Goal: Task Accomplishment & Management: Complete application form

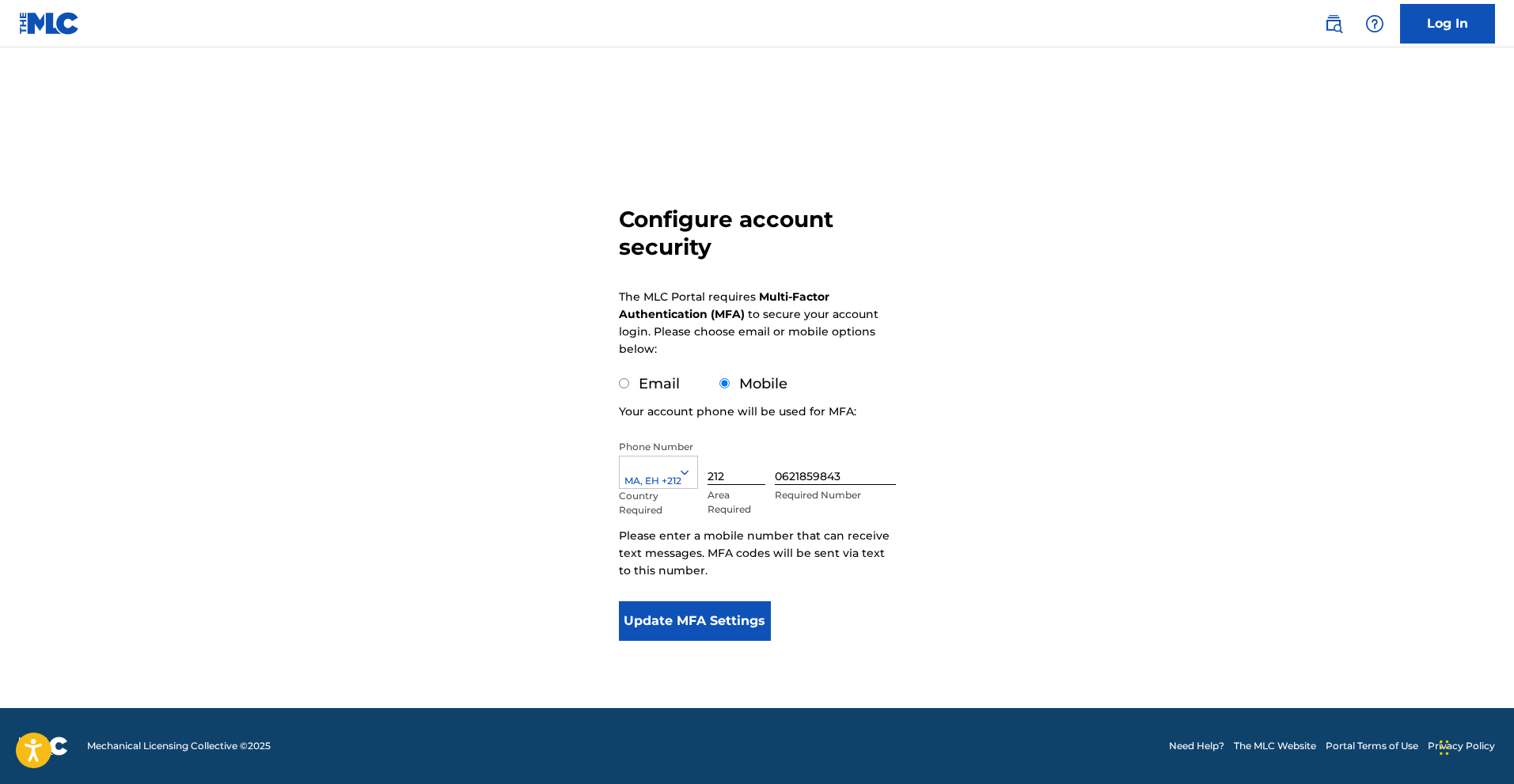
click at [731, 622] on button "Update MFA Settings" at bounding box center [695, 621] width 153 height 39
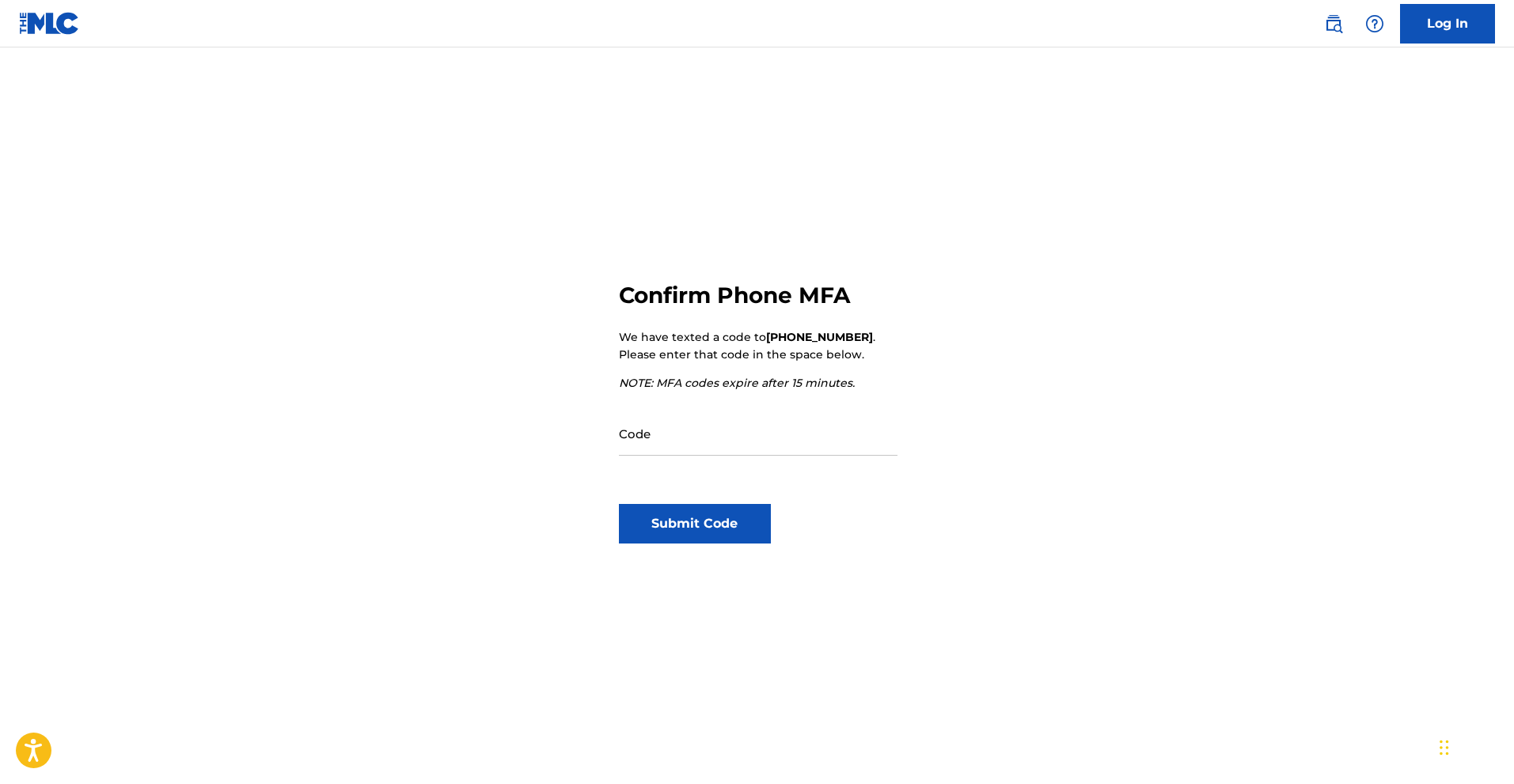
drag, startPoint x: 747, startPoint y: 492, endPoint x: 683, endPoint y: 495, distance: 64.1
click at [782, 457] on div "Code" at bounding box center [757, 446] width 278 height 71
drag, startPoint x: 698, startPoint y: 386, endPoint x: 710, endPoint y: 386, distance: 12.0
click at [710, 386] on p "NOTE: MFA codes expire after 15 minutes." at bounding box center [757, 382] width 277 height 18
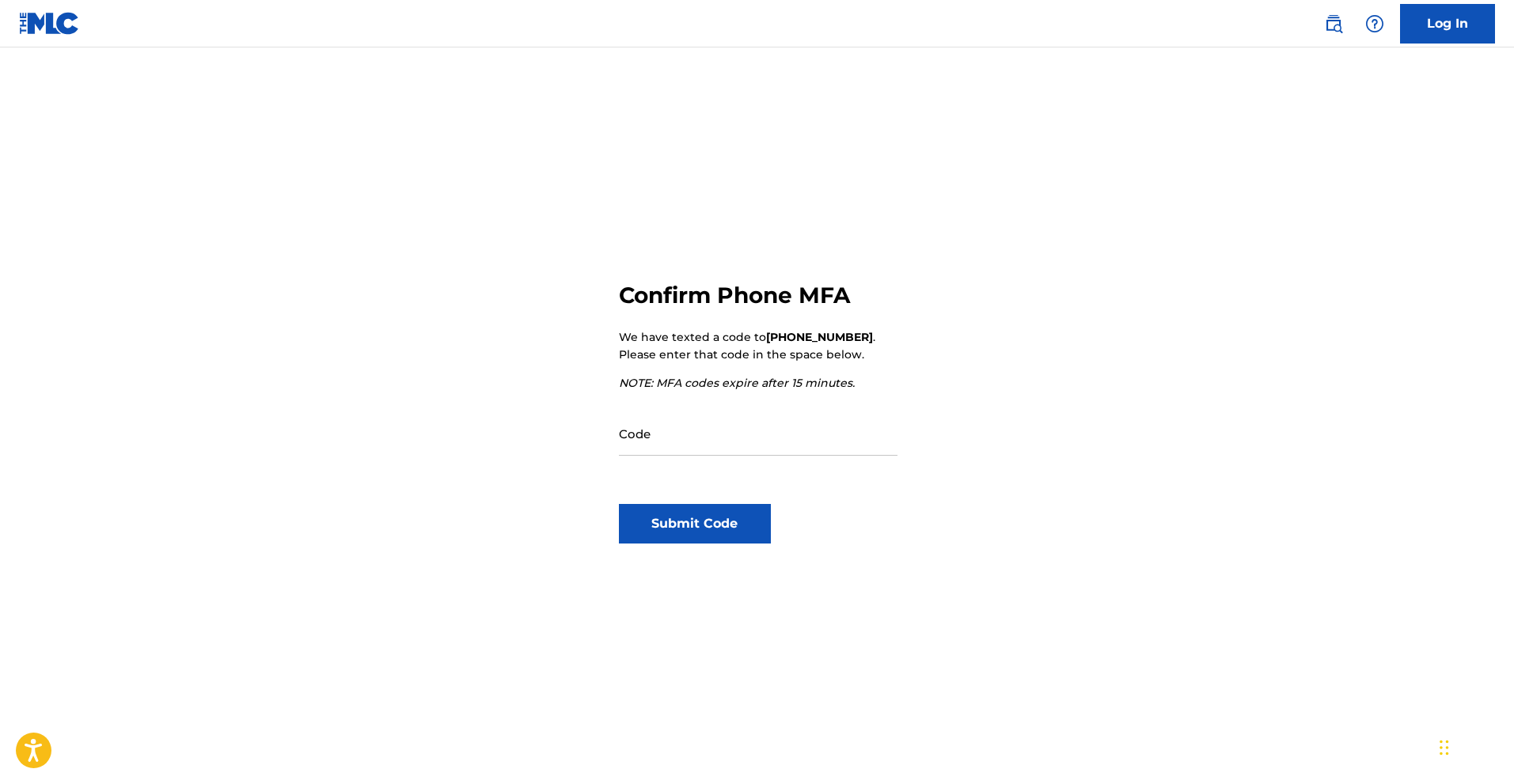
click at [695, 339] on p "We have texted a code to +212 (212) 0621859843 . Please enter that code in the …" at bounding box center [757, 345] width 277 height 34
drag, startPoint x: 696, startPoint y: 553, endPoint x: 672, endPoint y: 528, distance: 34.7
click at [799, 336] on strong "+212 (212) 0621859843" at bounding box center [819, 337] width 107 height 14
click at [23, 747] on button "Open accessiBe: accessibility options, statement and help" at bounding box center [34, 750] width 40 height 39
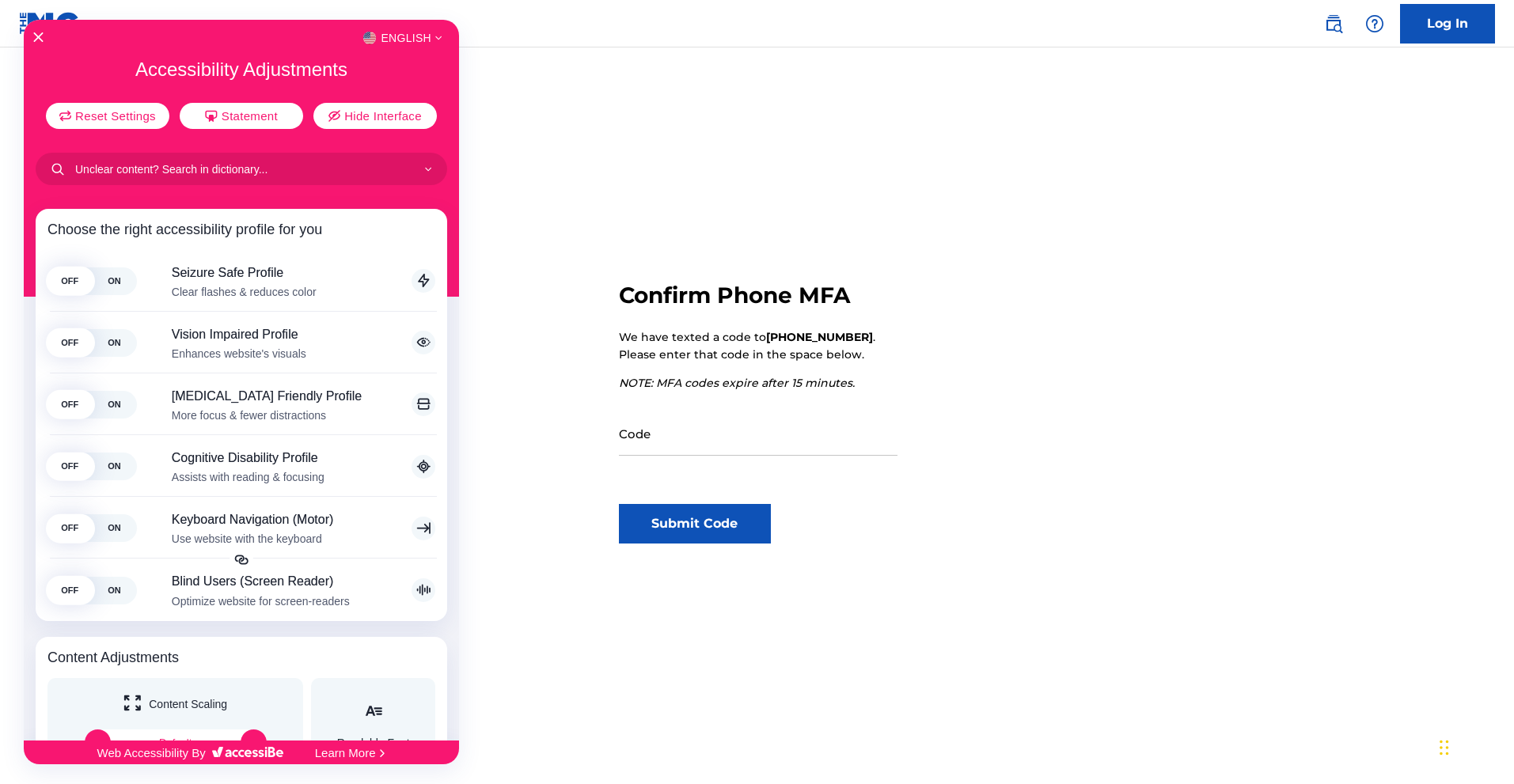
click at [1479, 739] on div at bounding box center [757, 392] width 1514 height 784
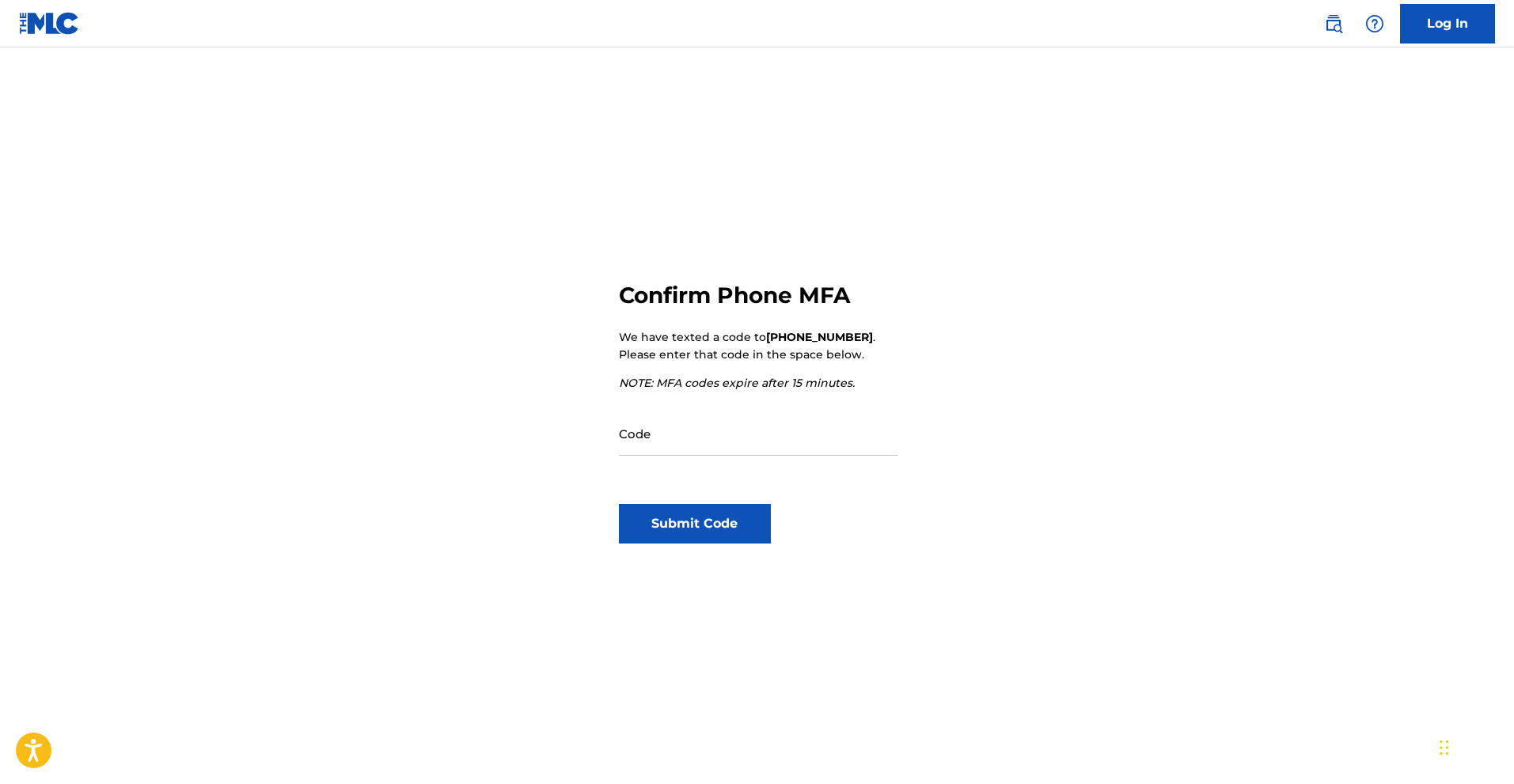
drag, startPoint x: 754, startPoint y: 444, endPoint x: 754, endPoint y: 429, distance: 15.0
click at [754, 435] on input "Code" at bounding box center [757, 434] width 278 height 45
click at [799, 323] on div "Confirm Phone MFA We have texted a code to +212 (212) 0621859843 . Please enter…" at bounding box center [757, 527] width 277 height 642
click at [800, 328] on div "Confirm Phone MFA We have texted a code to +212 (212) 0621859843 . Please enter…" at bounding box center [757, 527] width 277 height 642
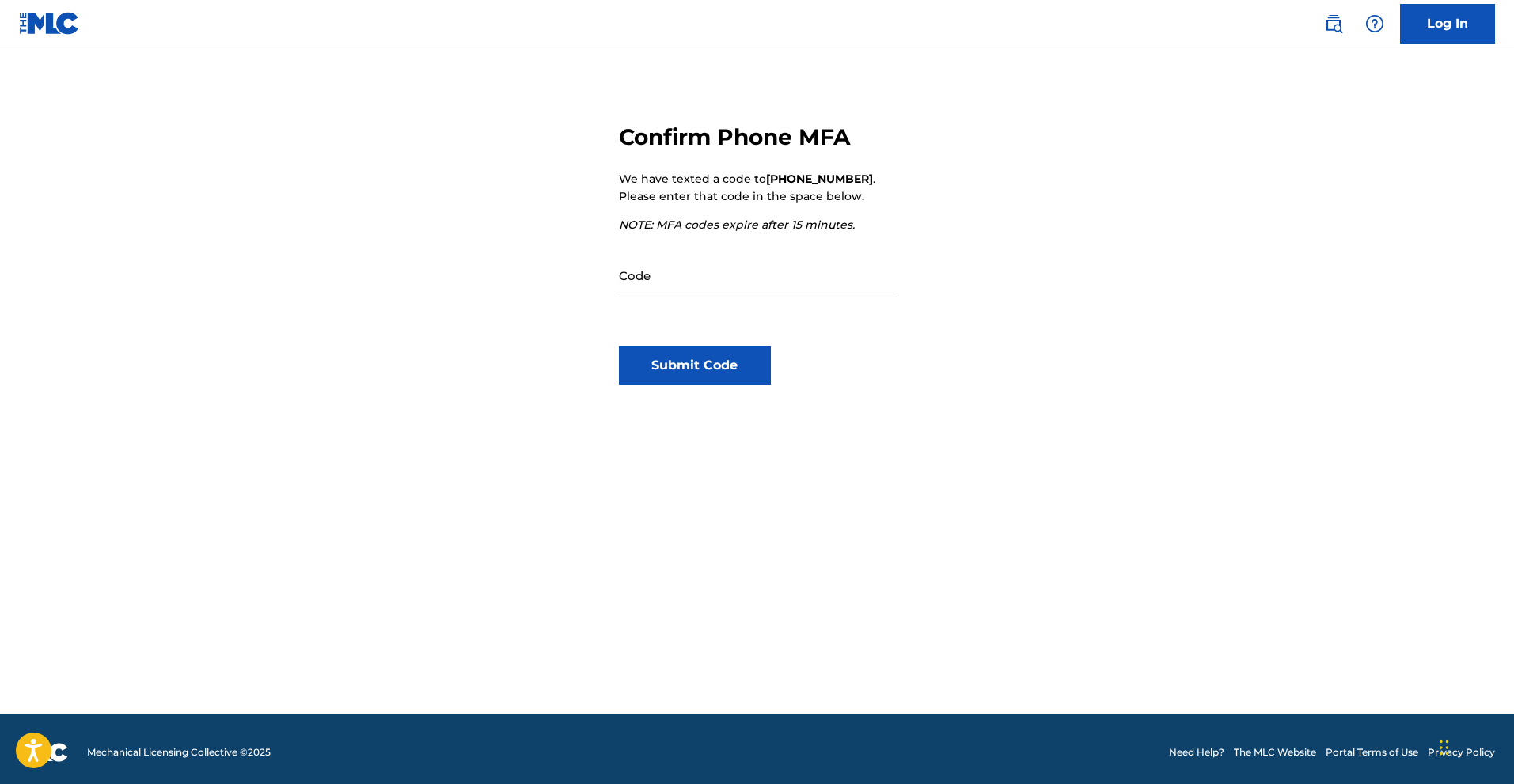
scroll to position [165, 0]
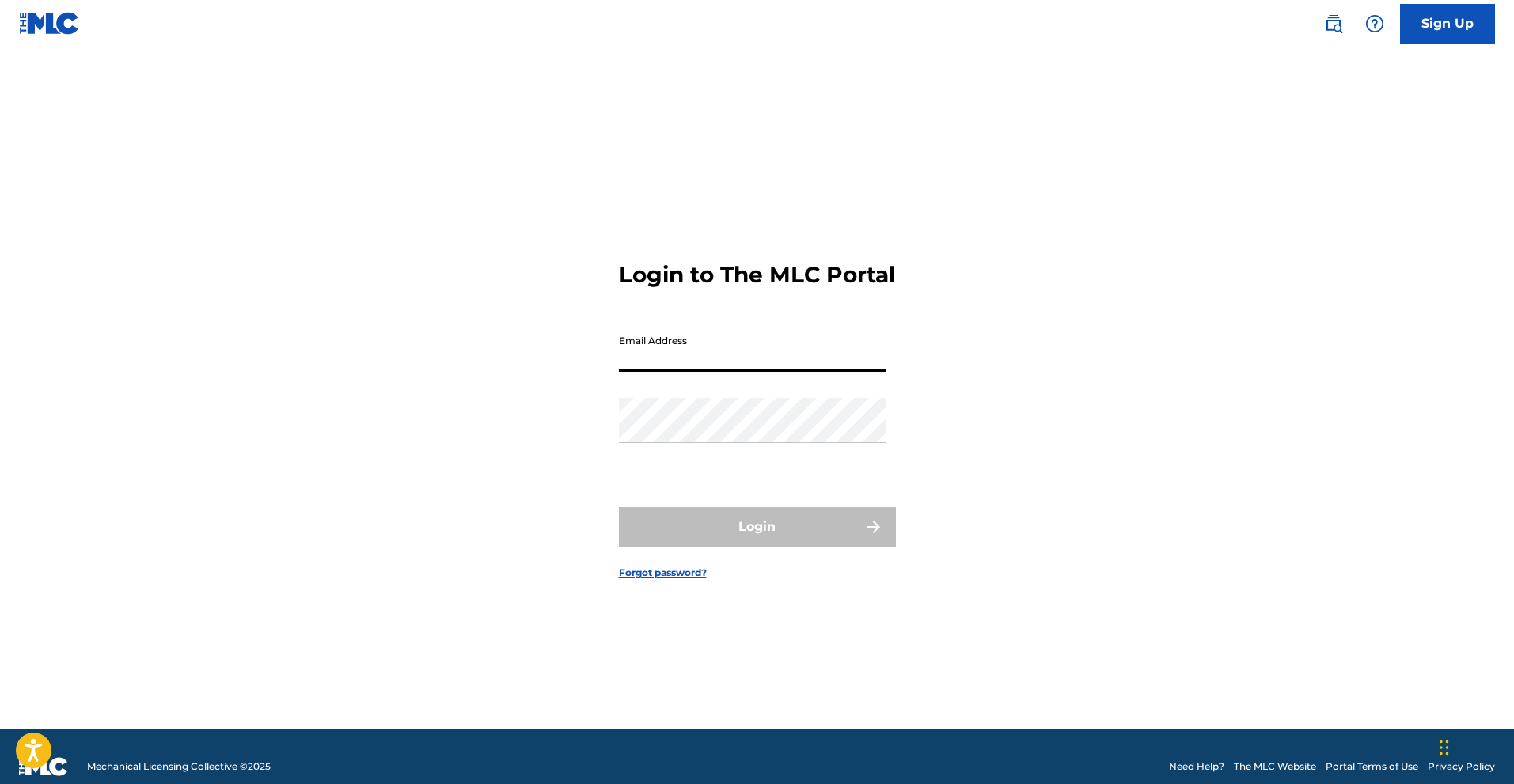
click at [750, 359] on input "Email Address" at bounding box center [752, 350] width 267 height 45
type input "[EMAIL_ADDRESS][DOMAIN_NAME]"
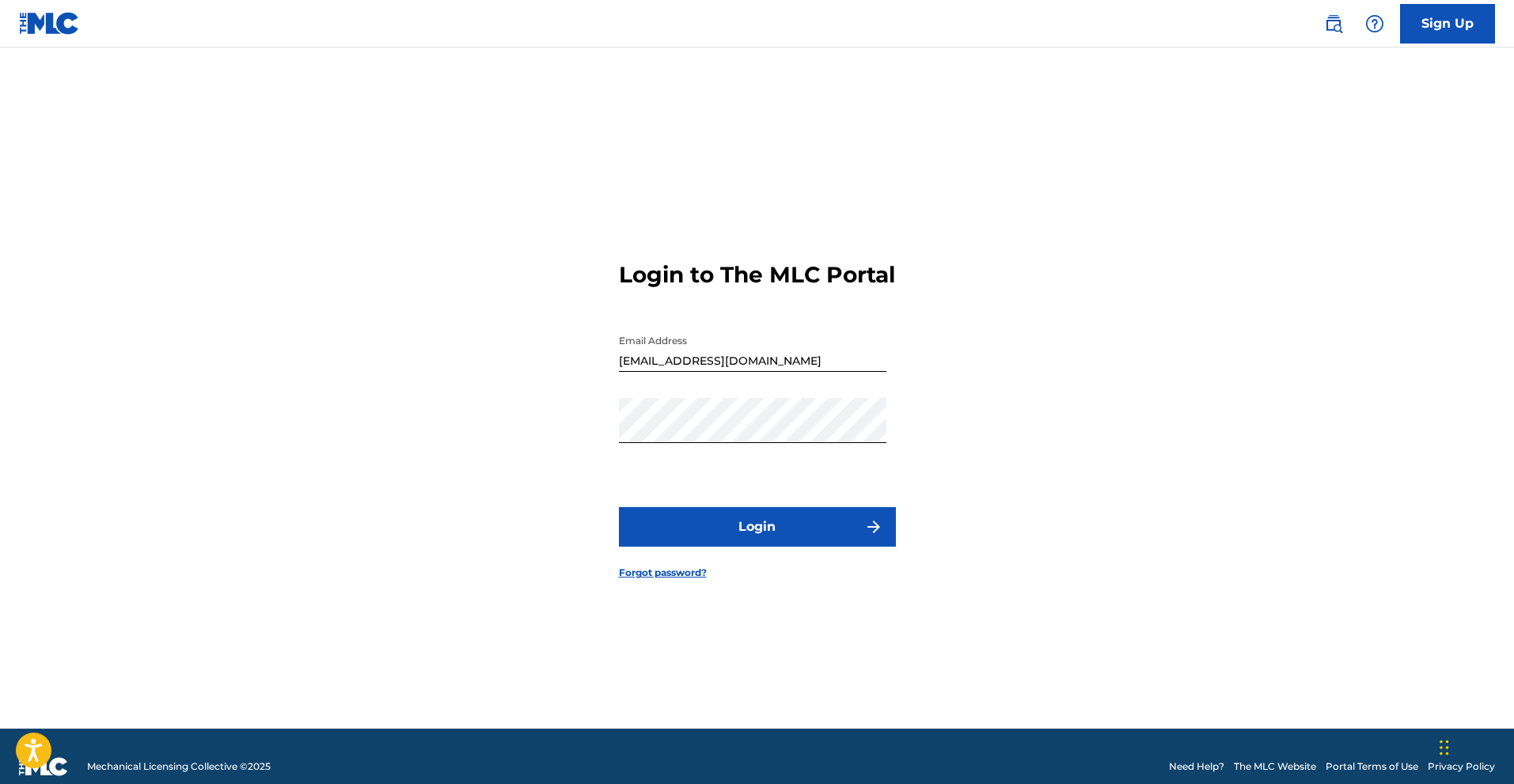
click at [745, 464] on div "Password" at bounding box center [752, 434] width 267 height 71
click at [619, 507] on button "Login" at bounding box center [757, 526] width 277 height 39
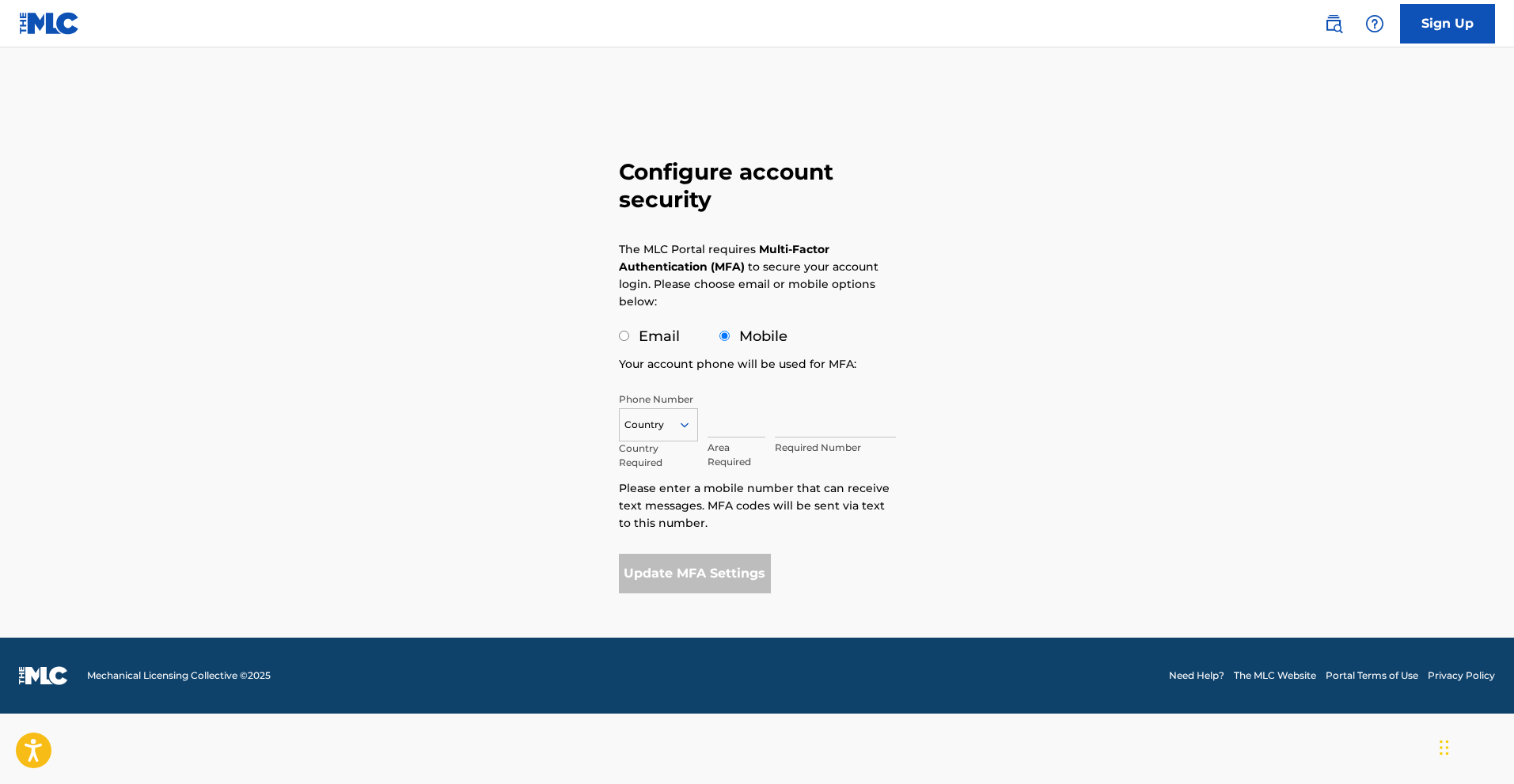
click at [665, 419] on div at bounding box center [658, 424] width 77 height 18
type input "[GEOGRAPHIC_DATA]"
type input "0621"
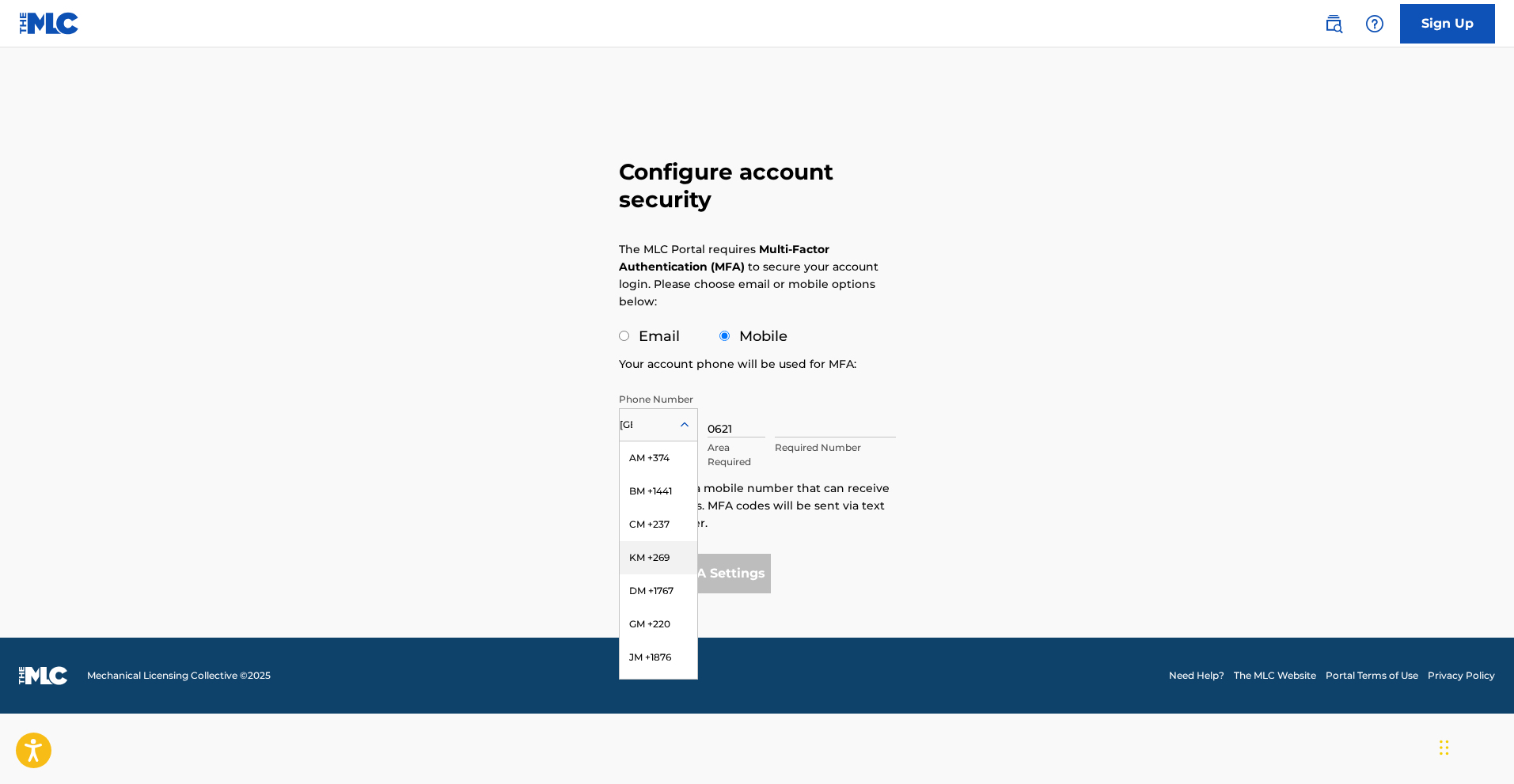
type input "859843"
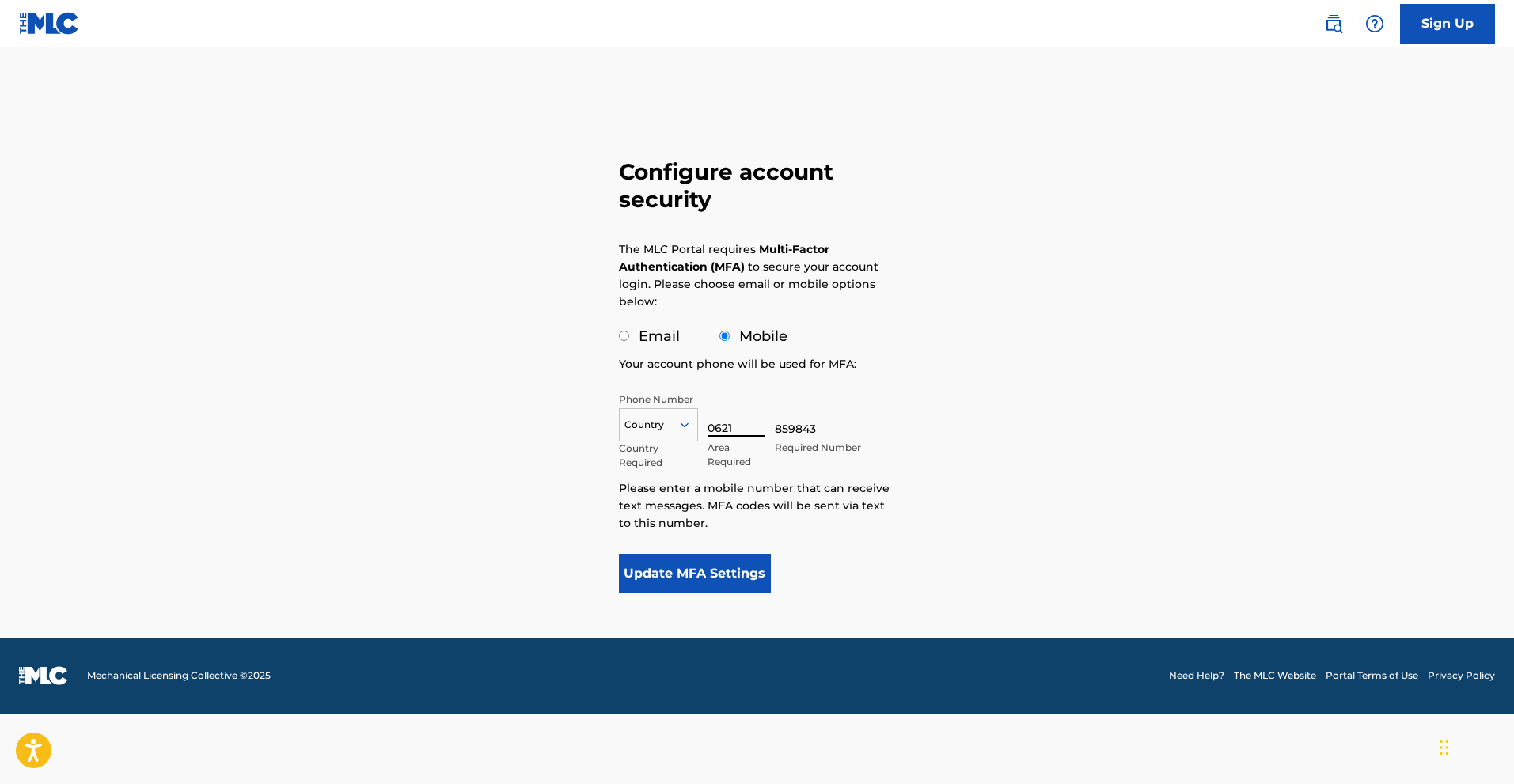
drag, startPoint x: 734, startPoint y: 426, endPoint x: 688, endPoint y: 431, distance: 46.3
click at [688, 431] on div "Country Country Required 0621 Area Required 859843 Required Number" at bounding box center [757, 428] width 277 height 71
click at [1072, 392] on div "Sign Up Configure account security The MLC Portal requires Multi-Factor Authent…" at bounding box center [757, 392] width 1514 height 784
click at [641, 342] on label "Email" at bounding box center [659, 336] width 41 height 18
click at [629, 341] on input "Email" at bounding box center [624, 336] width 10 height 10
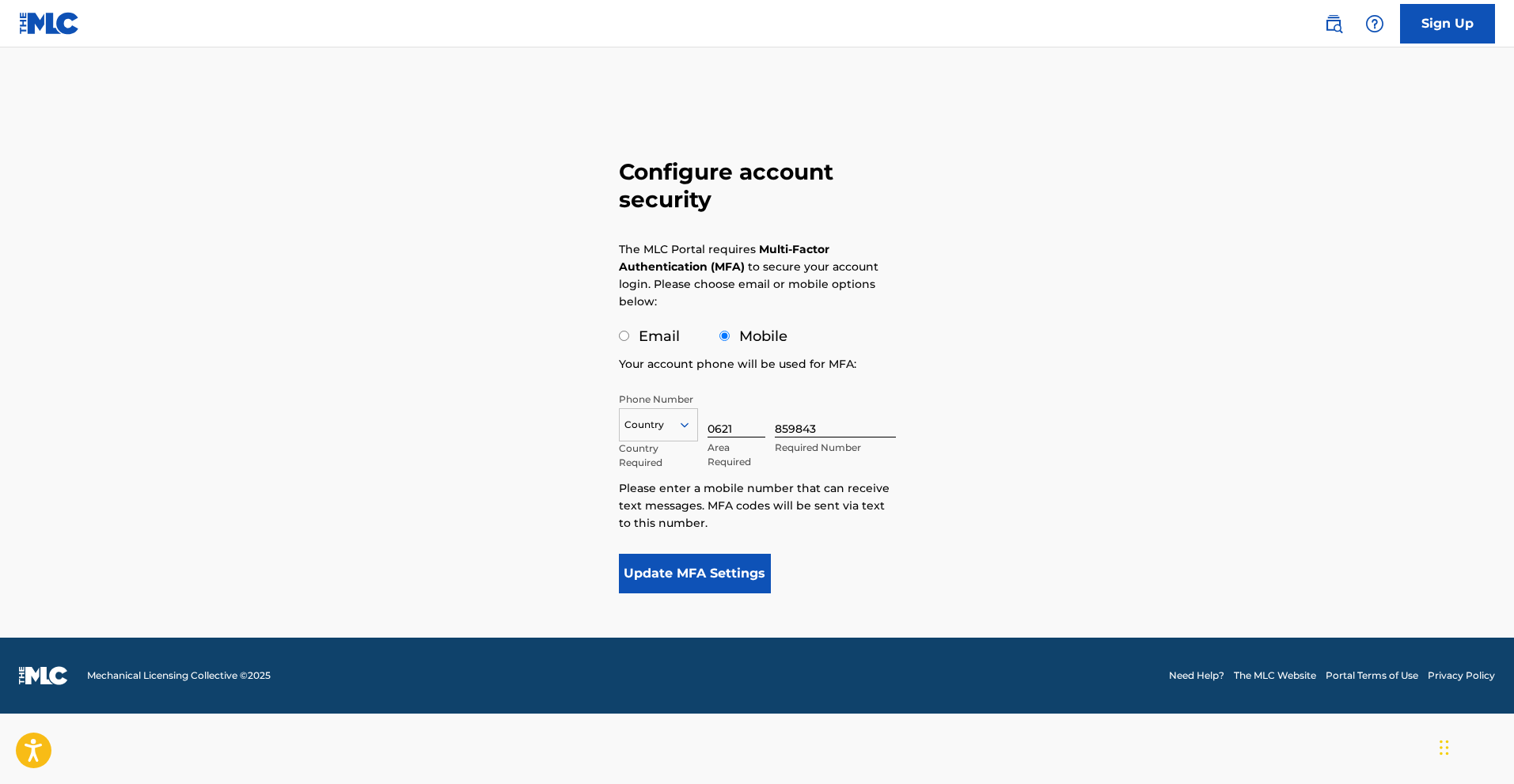
radio input "true"
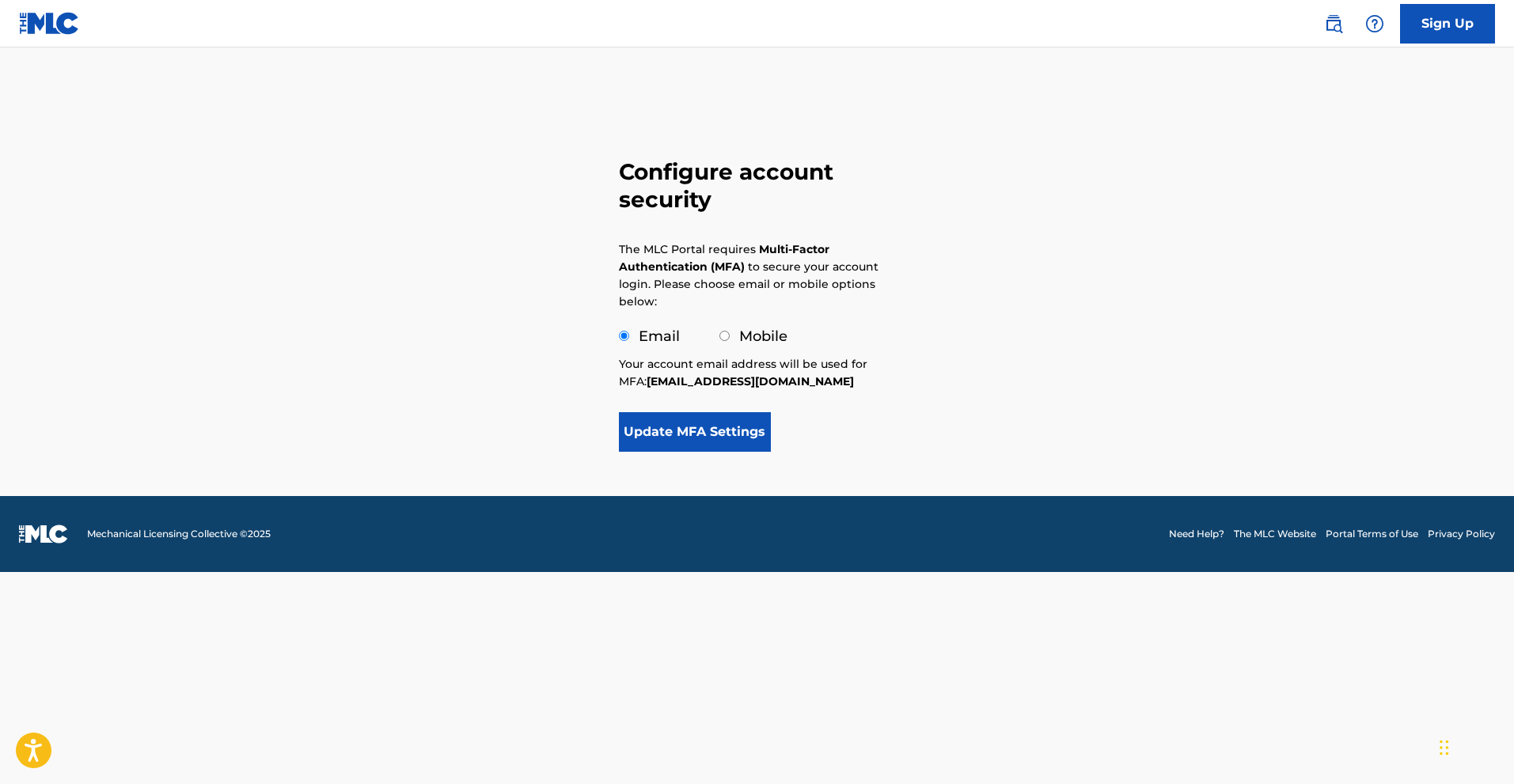
click at [698, 438] on button "Update MFA Settings" at bounding box center [695, 432] width 153 height 39
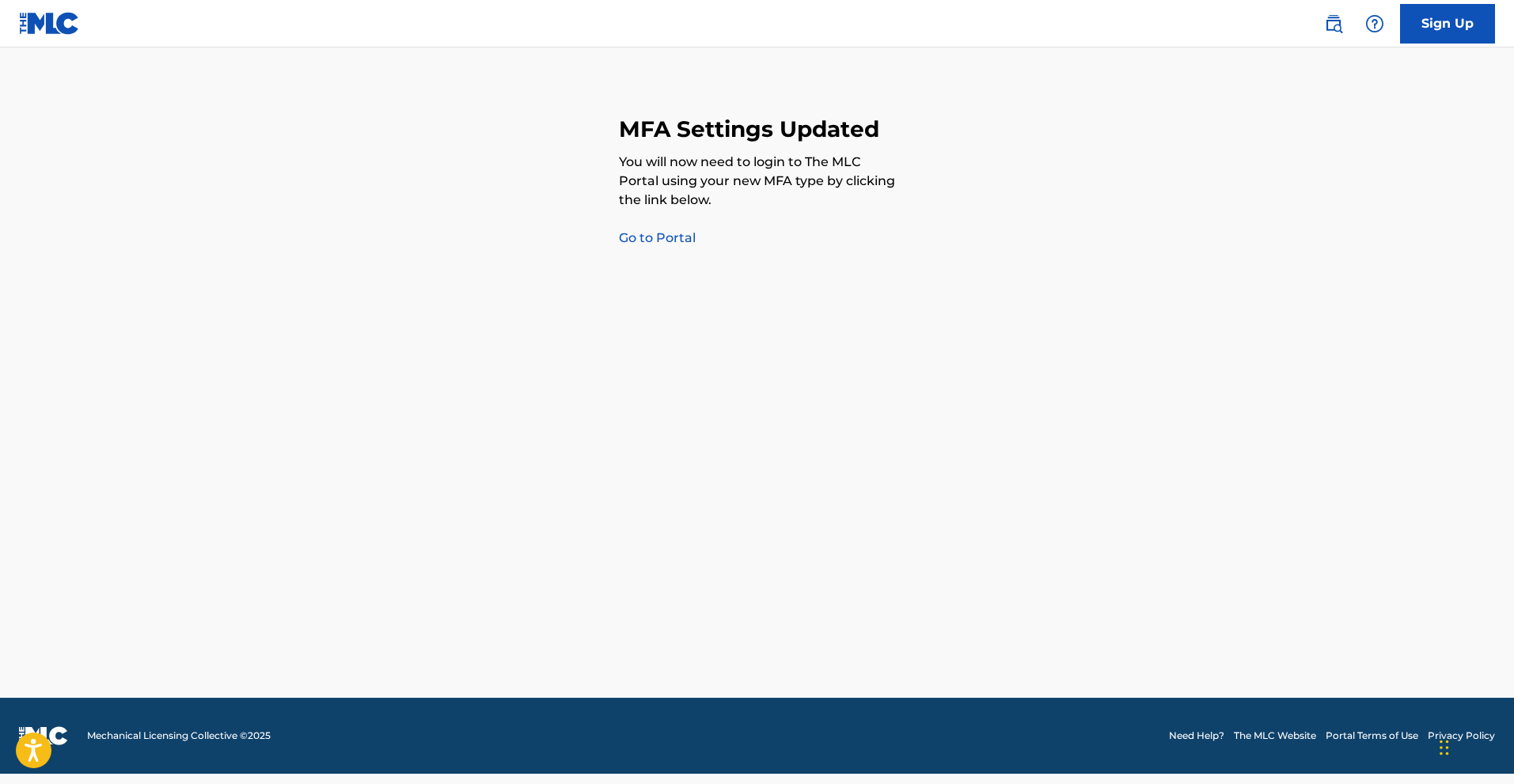
click at [679, 245] on div "MFA Settings Updated You will now need to login to The MLC Portal using your ne…" at bounding box center [757, 368] width 277 height 658
click at [675, 232] on link "Go to Portal" at bounding box center [657, 238] width 76 height 15
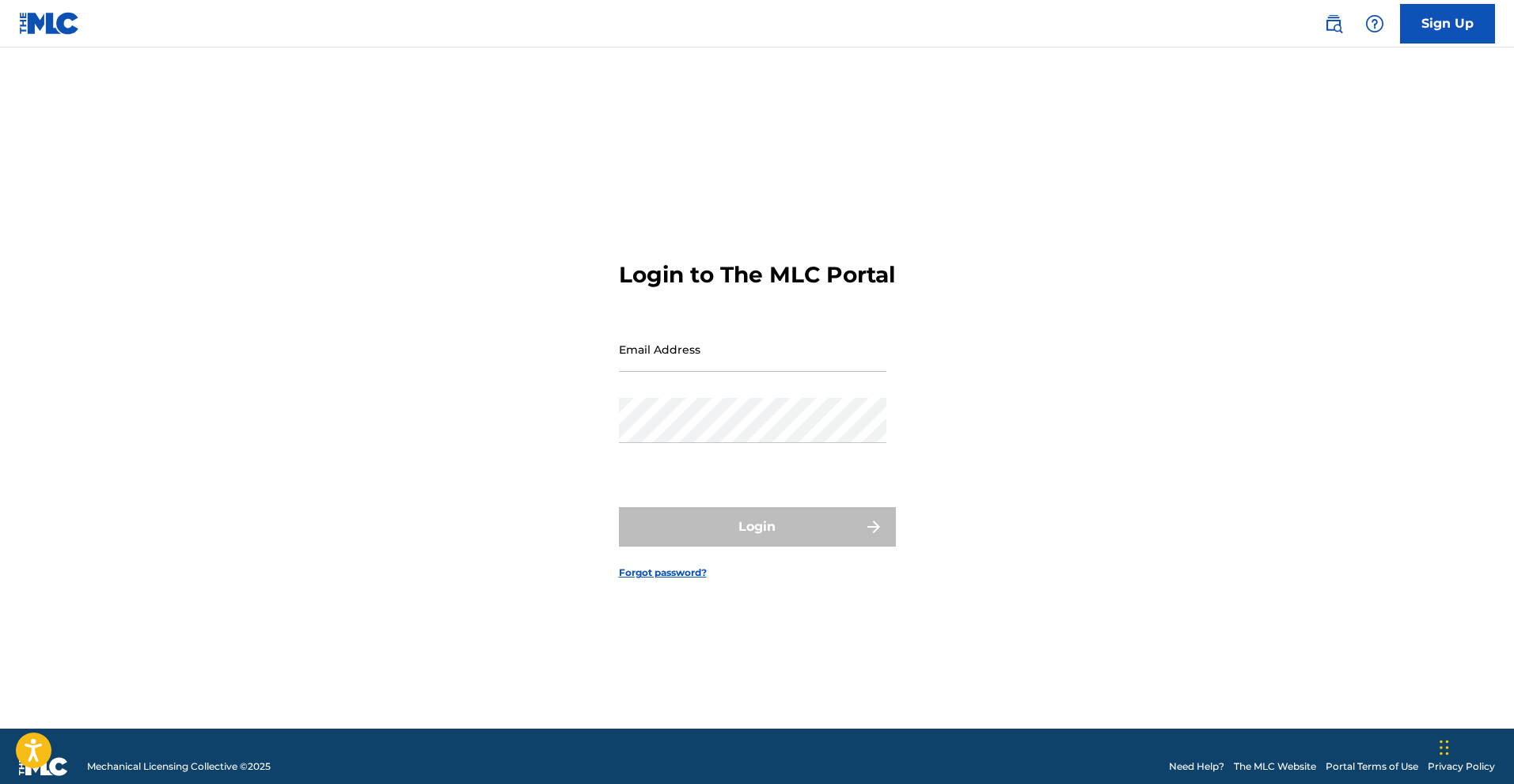
click at [700, 354] on input "Email Address" at bounding box center [752, 350] width 267 height 45
type input "[EMAIL_ADDRESS][DOMAIN_NAME]"
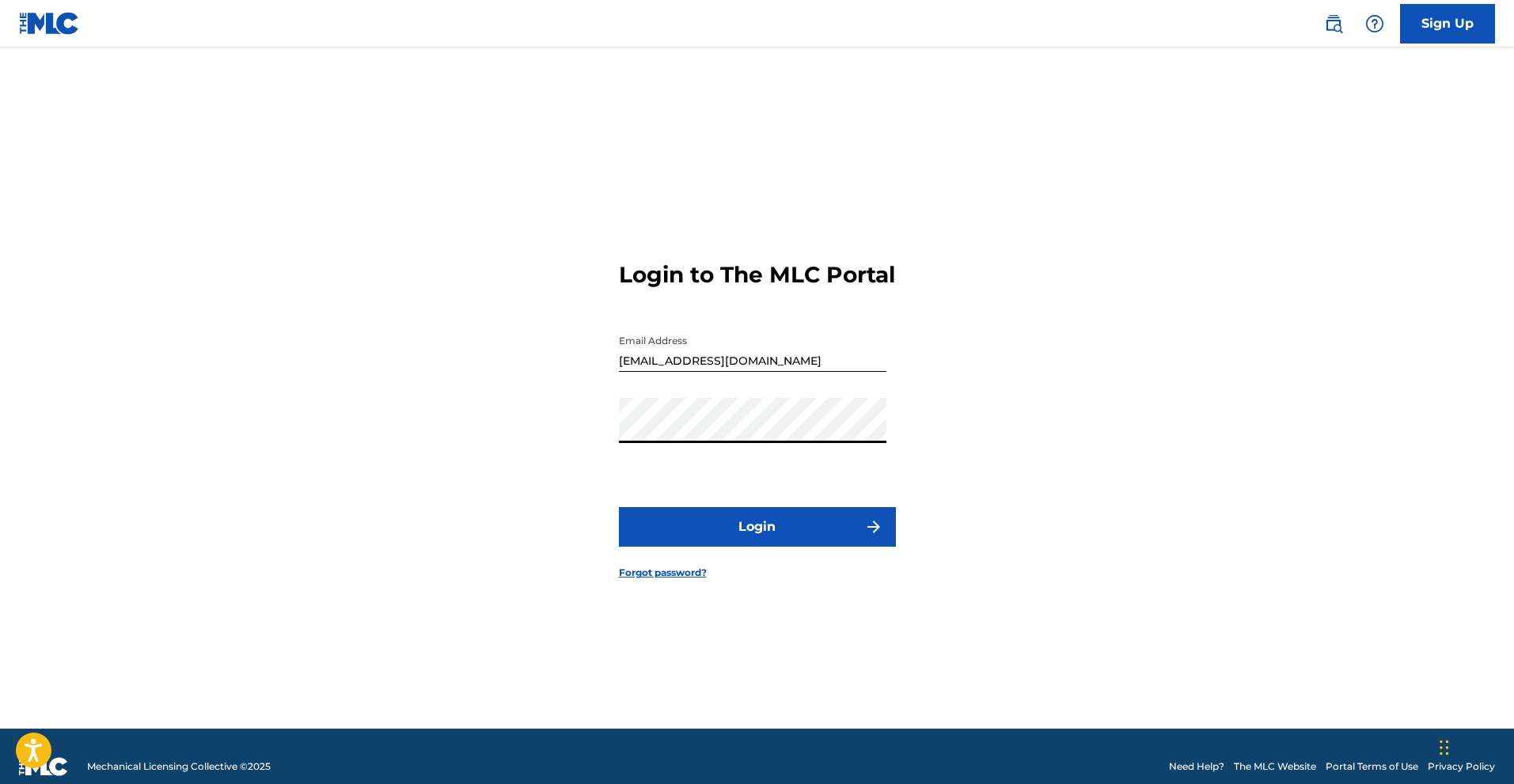
click at [702, 531] on button "Login" at bounding box center [757, 526] width 277 height 39
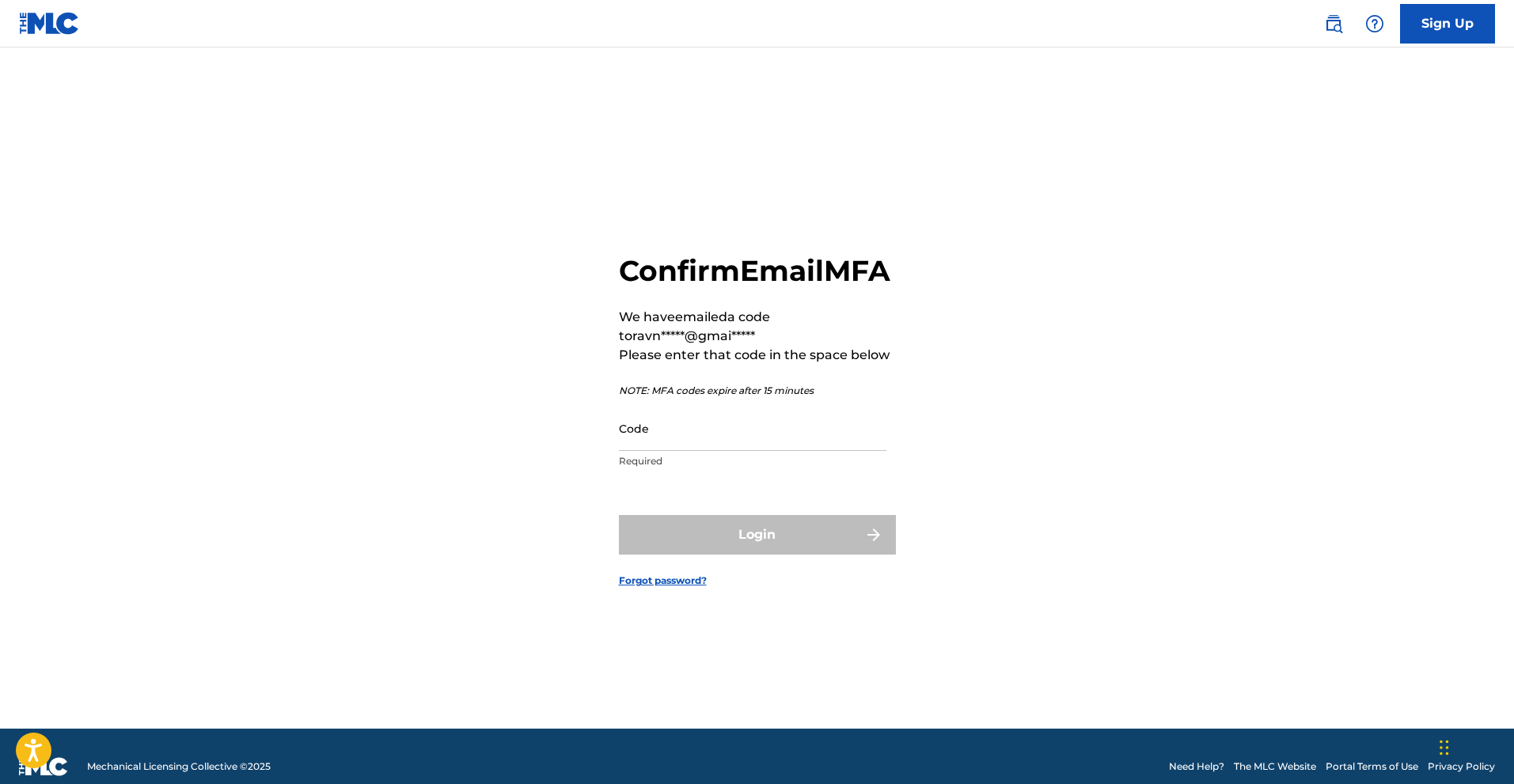
click at [712, 451] on input "Code" at bounding box center [752, 429] width 267 height 45
paste input "453822"
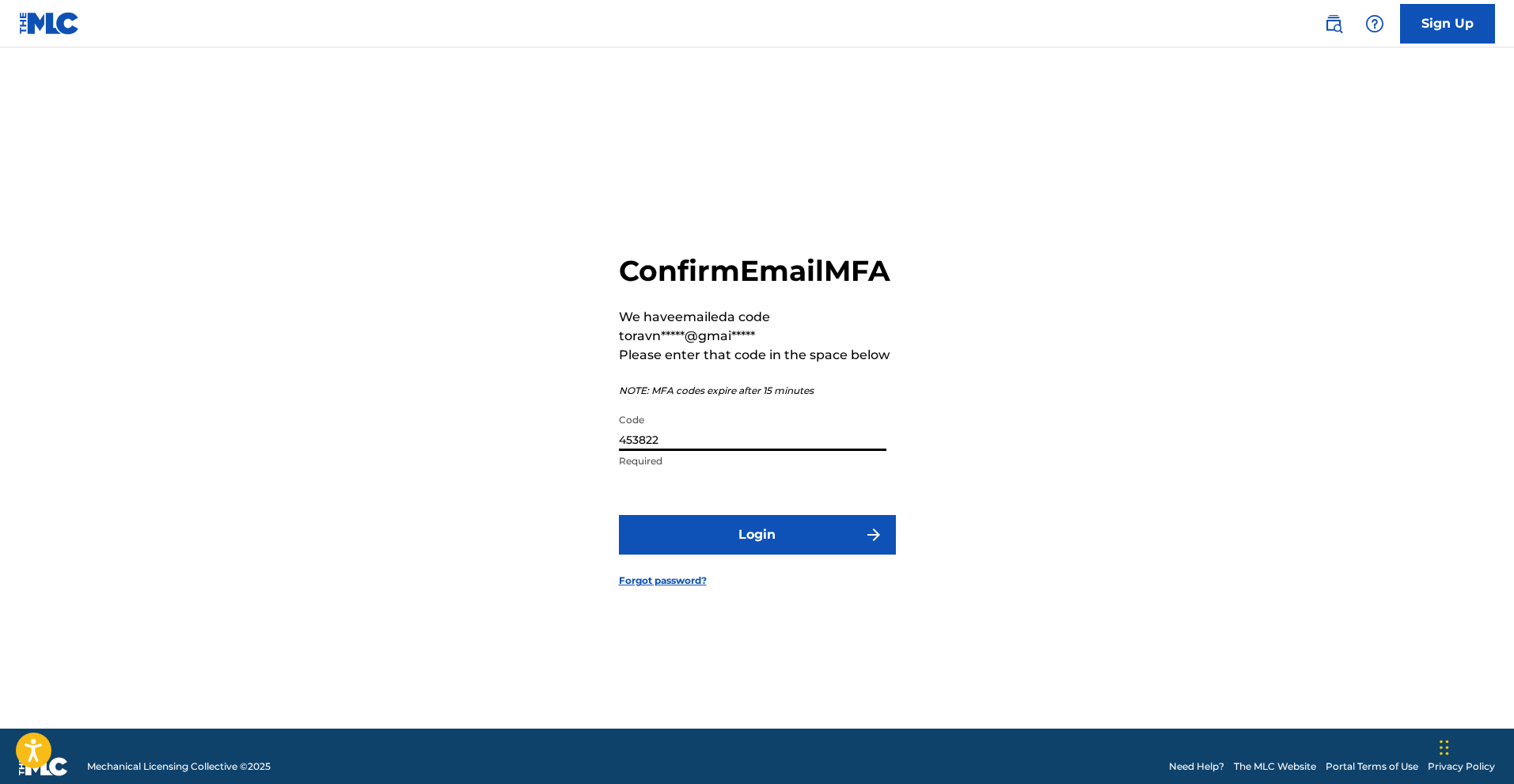
type input "453822"
click at [737, 555] on button "Login" at bounding box center [757, 534] width 277 height 39
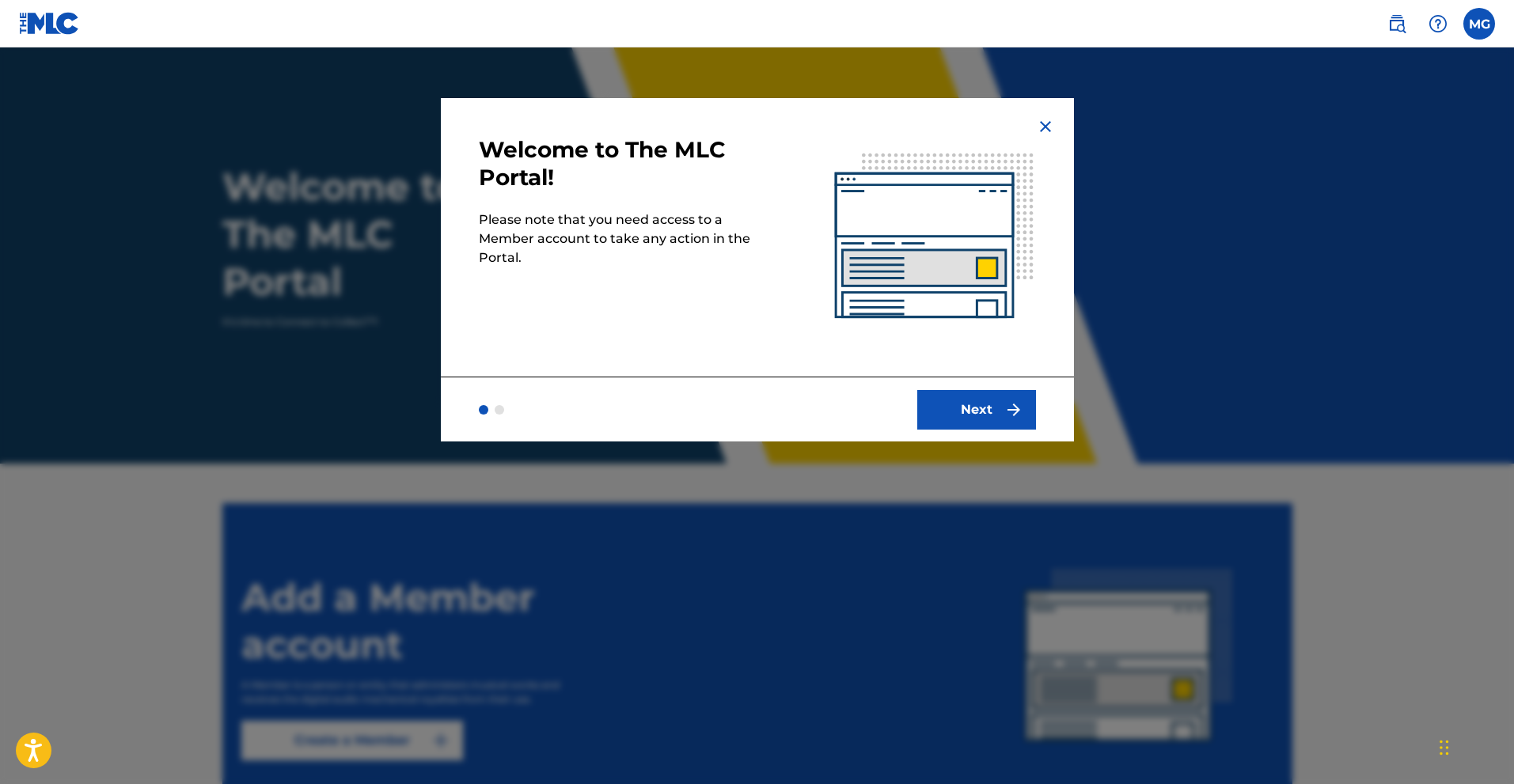
click at [1037, 132] on img at bounding box center [1045, 126] width 19 height 19
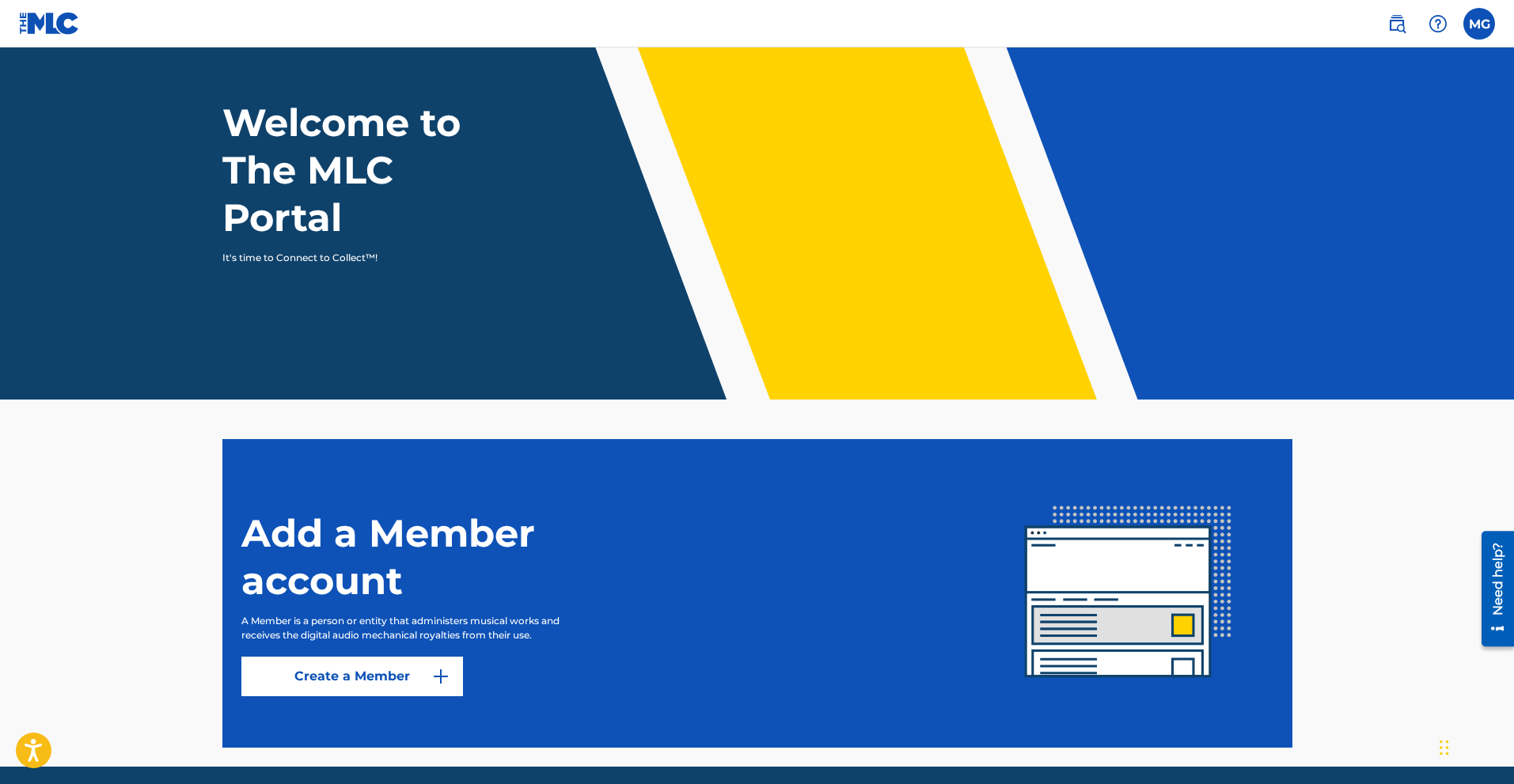
scroll to position [123, 0]
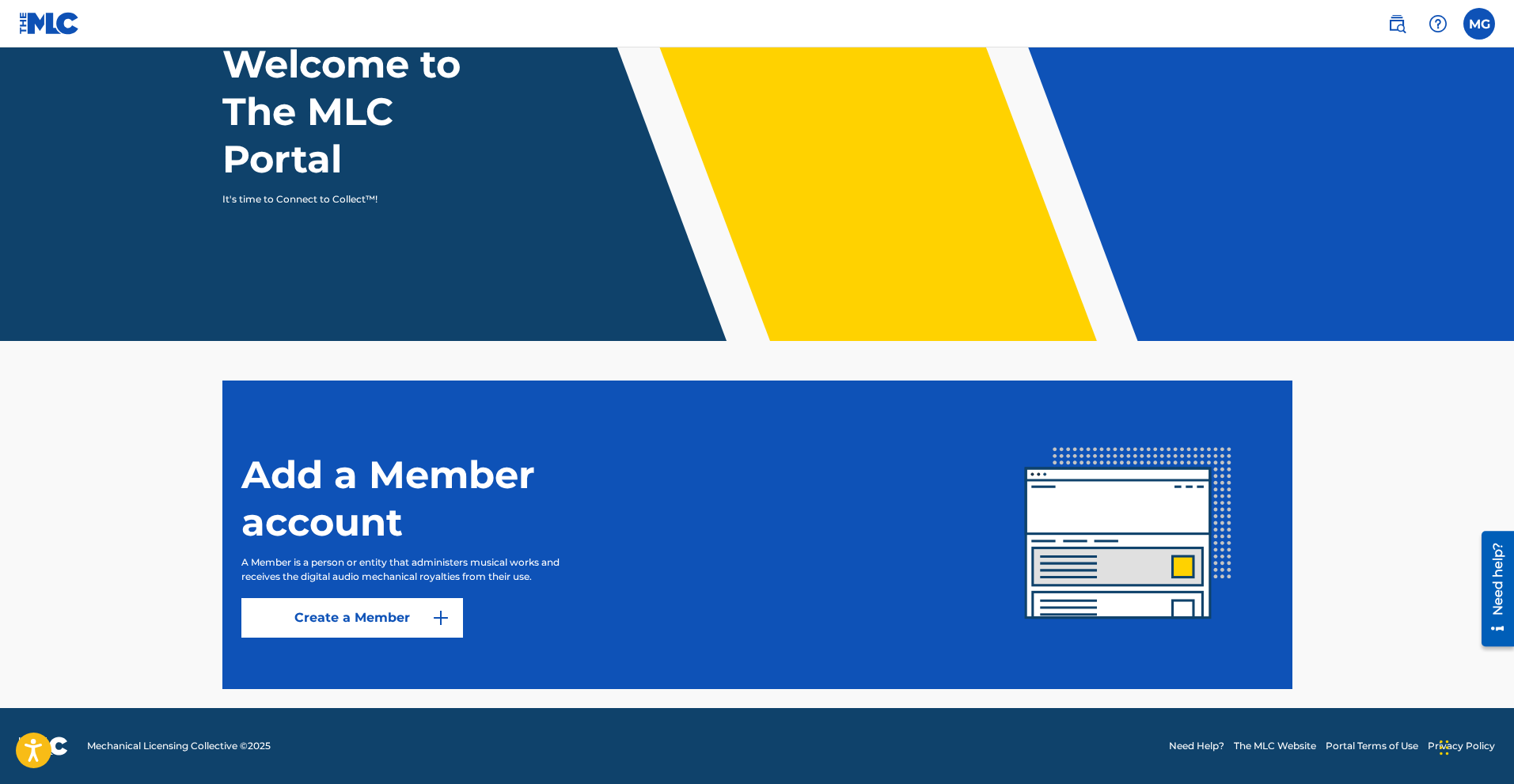
click at [319, 629] on link "Create a Member" at bounding box center [352, 618] width 222 height 39
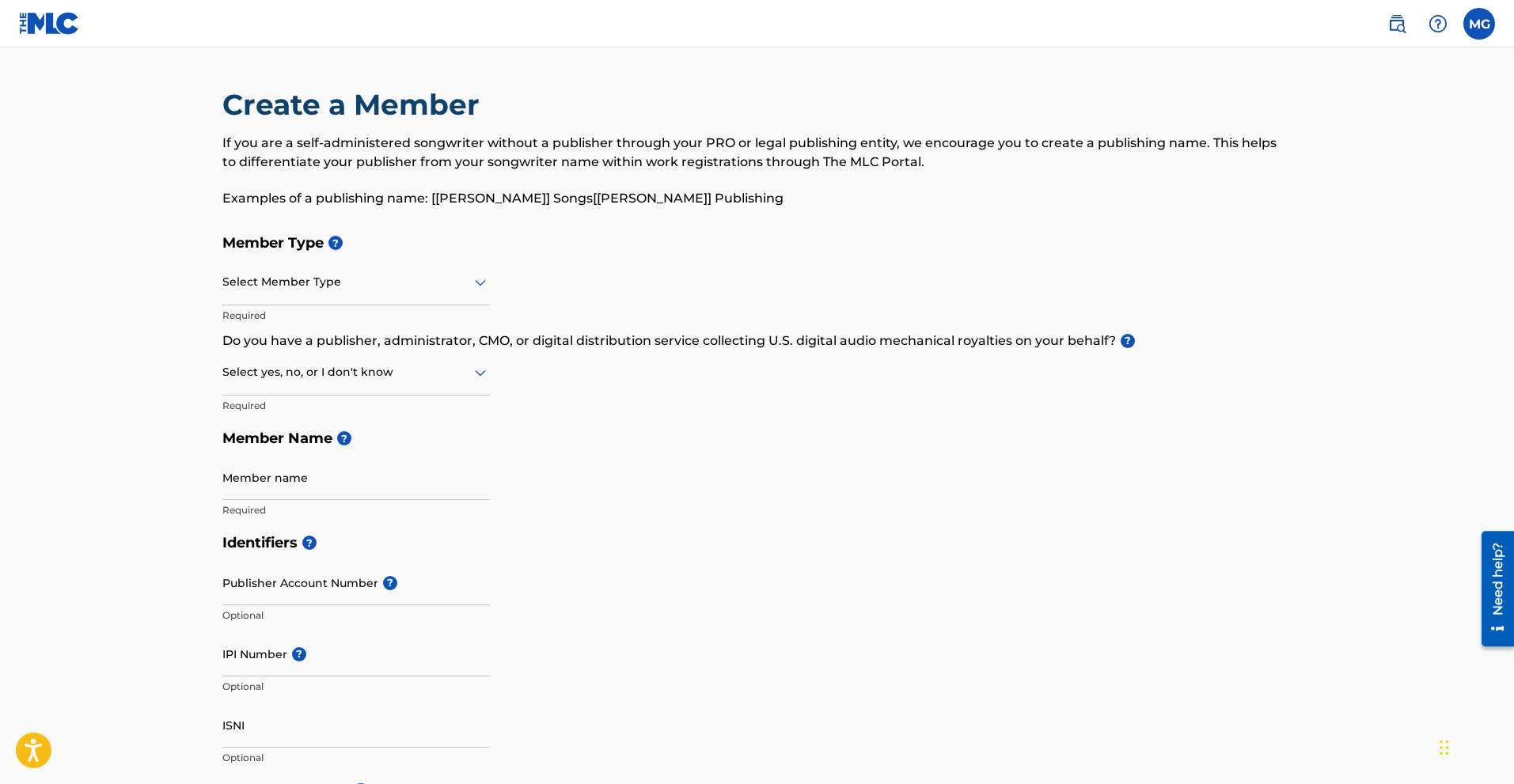
click at [299, 301] on div "Select Member Type" at bounding box center [356, 283] width 267 height 45
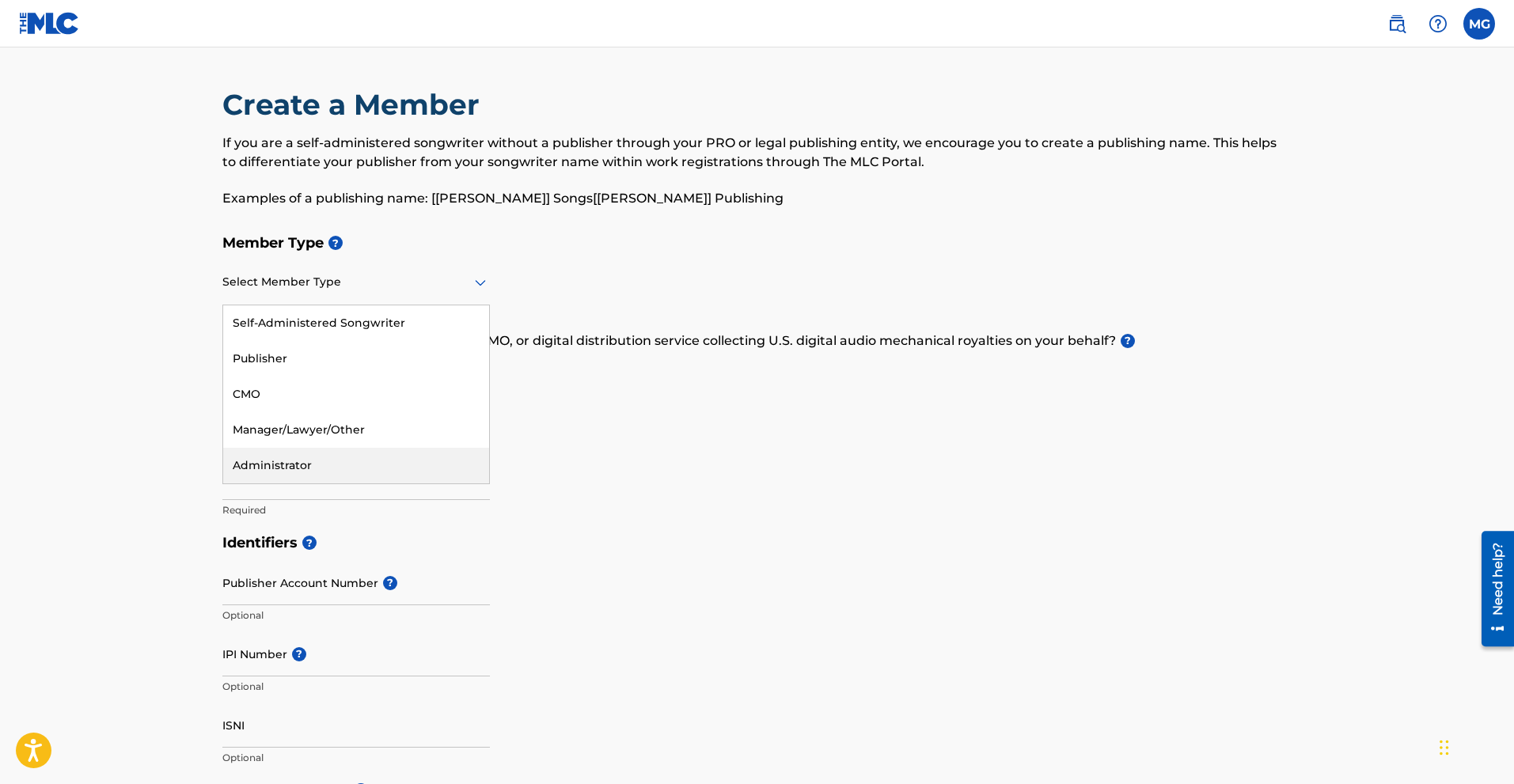
click at [45, 437] on main "Create a Member If you are a self-administered songwriter without a publisher t…" at bounding box center [757, 757] width 1514 height 1421
click at [300, 292] on div "Select Member Type" at bounding box center [356, 283] width 267 height 45
click at [340, 327] on div "Self-Administered Songwriter" at bounding box center [356, 323] width 266 height 35
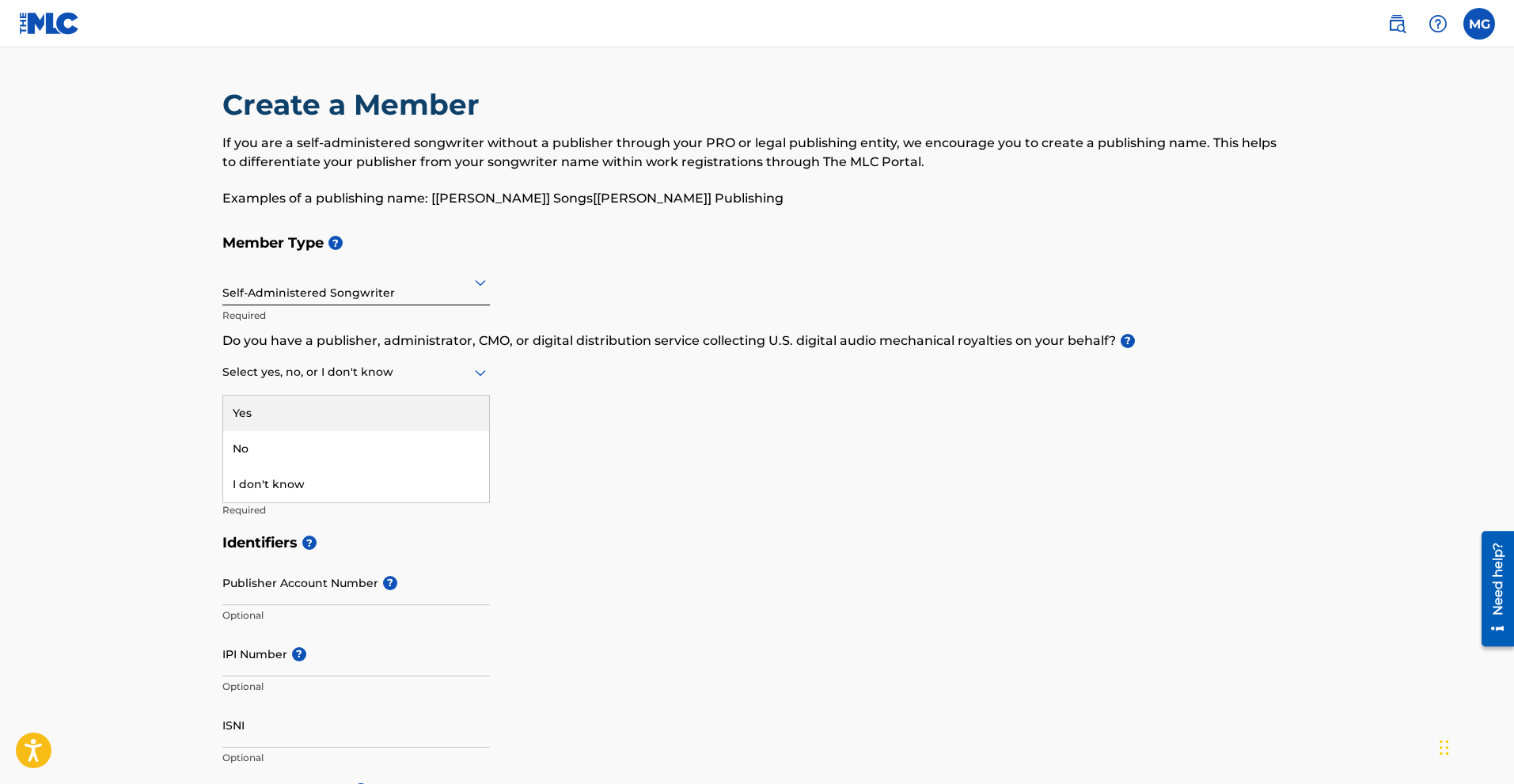
click at [330, 387] on div "Select yes, no, or I don't know" at bounding box center [356, 373] width 267 height 45
click at [294, 402] on div "Yes" at bounding box center [356, 413] width 266 height 35
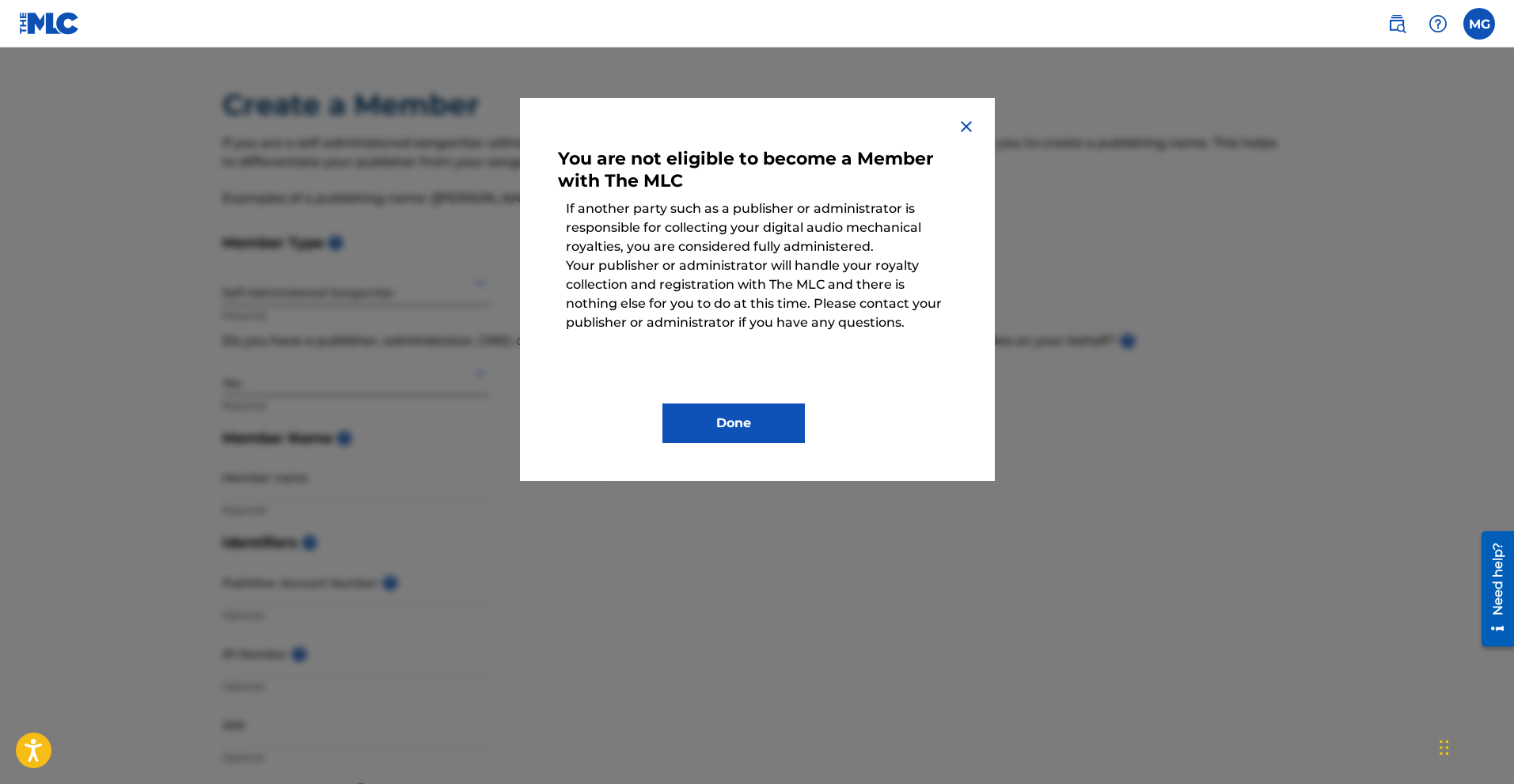
click at [764, 424] on button "Done" at bounding box center [733, 423] width 142 height 39
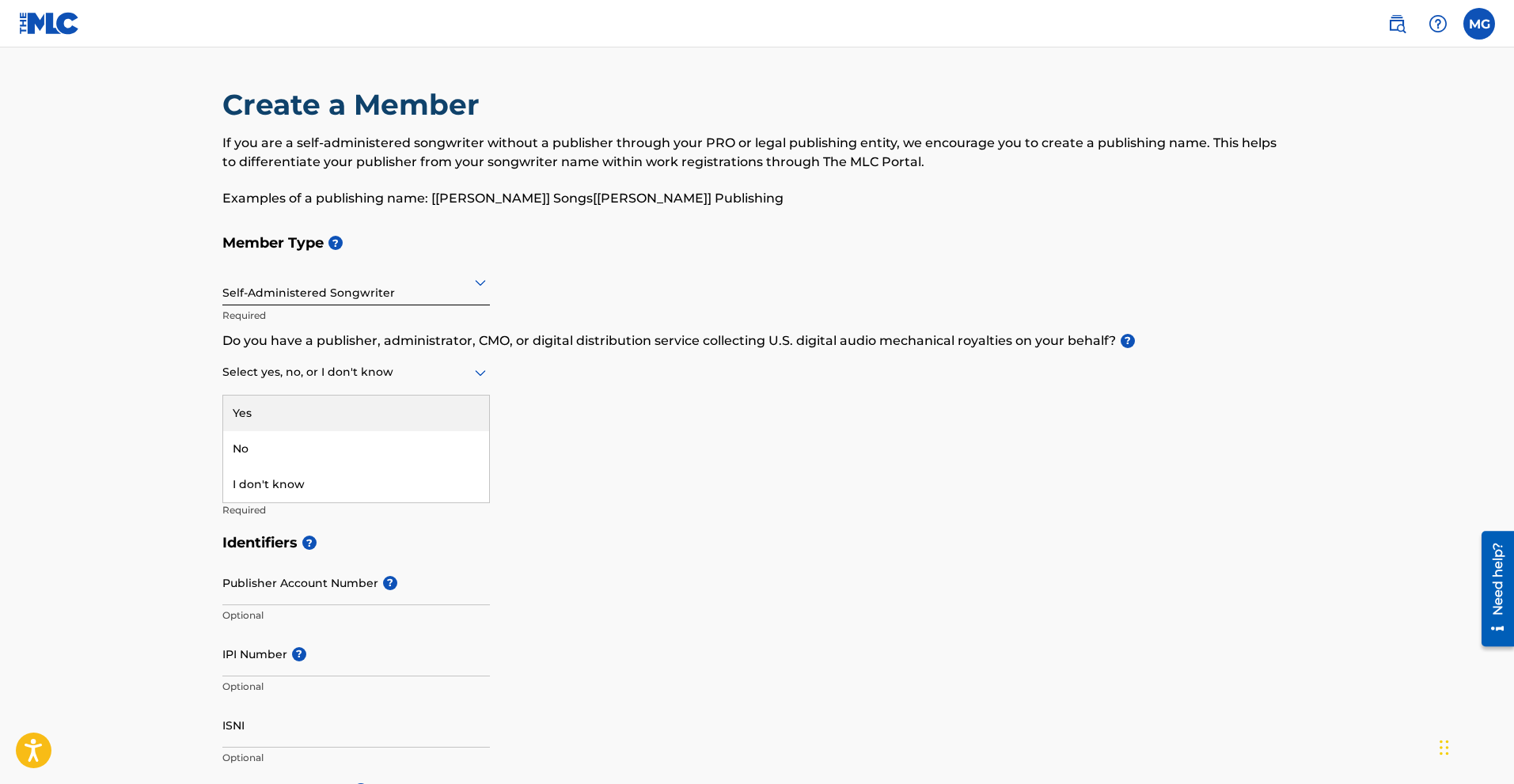
click at [368, 392] on div "Select yes, no, or I don't know" at bounding box center [356, 373] width 267 height 45
click at [283, 444] on div "No" at bounding box center [356, 449] width 266 height 35
click at [291, 496] on input "Member name" at bounding box center [356, 477] width 267 height 45
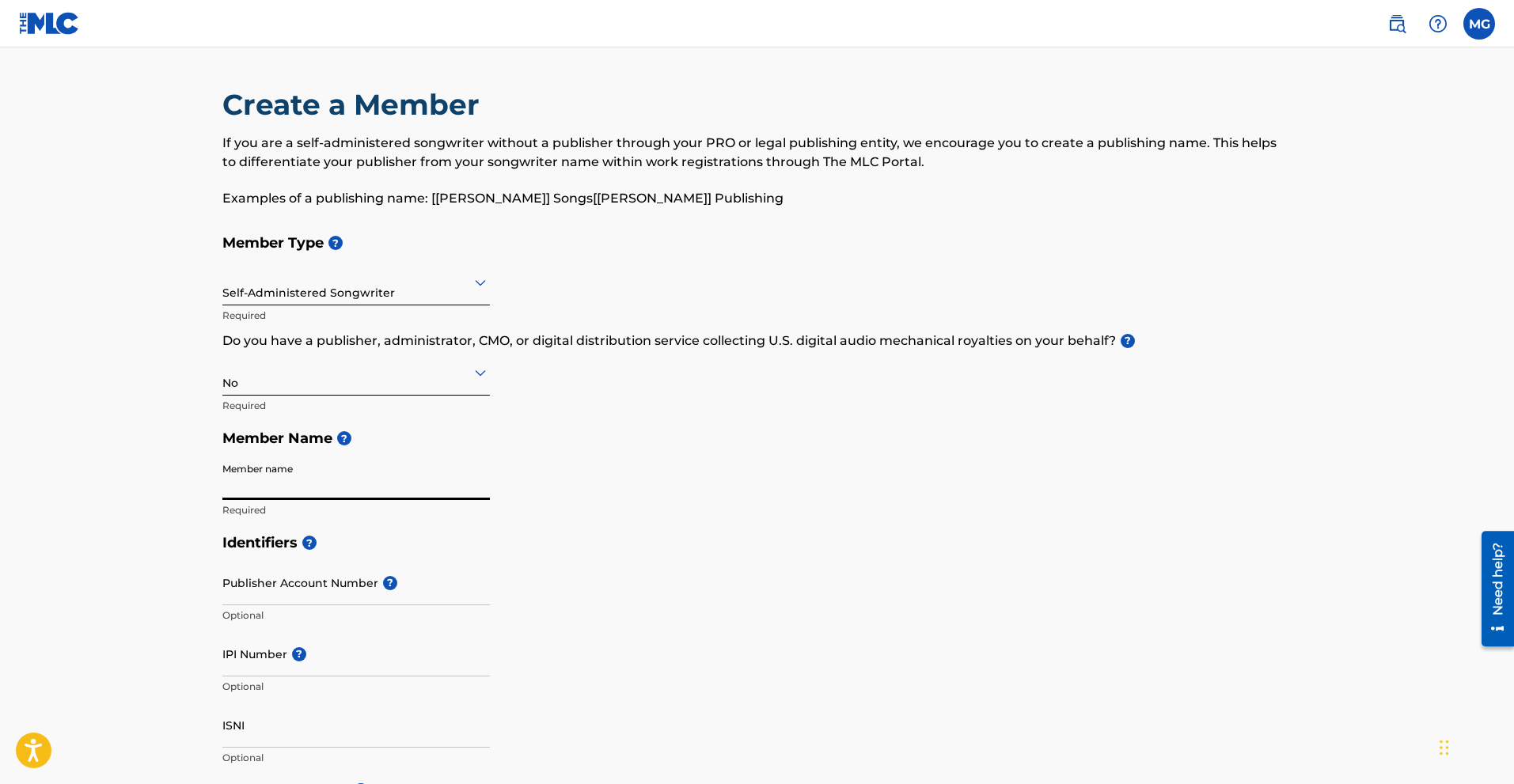
click at [70, 485] on main "Create a Member If you are a self-administered songwriter without a publisher t…" at bounding box center [757, 757] width 1514 height 1421
click at [311, 593] on input "Publisher Account Number ?" at bounding box center [356, 583] width 267 height 45
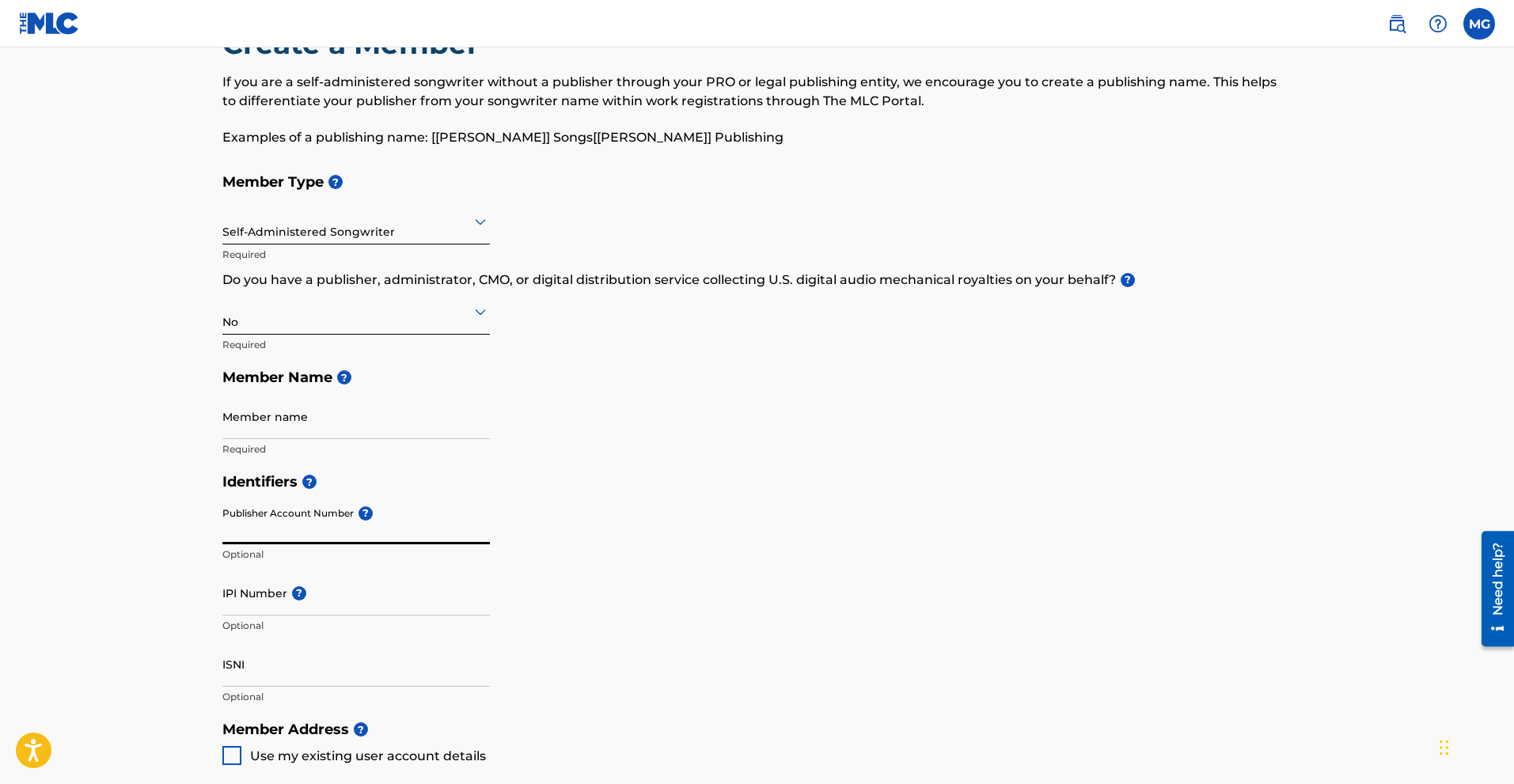
scroll to position [158, 0]
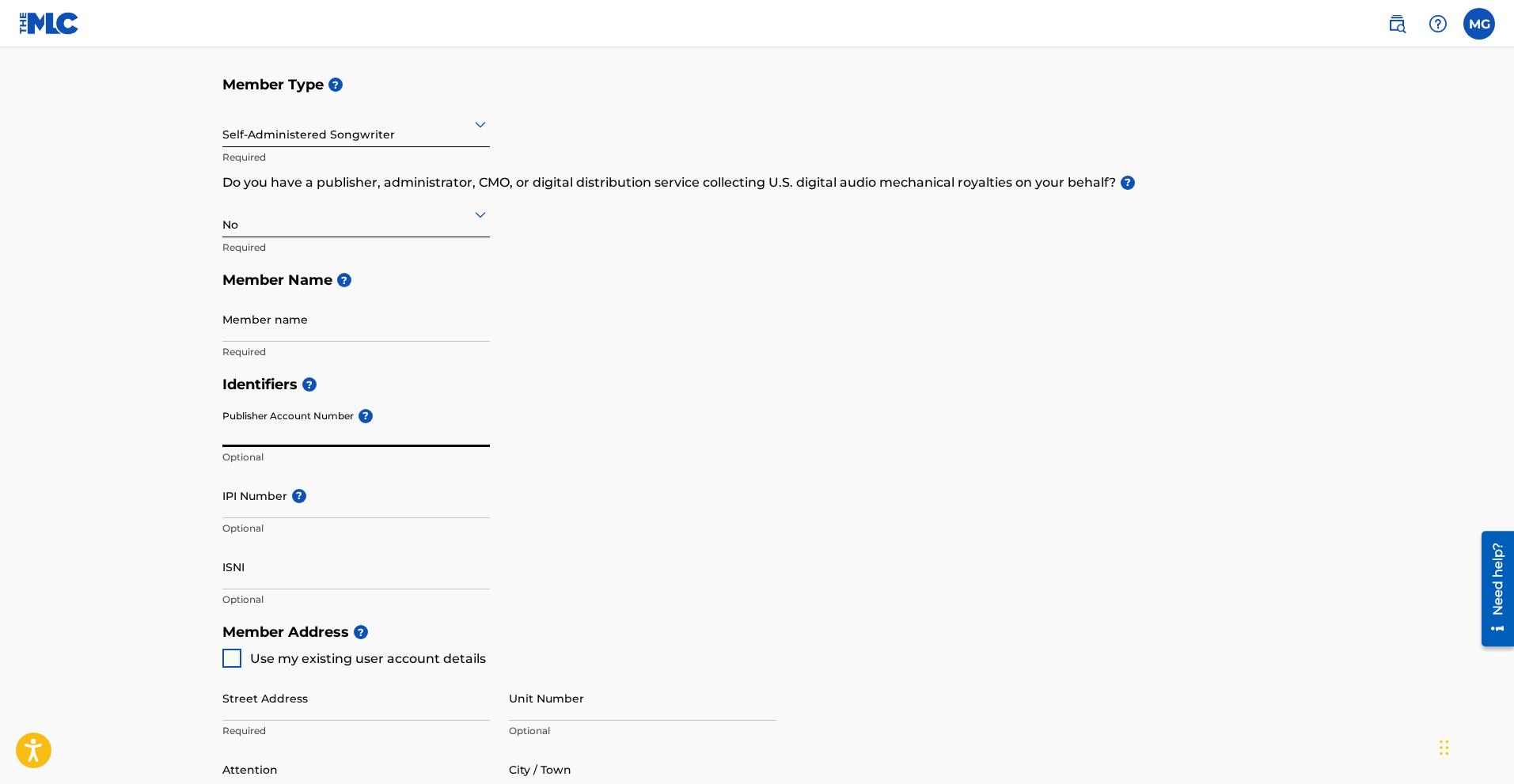
click at [288, 326] on input "Member name" at bounding box center [356, 319] width 267 height 45
click at [353, 276] on h5 "Member Name ?" at bounding box center [757, 281] width 1070 height 34
click at [279, 325] on input "Member name" at bounding box center [356, 319] width 267 height 45
type input "m"
type input "[PERSON_NAME]"
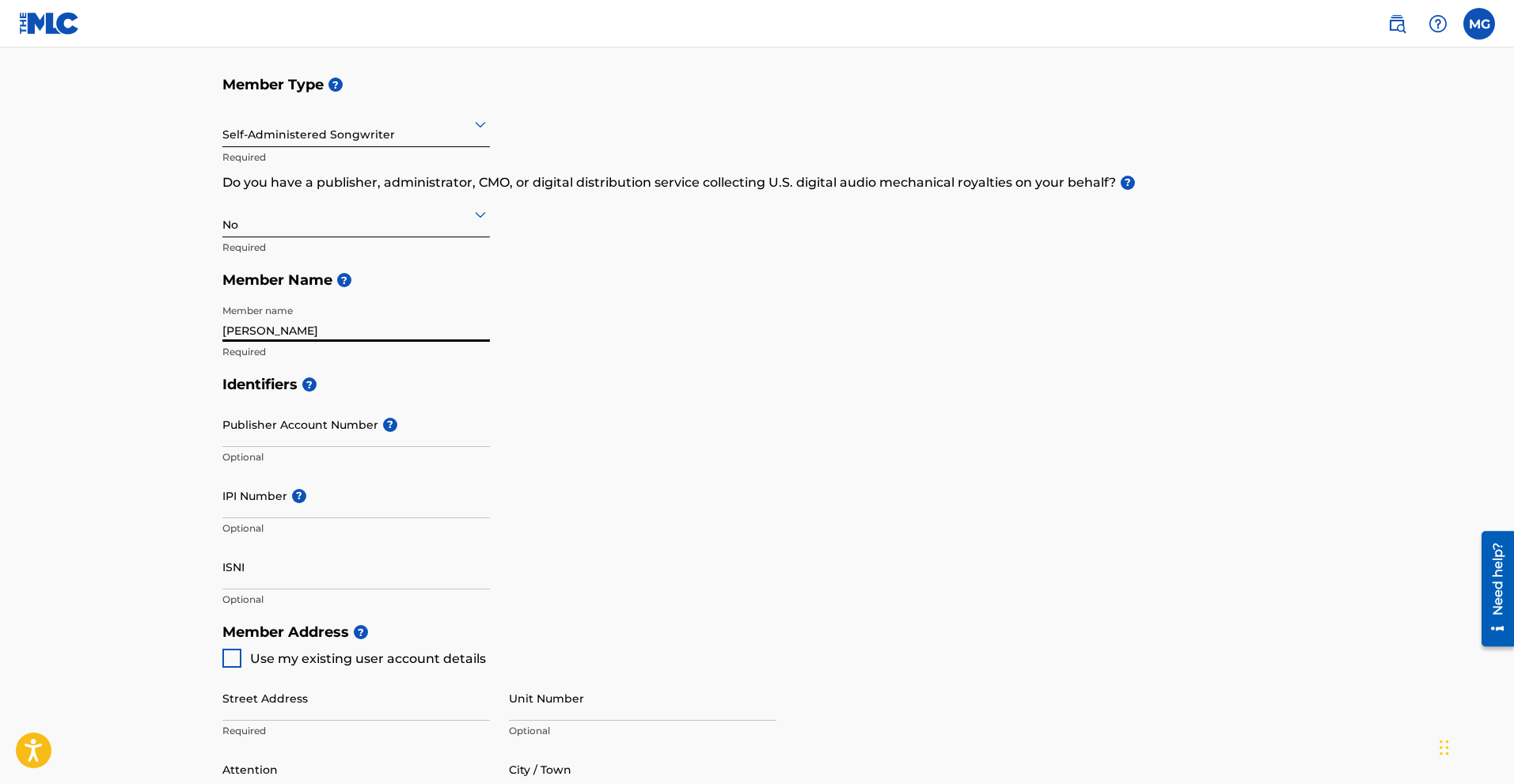
drag, startPoint x: 142, startPoint y: 413, endPoint x: 177, endPoint y: 421, distance: 35.9
click at [142, 413] on main "Create a Member If you are a self-administered songwriter without a publisher t…" at bounding box center [757, 599] width 1514 height 1421
click at [269, 429] on input "Publisher Account Number ?" at bounding box center [356, 424] width 267 height 45
paste input "01193311866"
type input "01193311866"
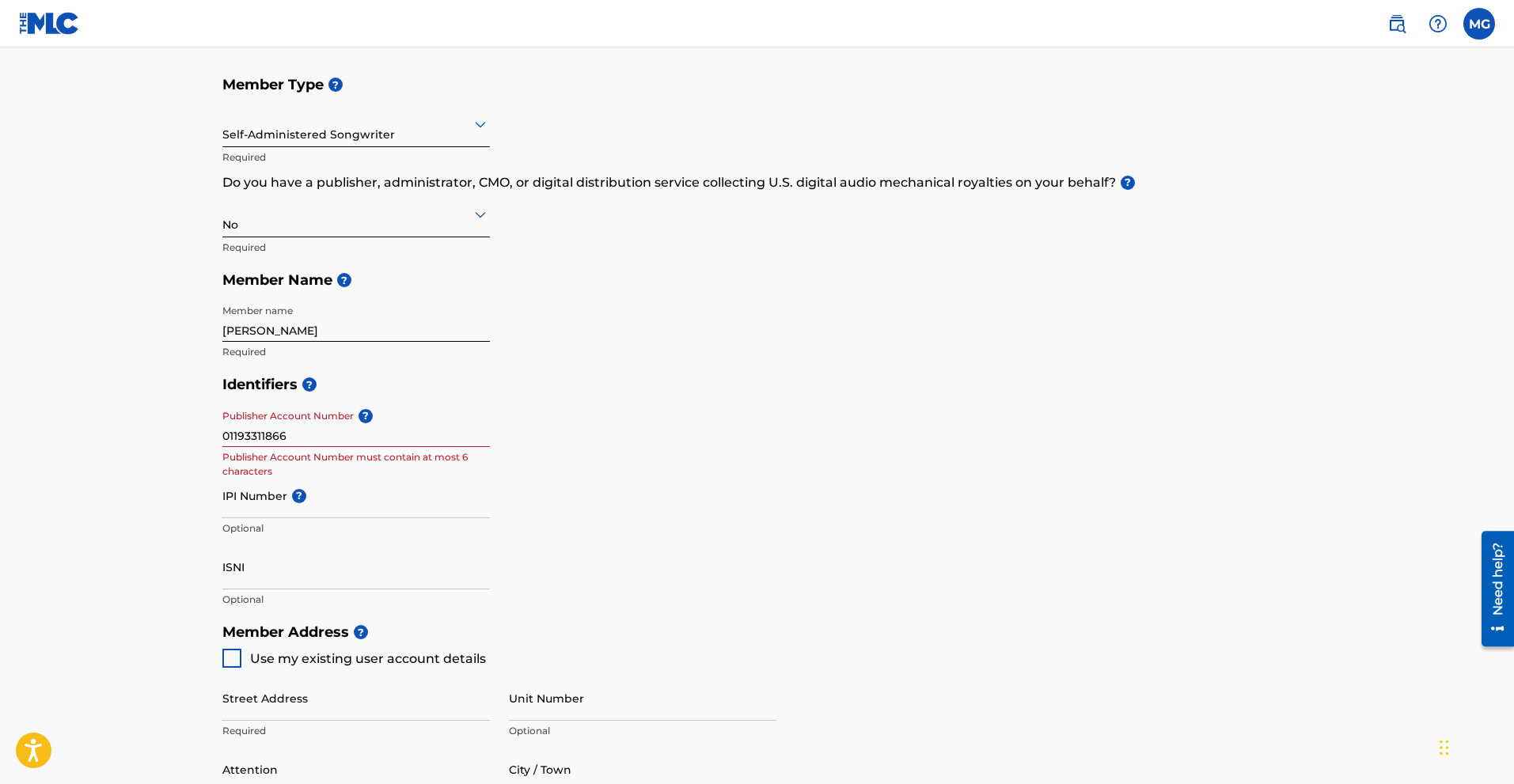
click at [638, 445] on div "Identifiers ? Publisher Account Number ? 01193311866 Publisher Account Number m…" at bounding box center [757, 492] width 1070 height 248
click at [313, 431] on input "01193311866" at bounding box center [356, 424] width 267 height 45
click at [255, 512] on input "IPI Number ?" at bounding box center [356, 496] width 267 height 45
paste input "01193311866"
type input "01193311866"
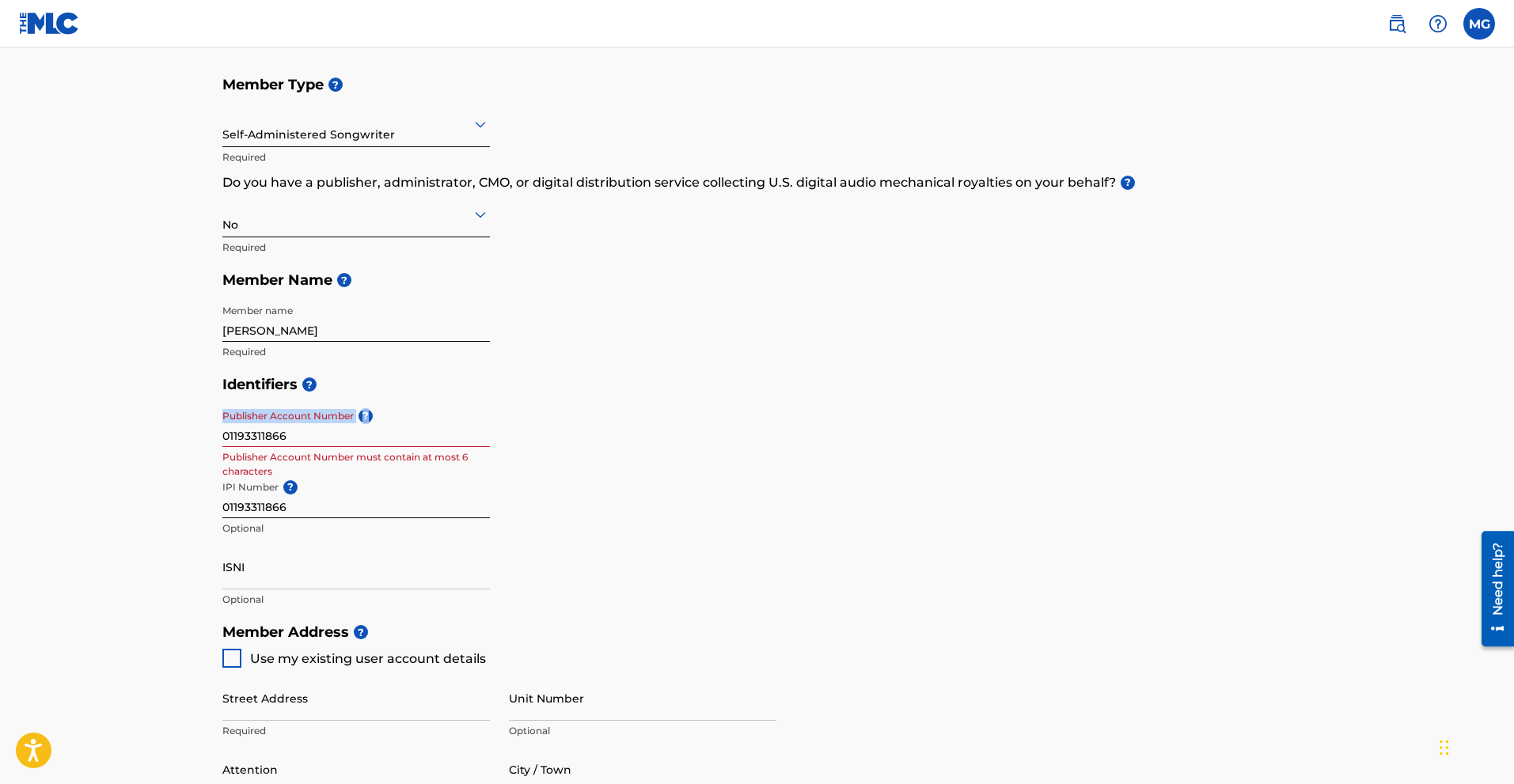
drag, startPoint x: 314, startPoint y: 447, endPoint x: 108, endPoint y: 449, distance: 206.0
click at [108, 449] on main "Create a Member If you are a self-administered songwriter without a publisher t…" at bounding box center [757, 599] width 1514 height 1421
click at [286, 432] on input "01193311866" at bounding box center [356, 424] width 267 height 45
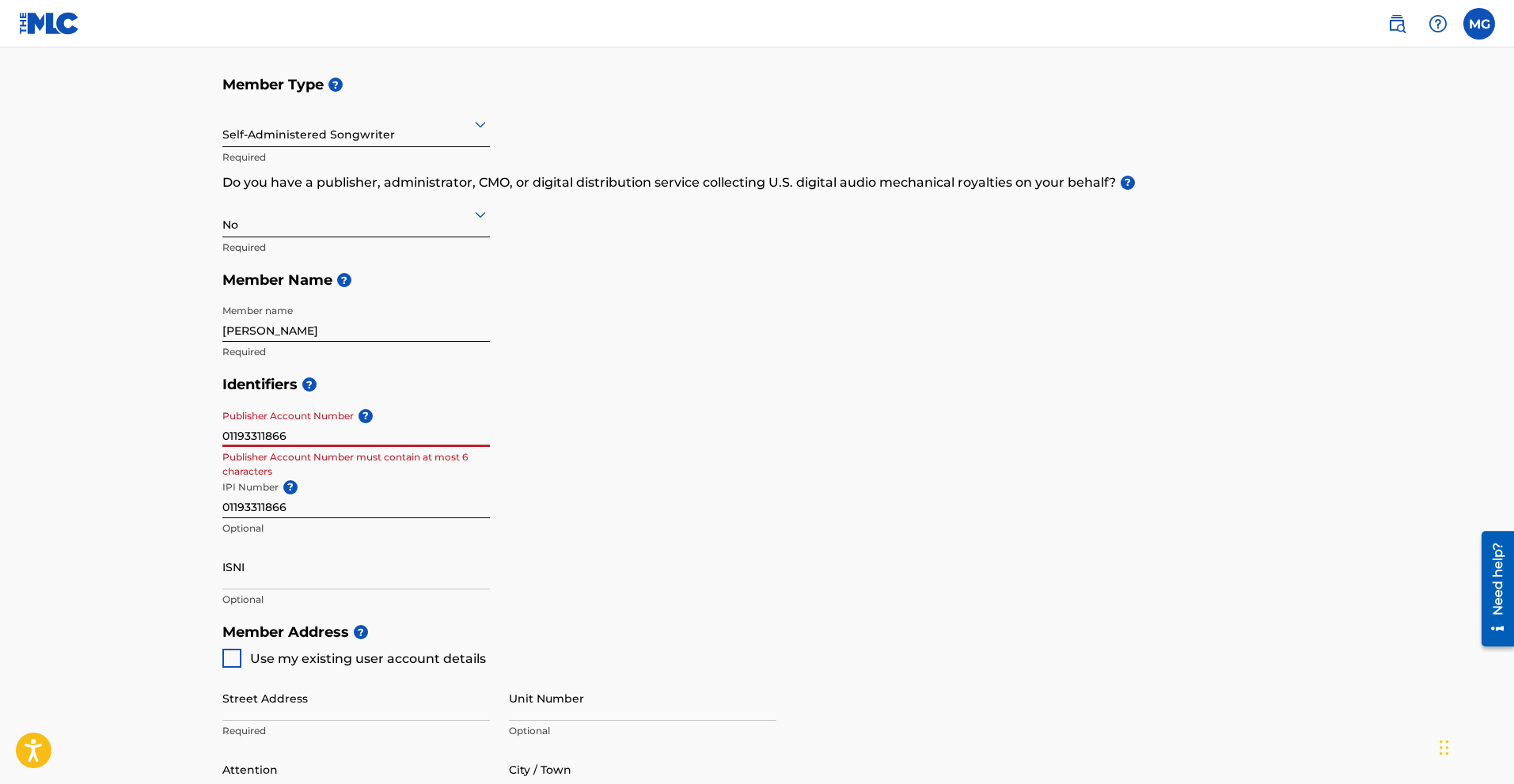
paste input "[PERSON_NAME]"
type input "[PERSON_NAME]"
click at [722, 449] on div "Identifiers ? Publisher Account Number ? [PERSON_NAME] Publisher Account Number…" at bounding box center [757, 492] width 1070 height 248
drag, startPoint x: 367, startPoint y: 440, endPoint x: 182, endPoint y: 439, distance: 185.0
click at [182, 439] on main "Create a Member If you are a self-administered songwriter without a publisher t…" at bounding box center [757, 599] width 1514 height 1421
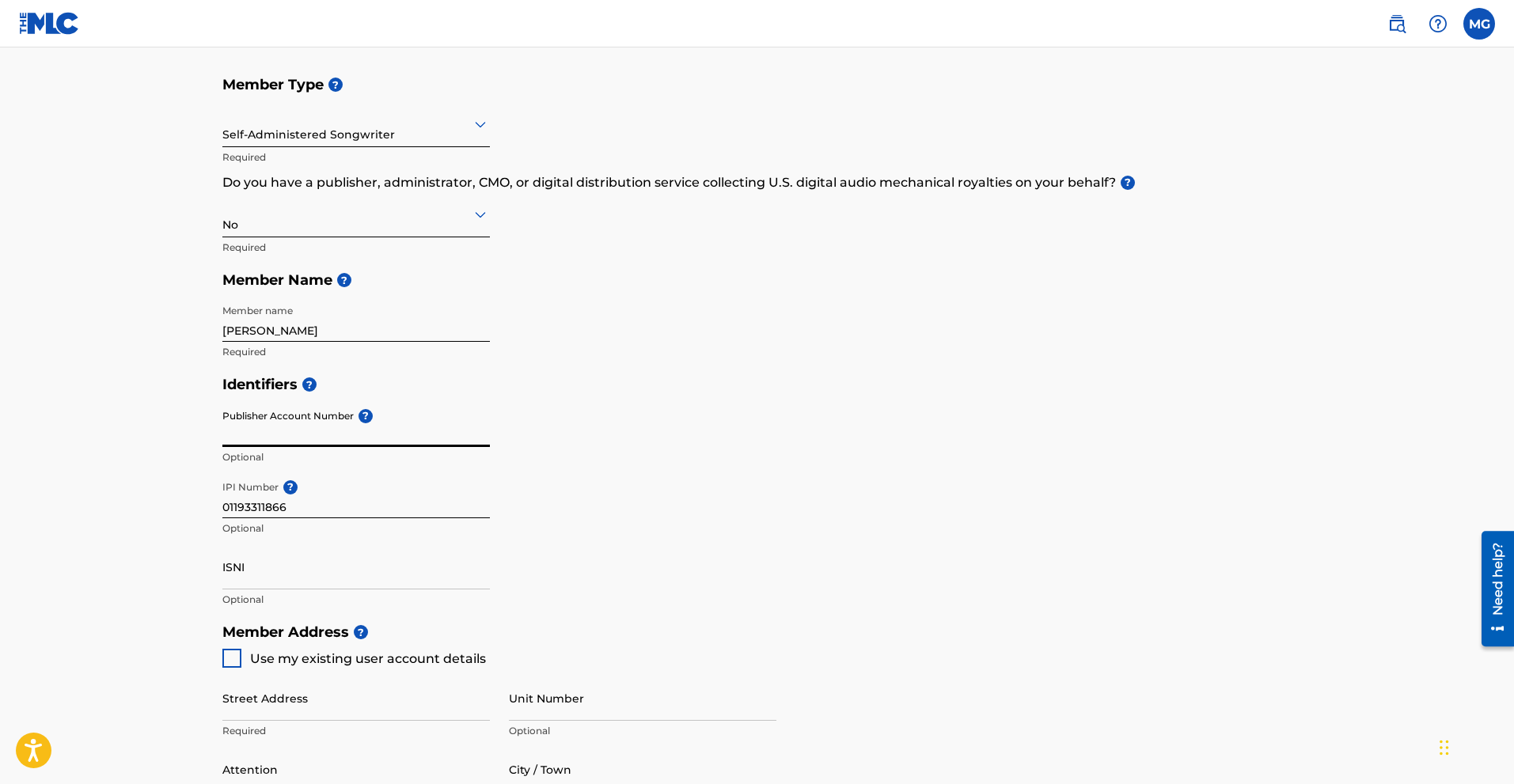
click at [319, 579] on input "ISNI" at bounding box center [356, 567] width 267 height 45
click at [831, 530] on div "Identifiers ? Publisher Account Number ? Optional IPI Number ? 01193311866 Opti…" at bounding box center [757, 492] width 1070 height 248
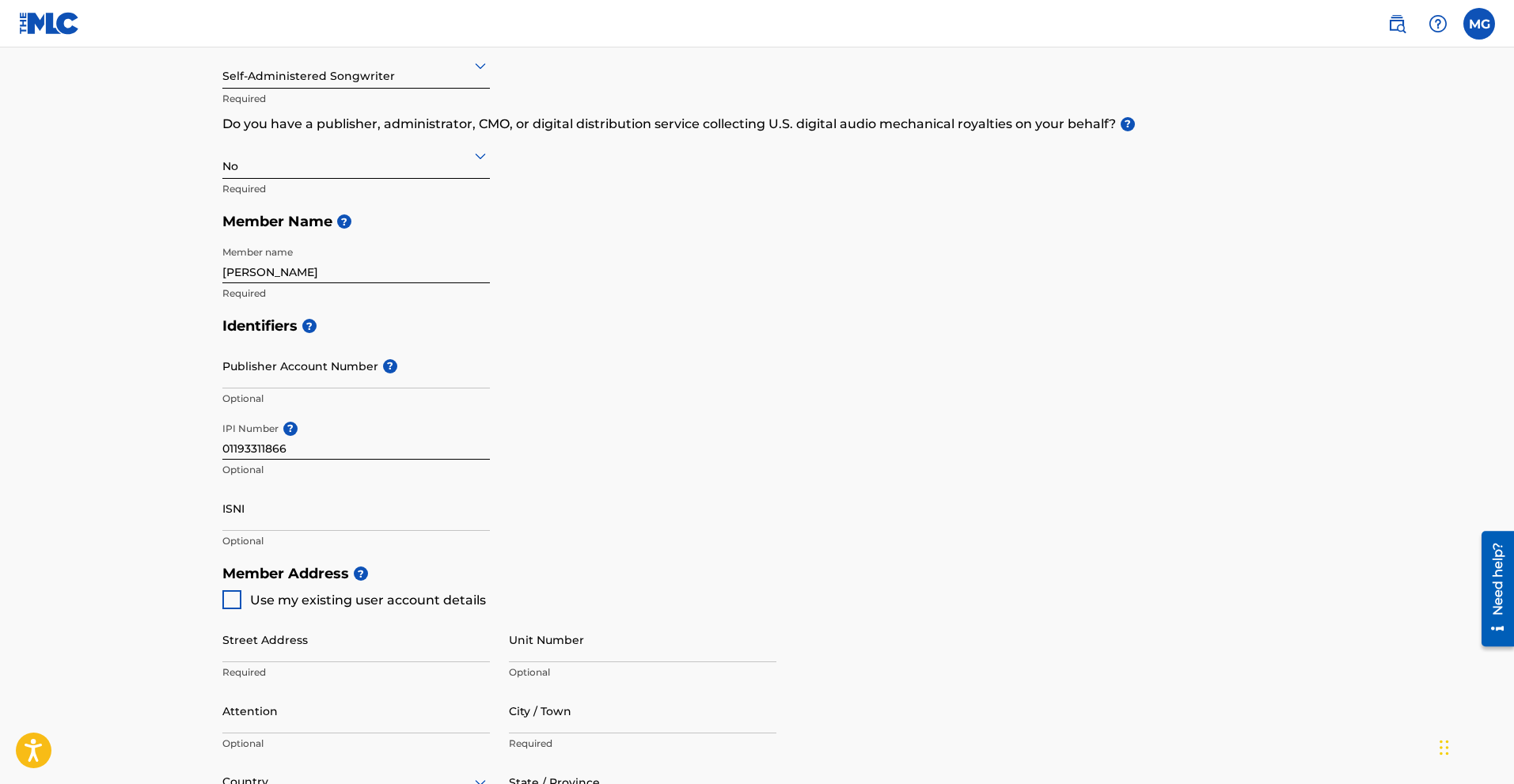
scroll to position [317, 0]
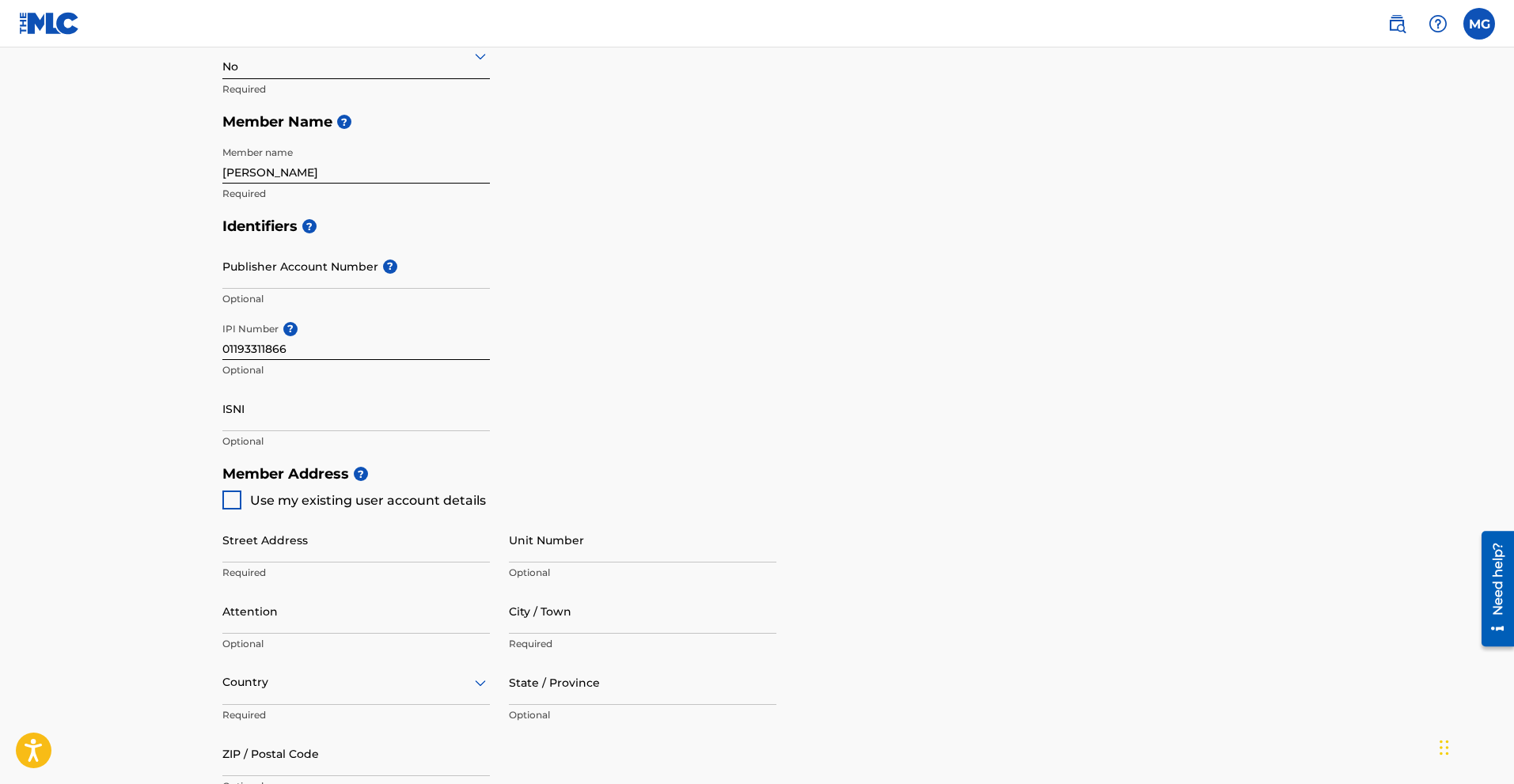
click at [236, 508] on div at bounding box center [232, 500] width 19 height 19
type input "[STREET_ADDRESS]"
type input "[GEOGRAPHIC_DATA]"
type input "46000"
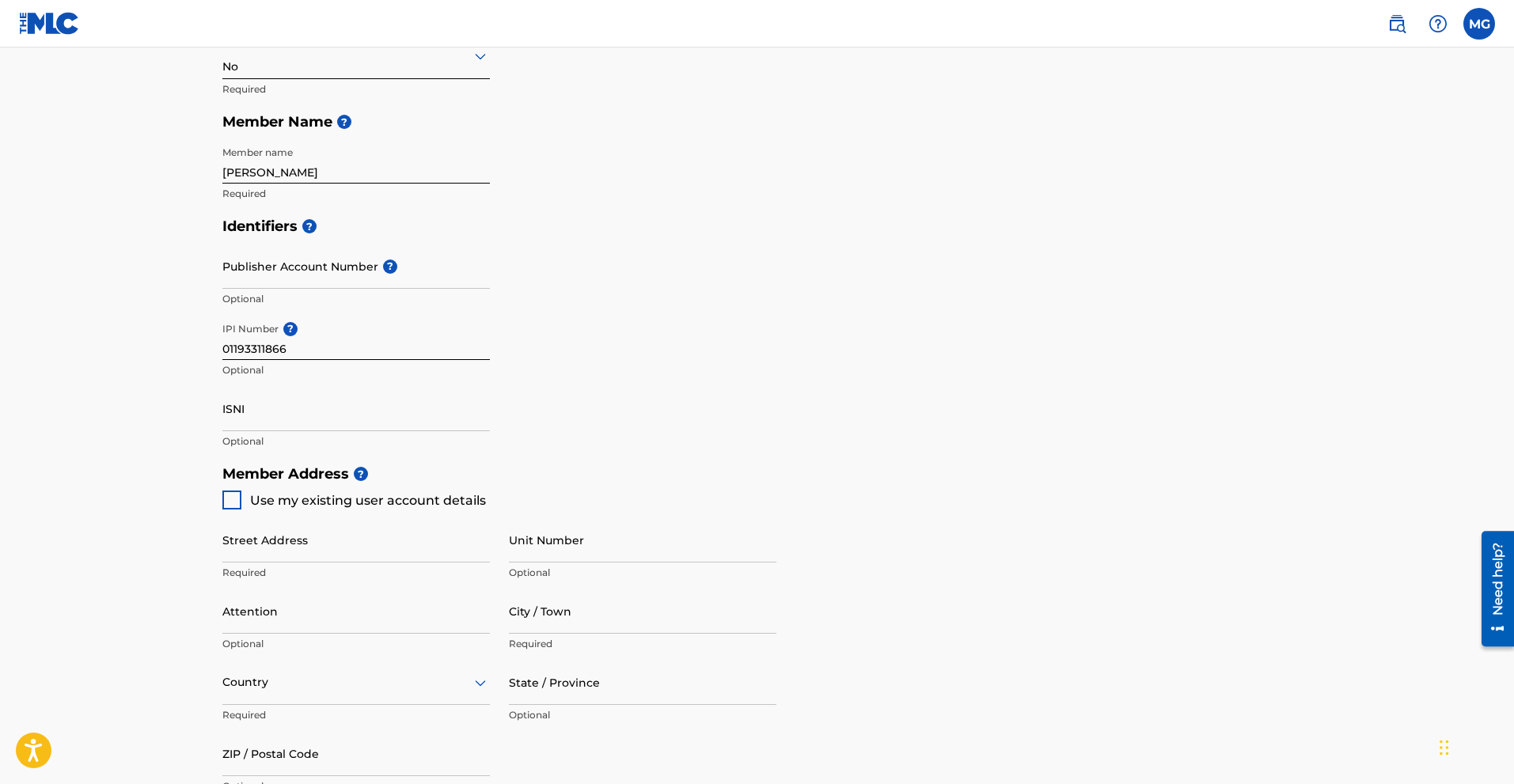
type input "212"
type input "0621859843"
type input "[EMAIL_ADDRESS][DOMAIN_NAME]"
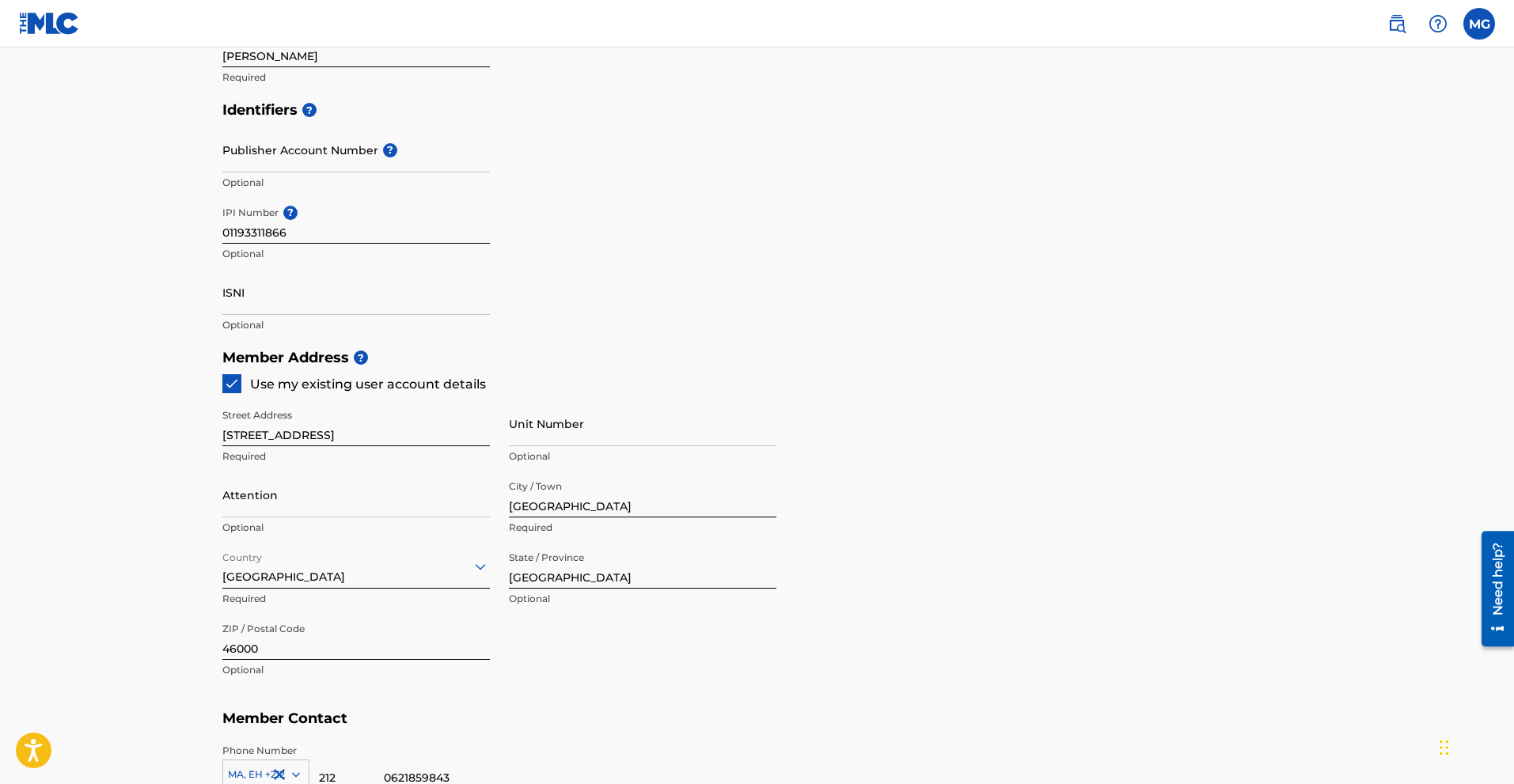
scroll to position [633, 0]
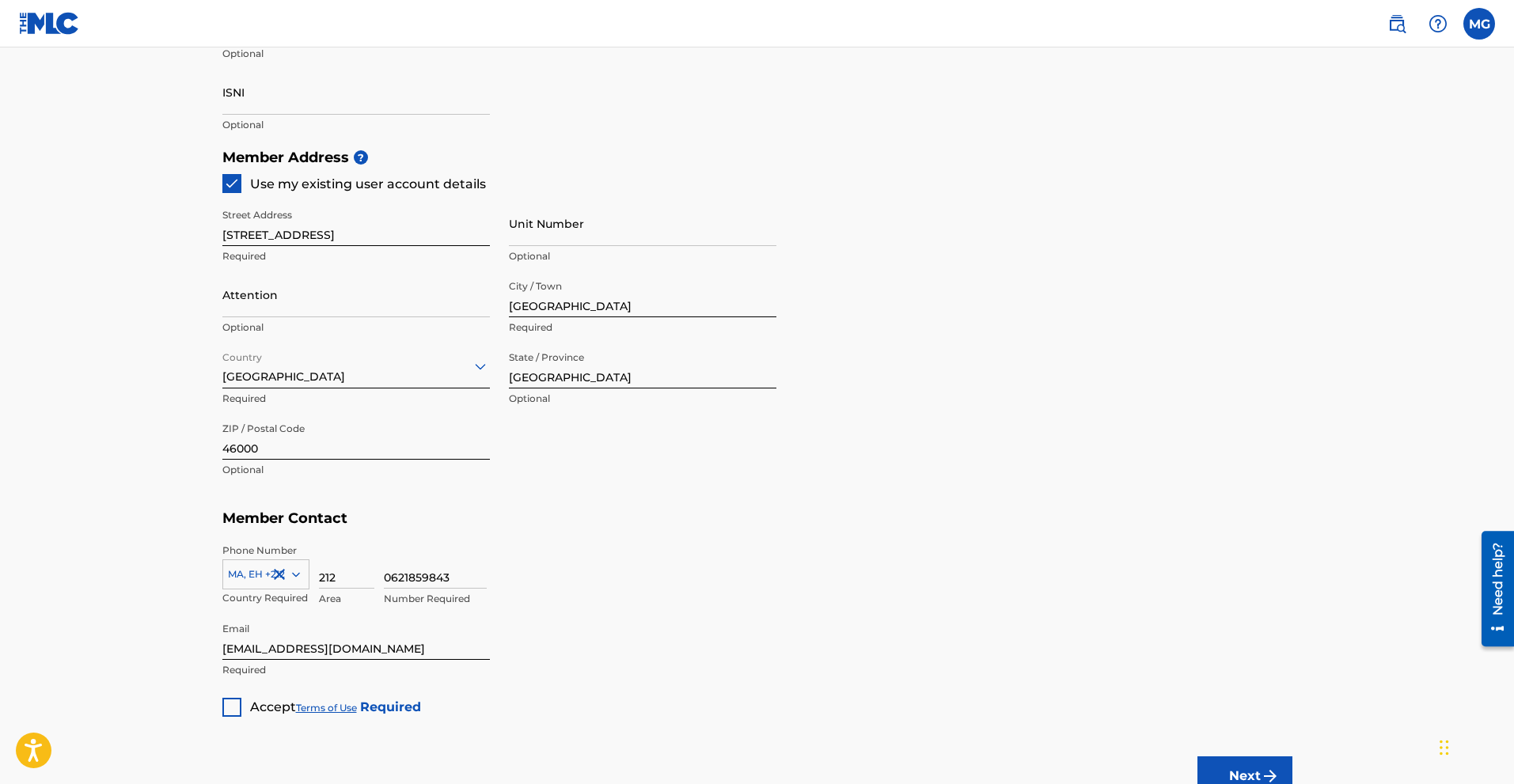
click at [621, 590] on div "0621859843 Number Required" at bounding box center [838, 579] width 909 height 71
drag, startPoint x: 342, startPoint y: 576, endPoint x: 303, endPoint y: 584, distance: 39.8
click at [303, 584] on div "MA, EH +212 Country Required 212 Area 0621859843 Number Required" at bounding box center [757, 579] width 1070 height 71
drag, startPoint x: 338, startPoint y: 581, endPoint x: 300, endPoint y: 591, distance: 39.3
click at [300, 591] on div "MA, EH +212 Country Required 212 Area 0621859843 Number Required" at bounding box center [757, 579] width 1070 height 71
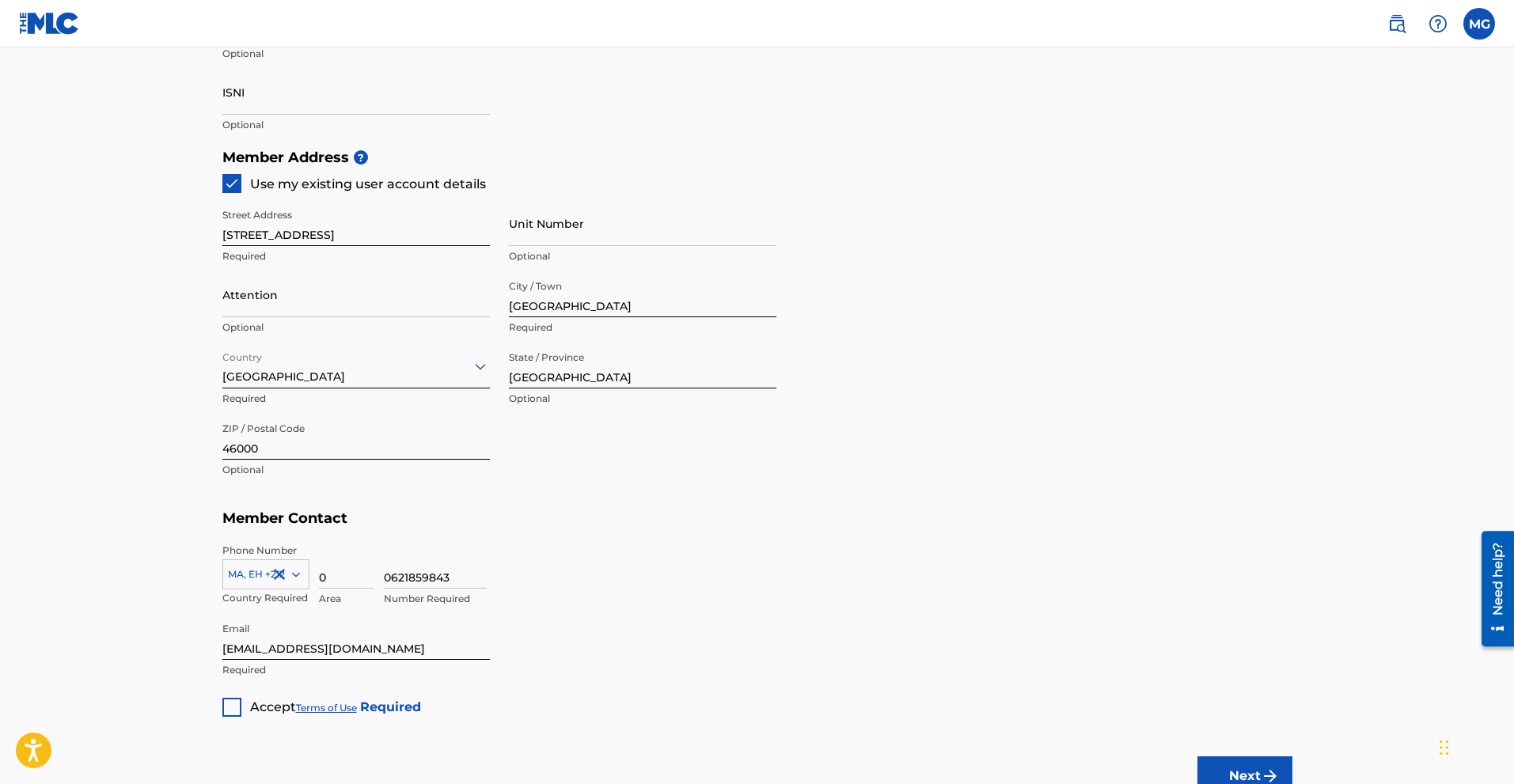
type input "0"
drag, startPoint x: 390, startPoint y: 571, endPoint x: 379, endPoint y: 579, distance: 13.6
click at [379, 579] on div "MA, EH +212 Country Required 0 Area 0621859843 Number Required" at bounding box center [757, 579] width 1070 height 71
type input "621859843"
click at [606, 562] on div "621859843 Number Required" at bounding box center [838, 579] width 909 height 71
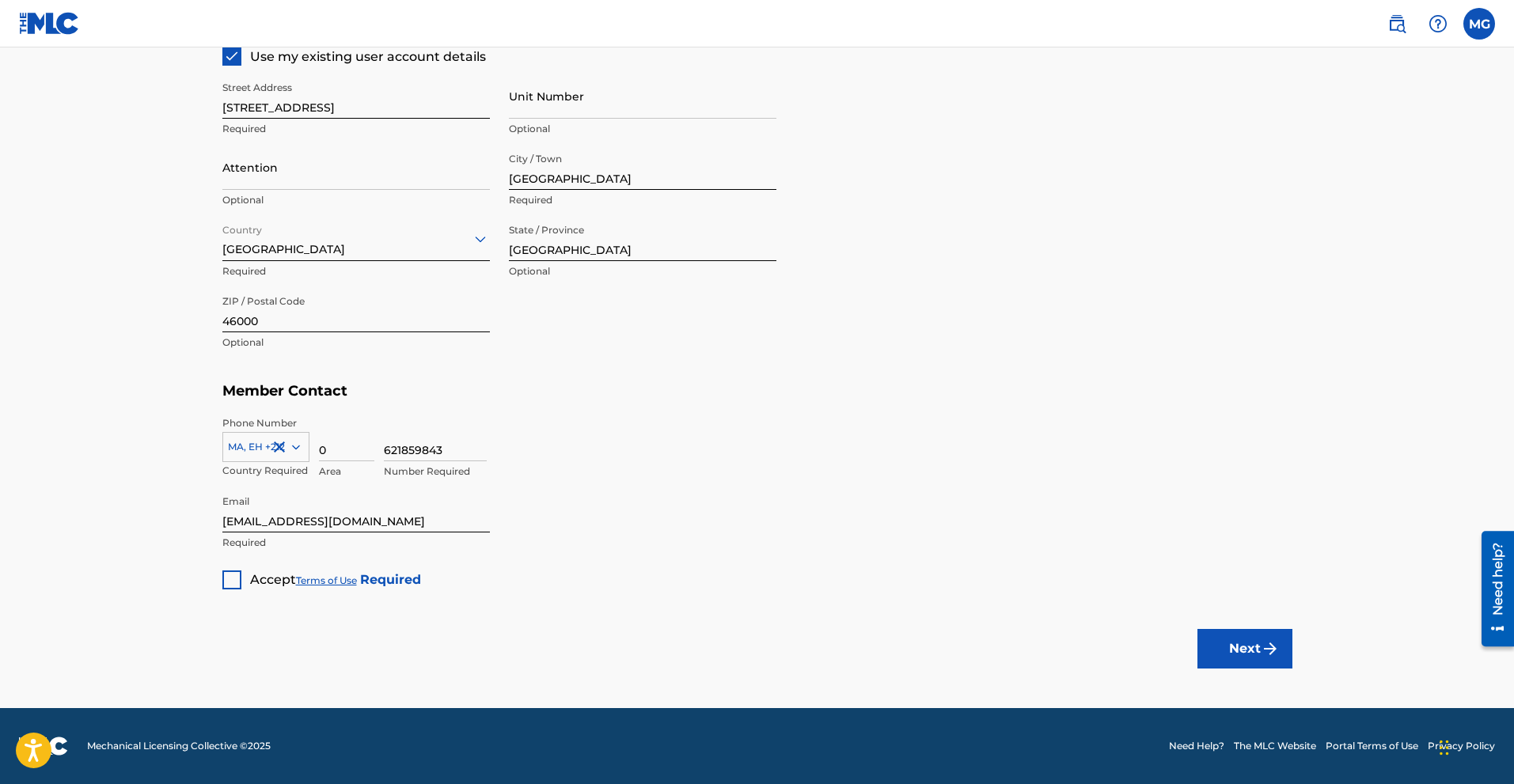
click at [227, 584] on div at bounding box center [232, 580] width 19 height 19
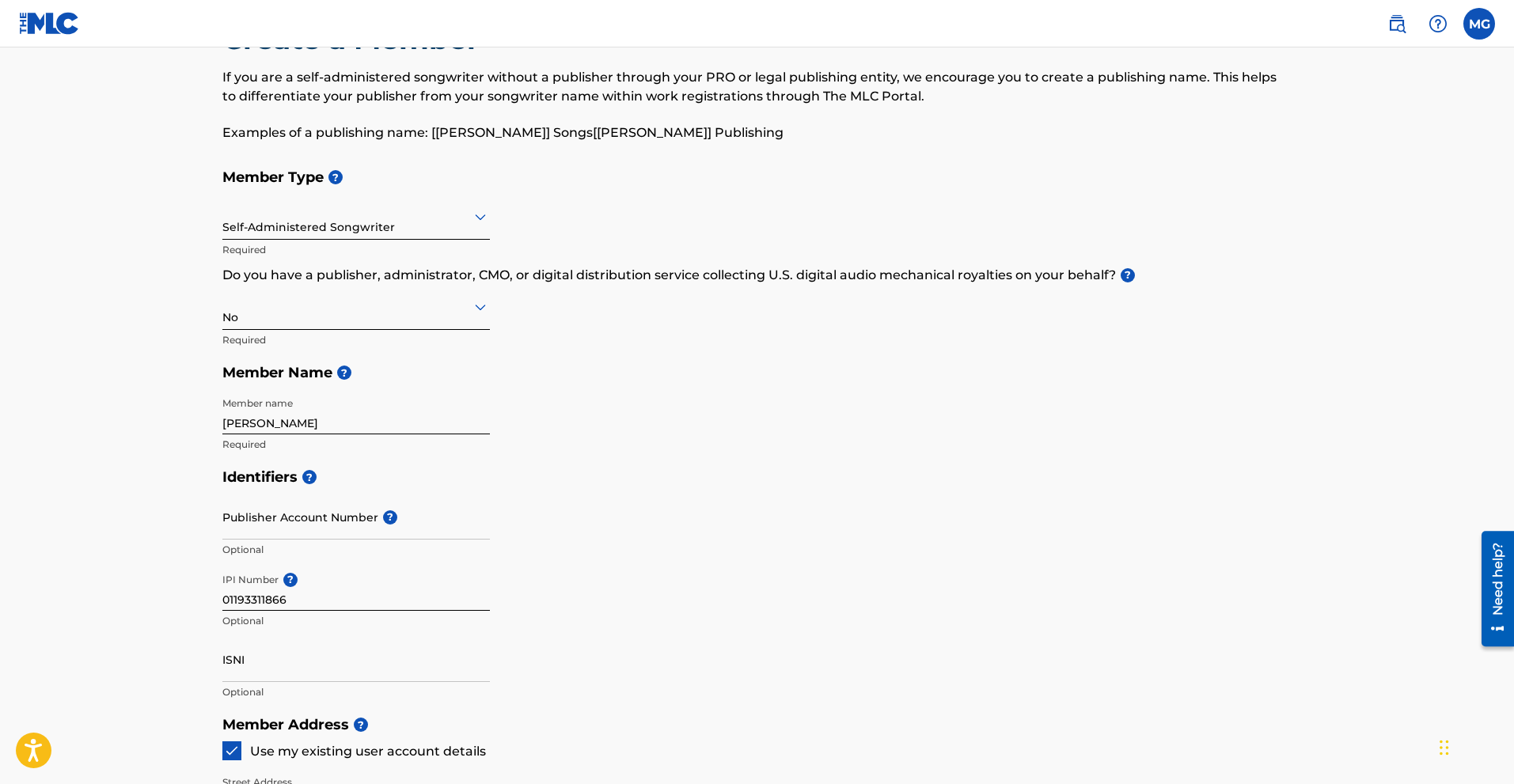
scroll to position [48, 0]
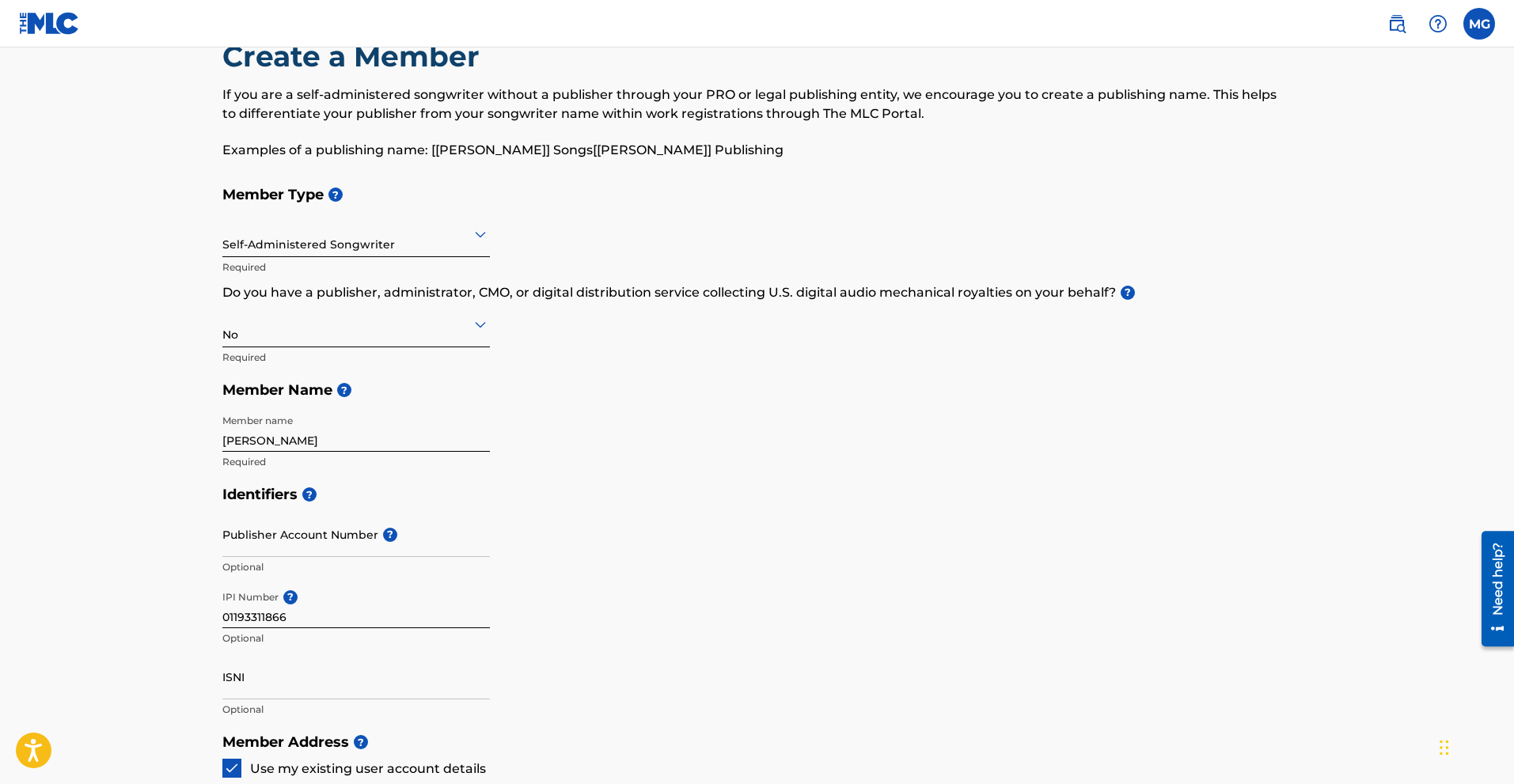
click at [701, 480] on h5 "Identifiers ?" at bounding box center [757, 495] width 1070 height 34
drag, startPoint x: 229, startPoint y: 535, endPoint x: 328, endPoint y: 524, distance: 99.6
click at [421, 532] on div "Create a Member If you are a self-administered songwriter without a publisher t…" at bounding box center [757, 670] width 1108 height 1263
click at [316, 523] on input "Publisher Account Number ?" at bounding box center [356, 534] width 267 height 45
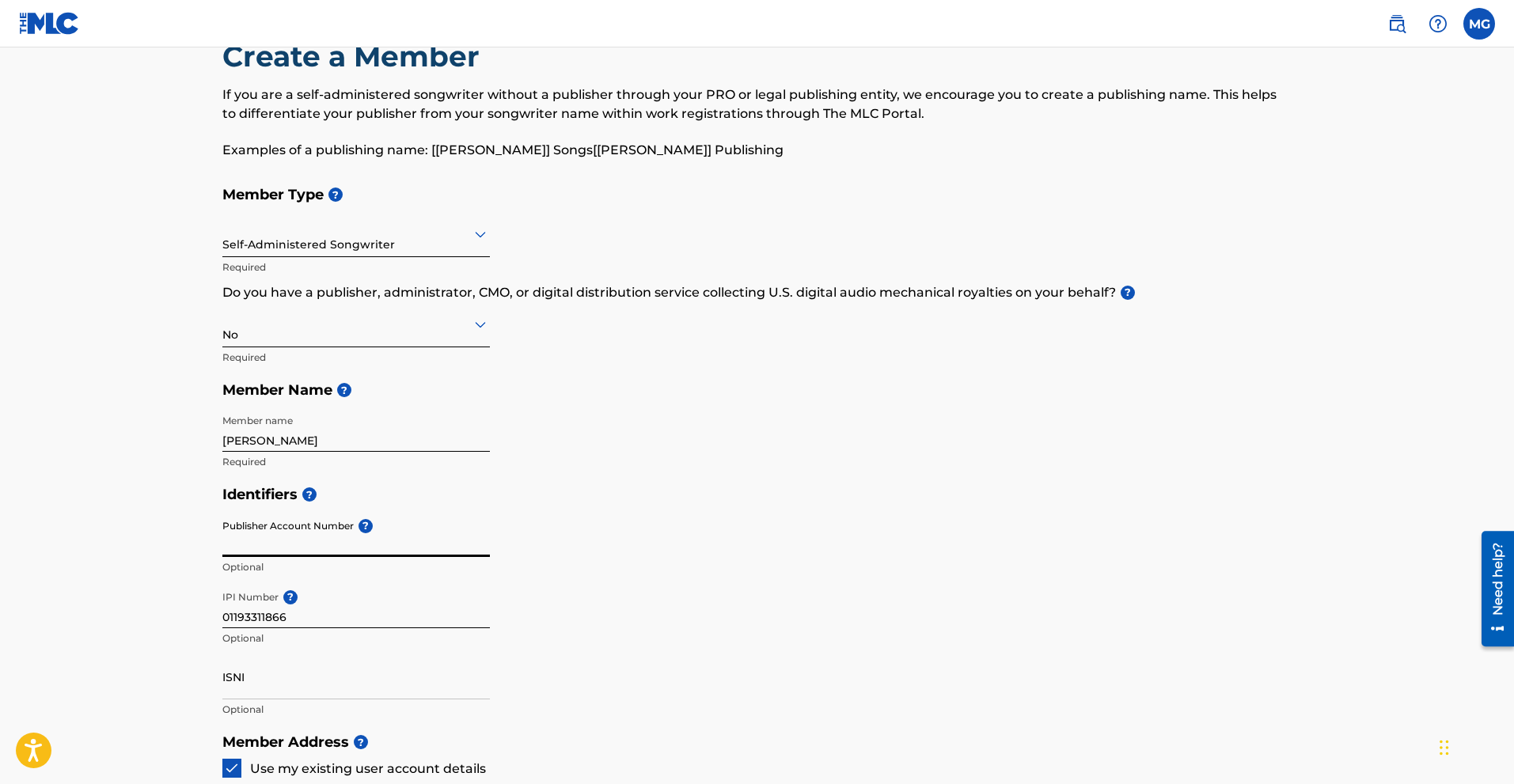
click at [316, 523] on input "Publisher Account Number ?" at bounding box center [356, 534] width 267 height 45
drag, startPoint x: 354, startPoint y: 525, endPoint x: 757, endPoint y: 295, distance: 464.0
click at [248, 527] on div "Publisher Account Number ? Optional" at bounding box center [356, 547] width 267 height 71
click at [298, 538] on input "Publisher Account Number ?" at bounding box center [356, 534] width 267 height 45
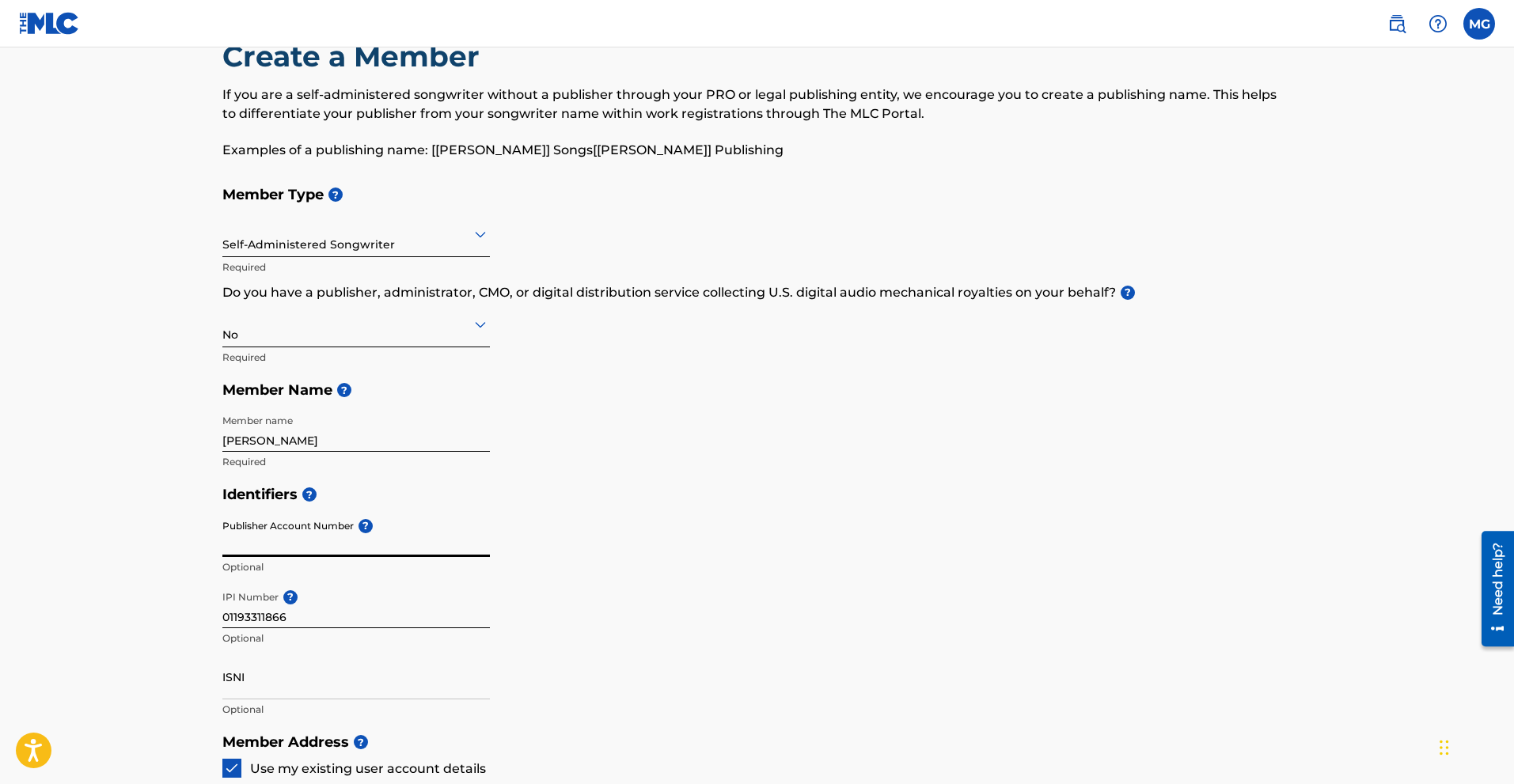
click at [295, 524] on input "Publisher Account Number ?" at bounding box center [356, 534] width 267 height 45
drag, startPoint x: 209, startPoint y: 514, endPoint x: 284, endPoint y: 525, distance: 75.8
click at [284, 525] on div "Create a Member If you are a self-administered songwriter without a publisher t…" at bounding box center [757, 670] width 1108 height 1263
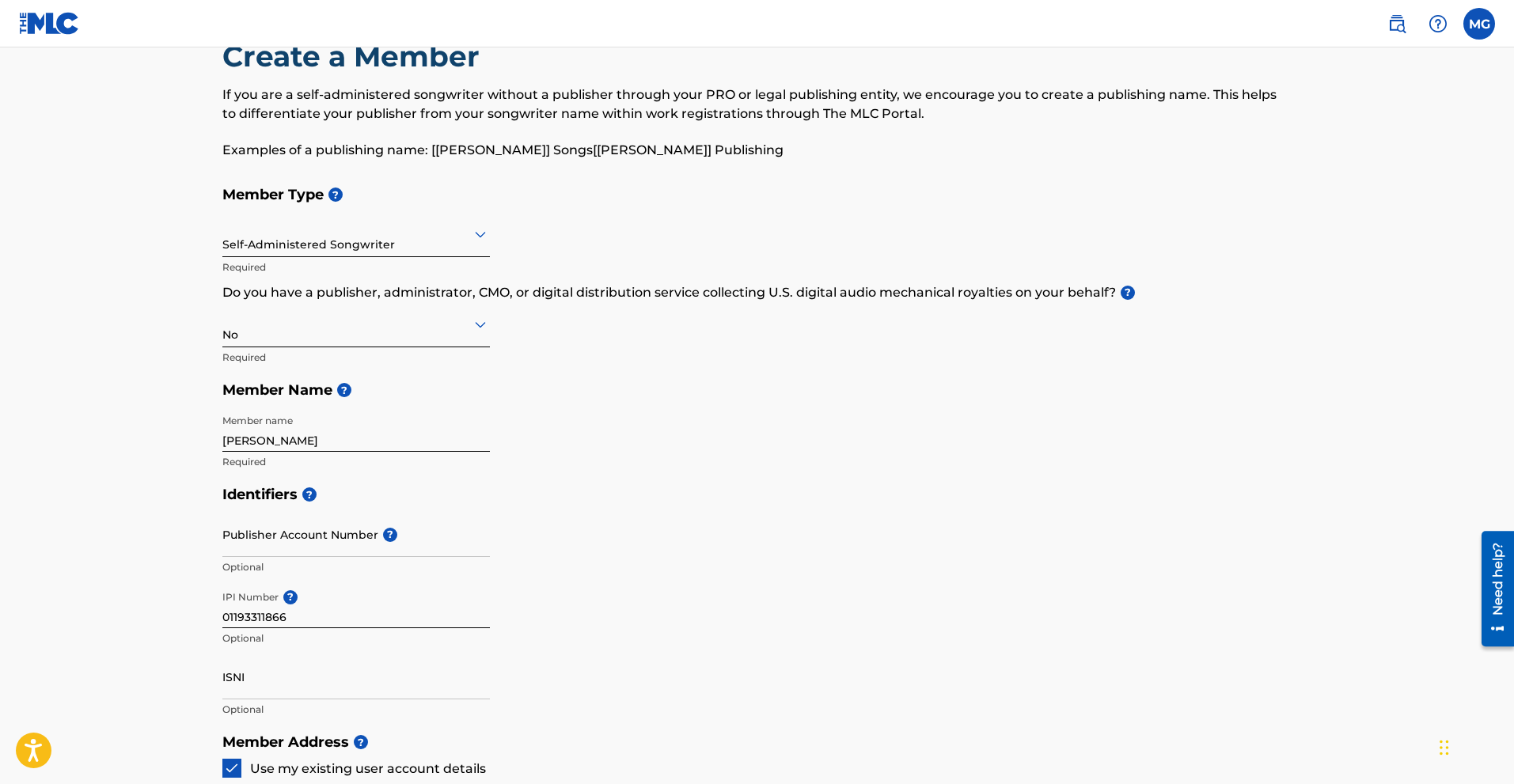
click at [488, 529] on input "Publisher Account Number ?" at bounding box center [356, 534] width 267 height 45
click at [268, 687] on input "ISNI" at bounding box center [356, 677] width 267 height 45
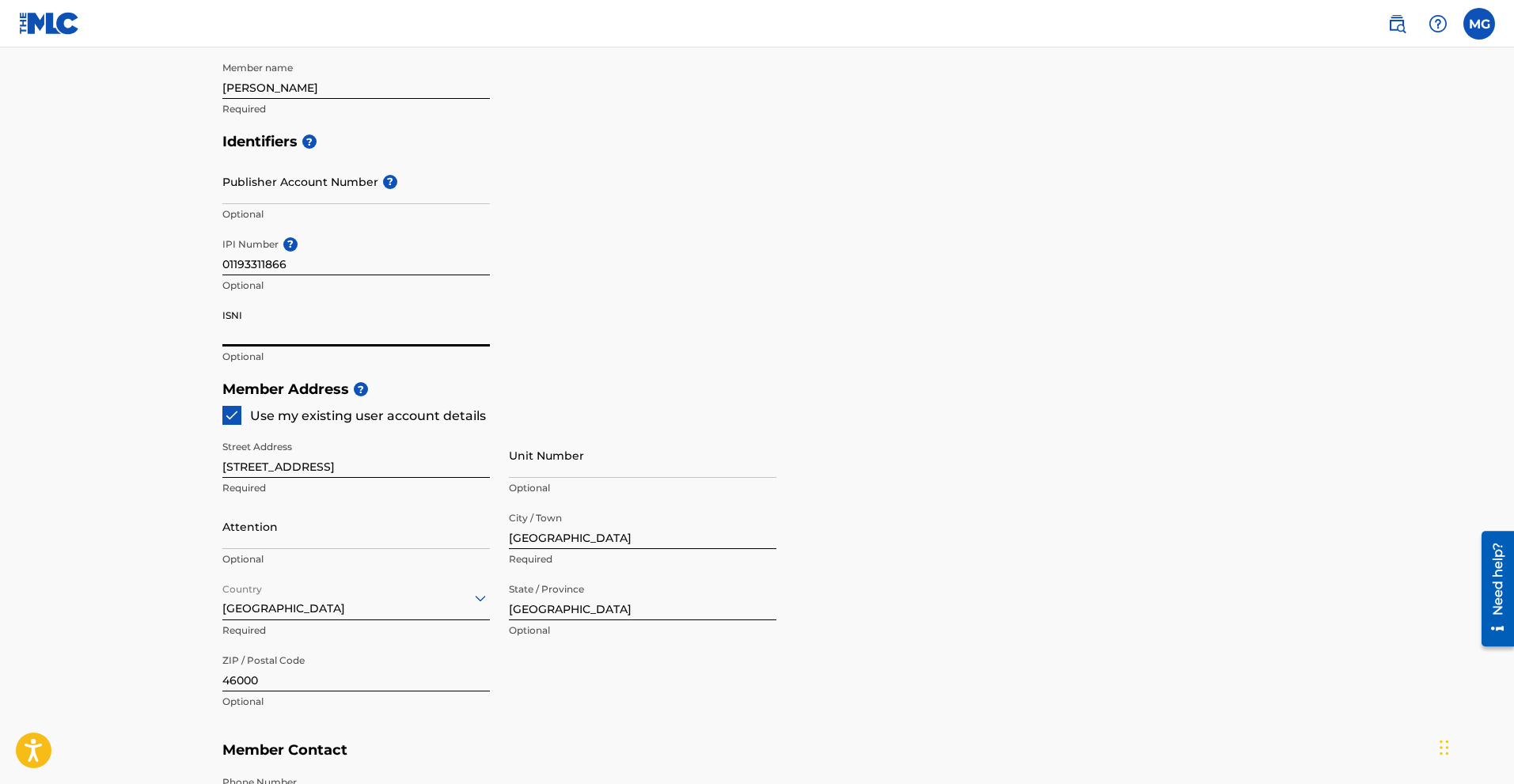
scroll to position [681, 0]
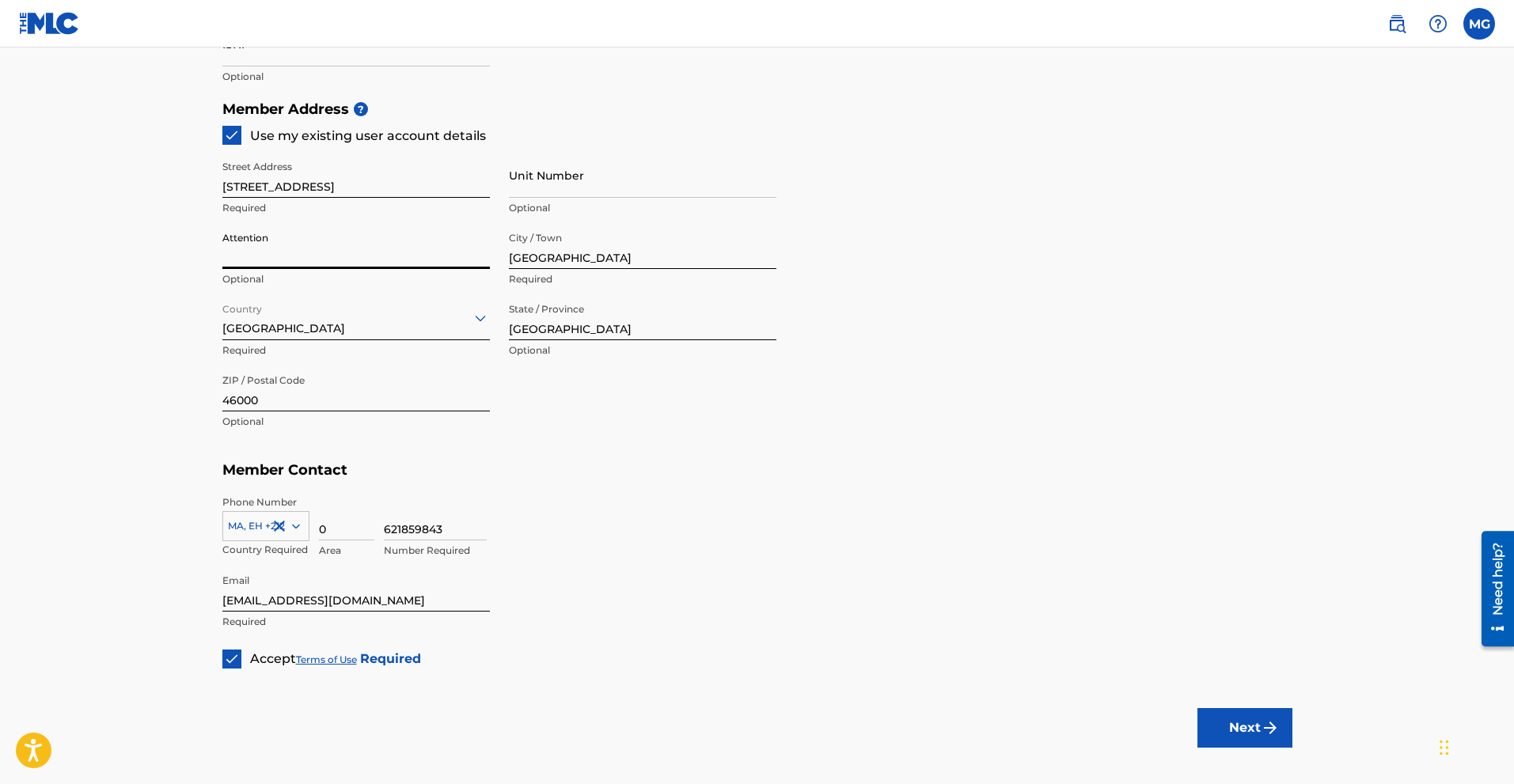
click at [345, 248] on input "Attention" at bounding box center [356, 246] width 267 height 45
click at [981, 497] on div "621859843 Number Required" at bounding box center [838, 530] width 909 height 71
click at [676, 579] on div "Member Type ? Self-Administered Songwriter Required Do you have a publisher, ad…" at bounding box center [757, 107] width 1070 height 1123
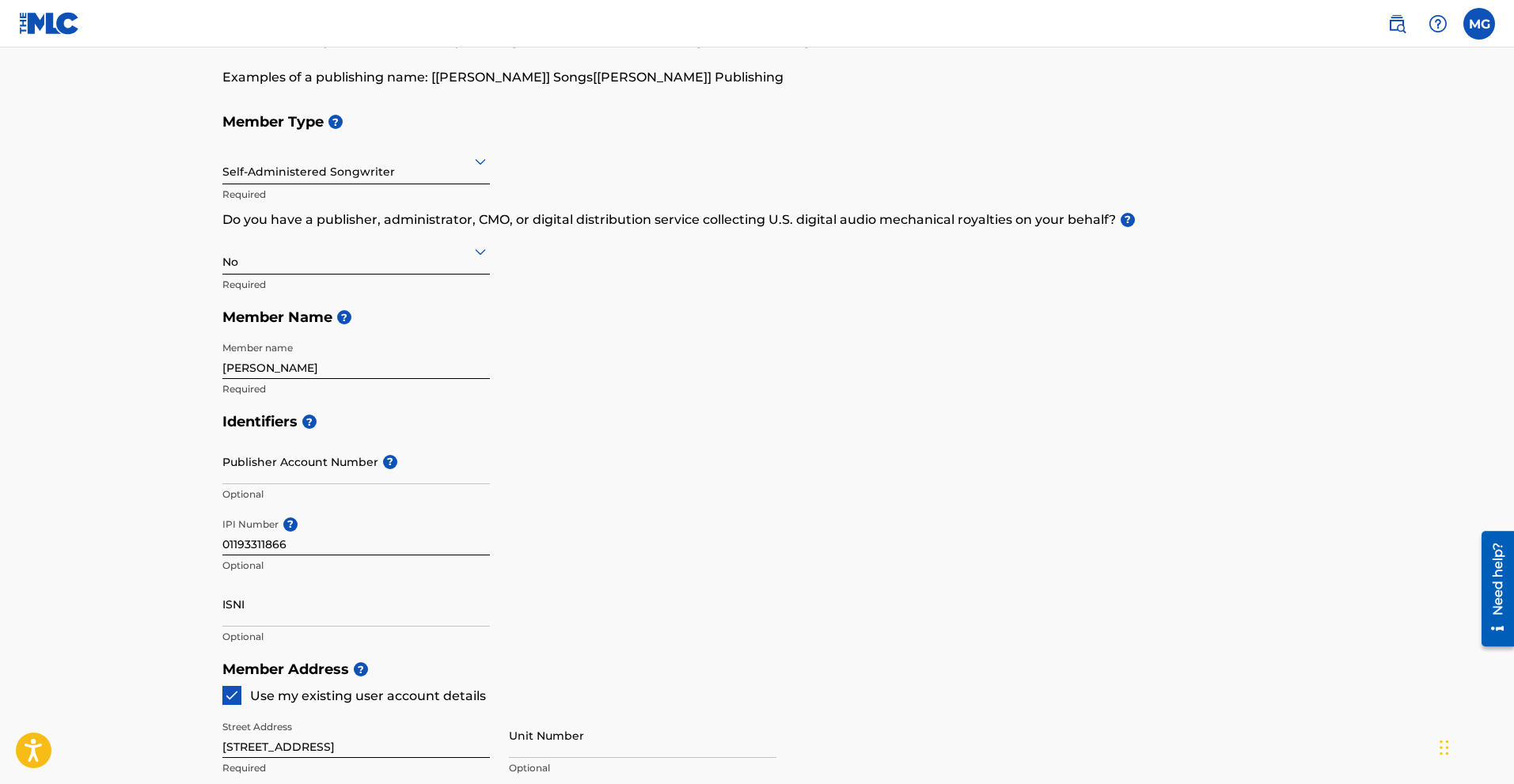
scroll to position [0, 0]
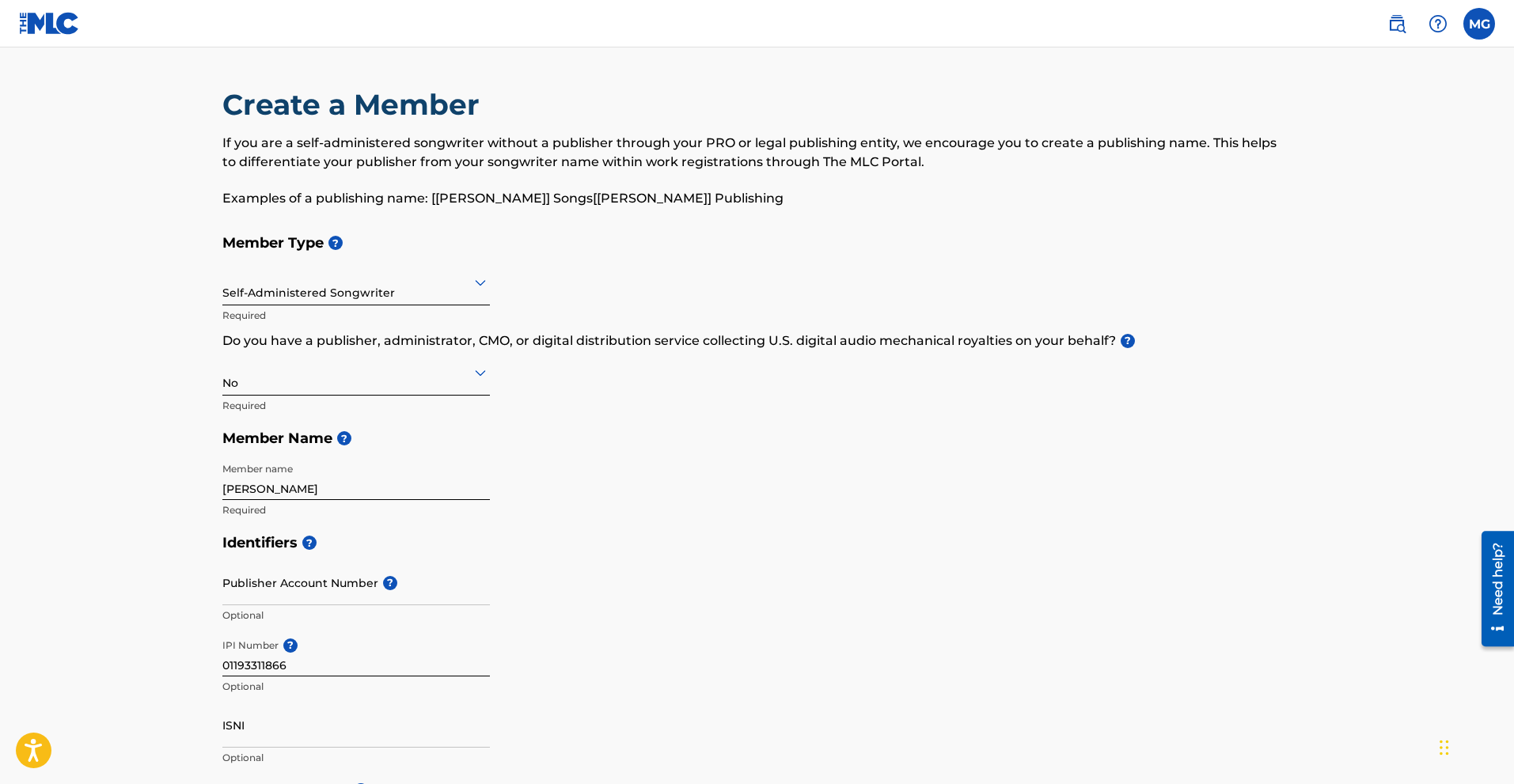
click at [346, 590] on input "Publisher Account Number ?" at bounding box center [356, 583] width 267 height 45
paste input "551144067"
type input "551144067"
click at [844, 640] on div "Identifiers ? Publisher Account Number ? 551144067 Publisher Account Number mus…" at bounding box center [757, 650] width 1070 height 248
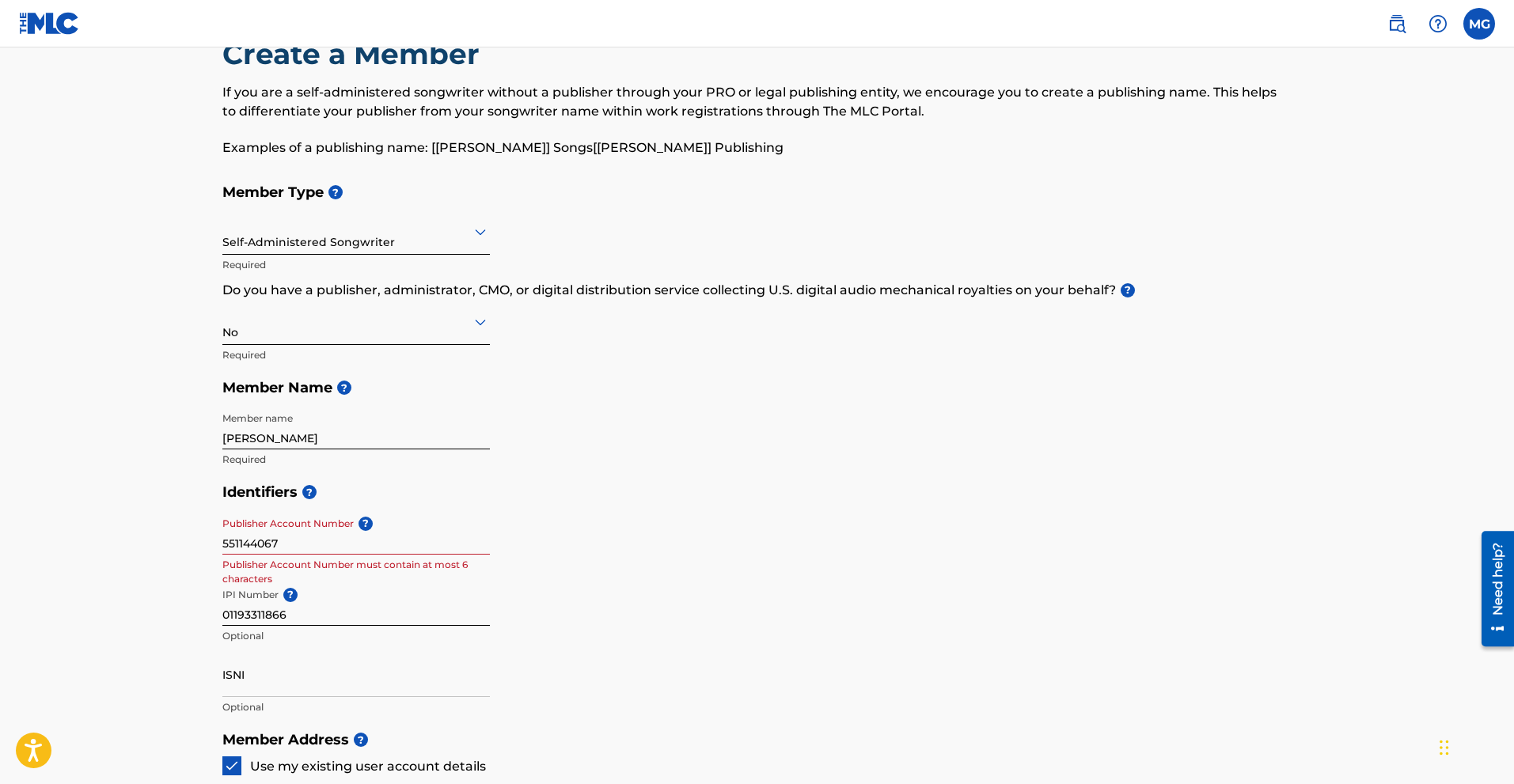
scroll to position [79, 0]
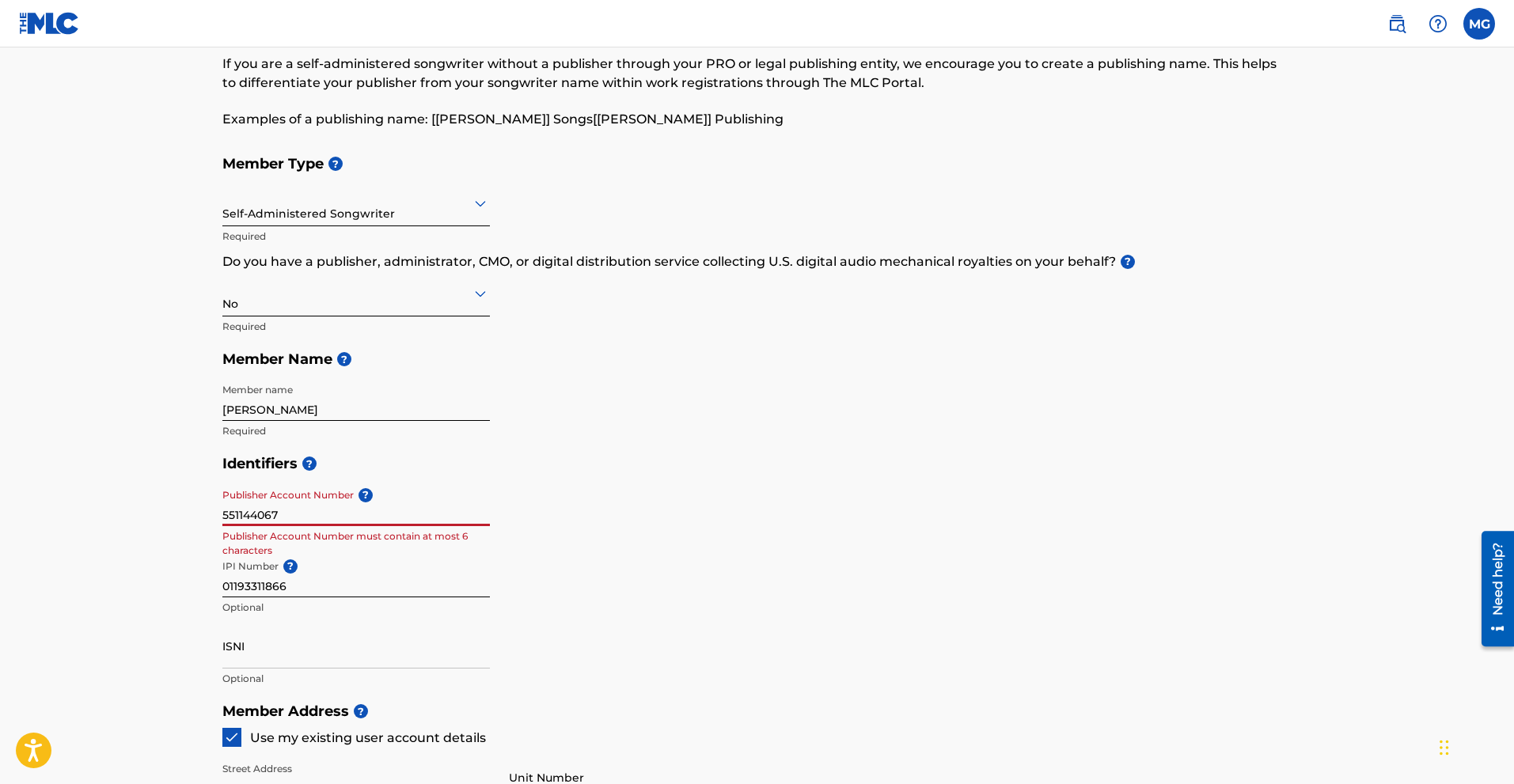
drag, startPoint x: 309, startPoint y: 514, endPoint x: 100, endPoint y: 514, distance: 209.0
click at [98, 516] on main "Create a Member If you are a self-administered songwriter without a publisher t…" at bounding box center [757, 678] width 1514 height 1421
click at [729, 566] on div "Identifiers ? Publisher Account Number ? Optional IPI Number ? 01193311866 Opti…" at bounding box center [757, 571] width 1070 height 248
click at [286, 514] on input "Publisher Account Number ?" at bounding box center [356, 503] width 267 height 45
paste input "551144067"
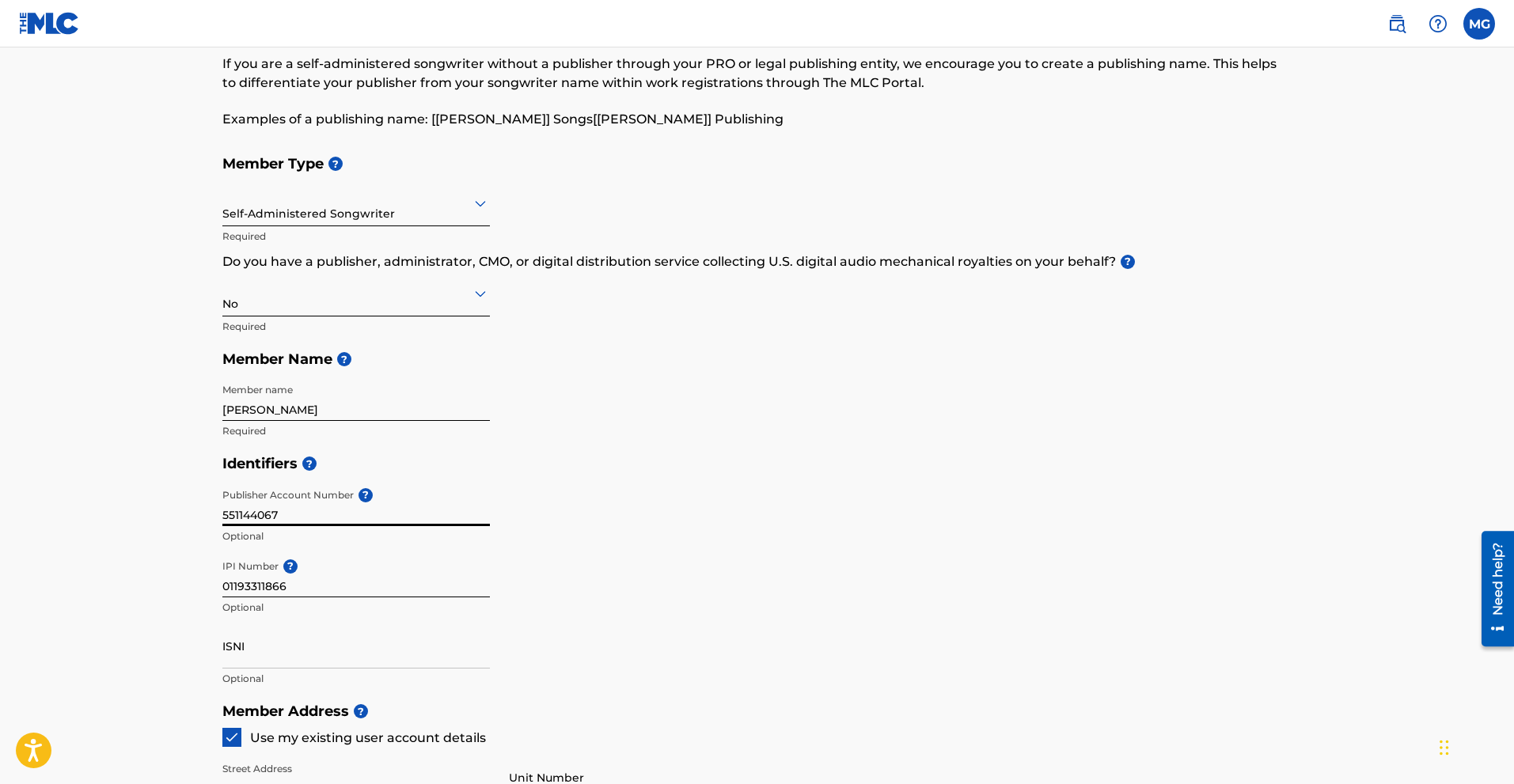
type input "551144067"
click at [718, 552] on div "Identifiers ? Publisher Account Number ? 551144067 Optional IPI Number ? 011933…" at bounding box center [757, 571] width 1070 height 248
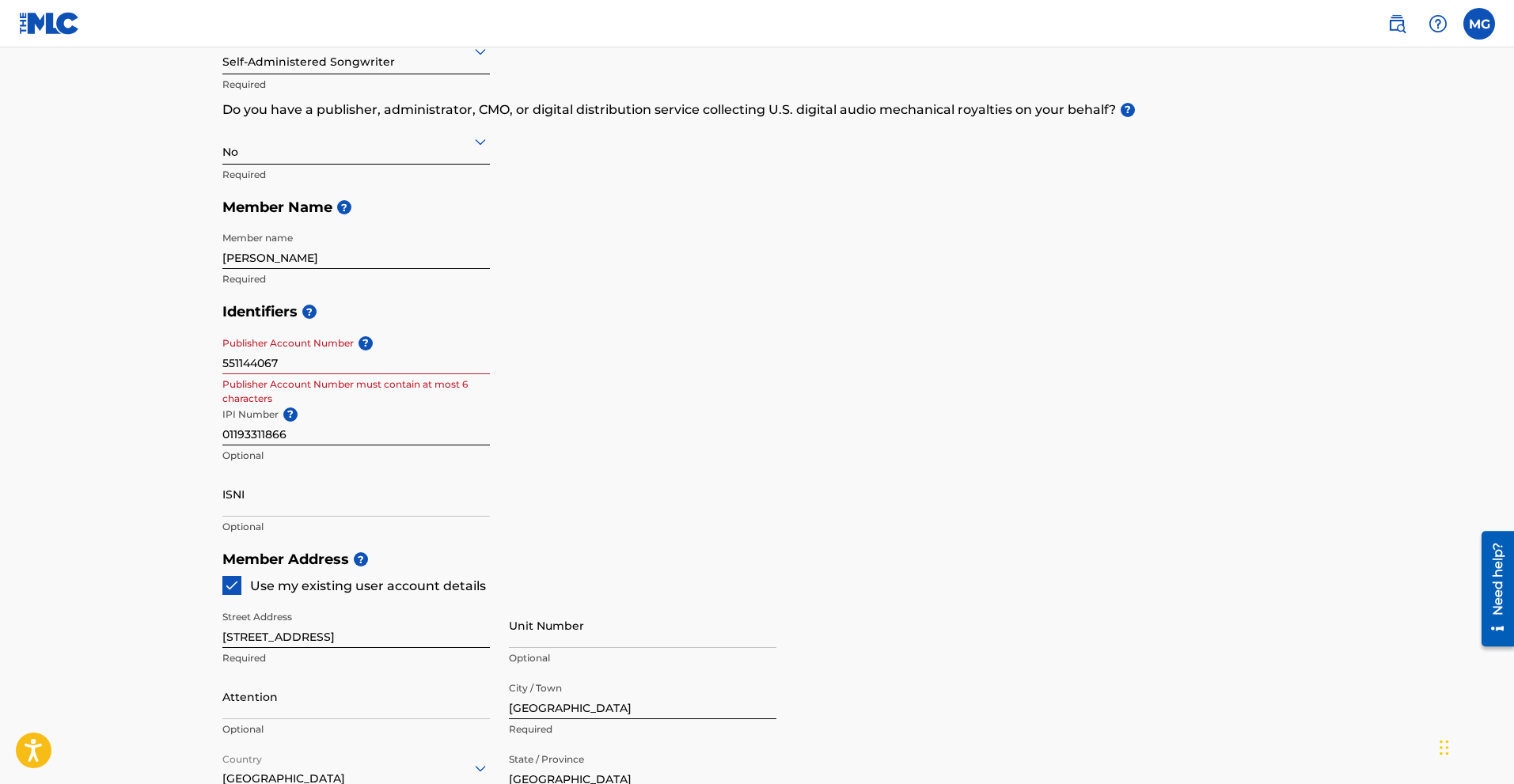
scroll to position [237, 0]
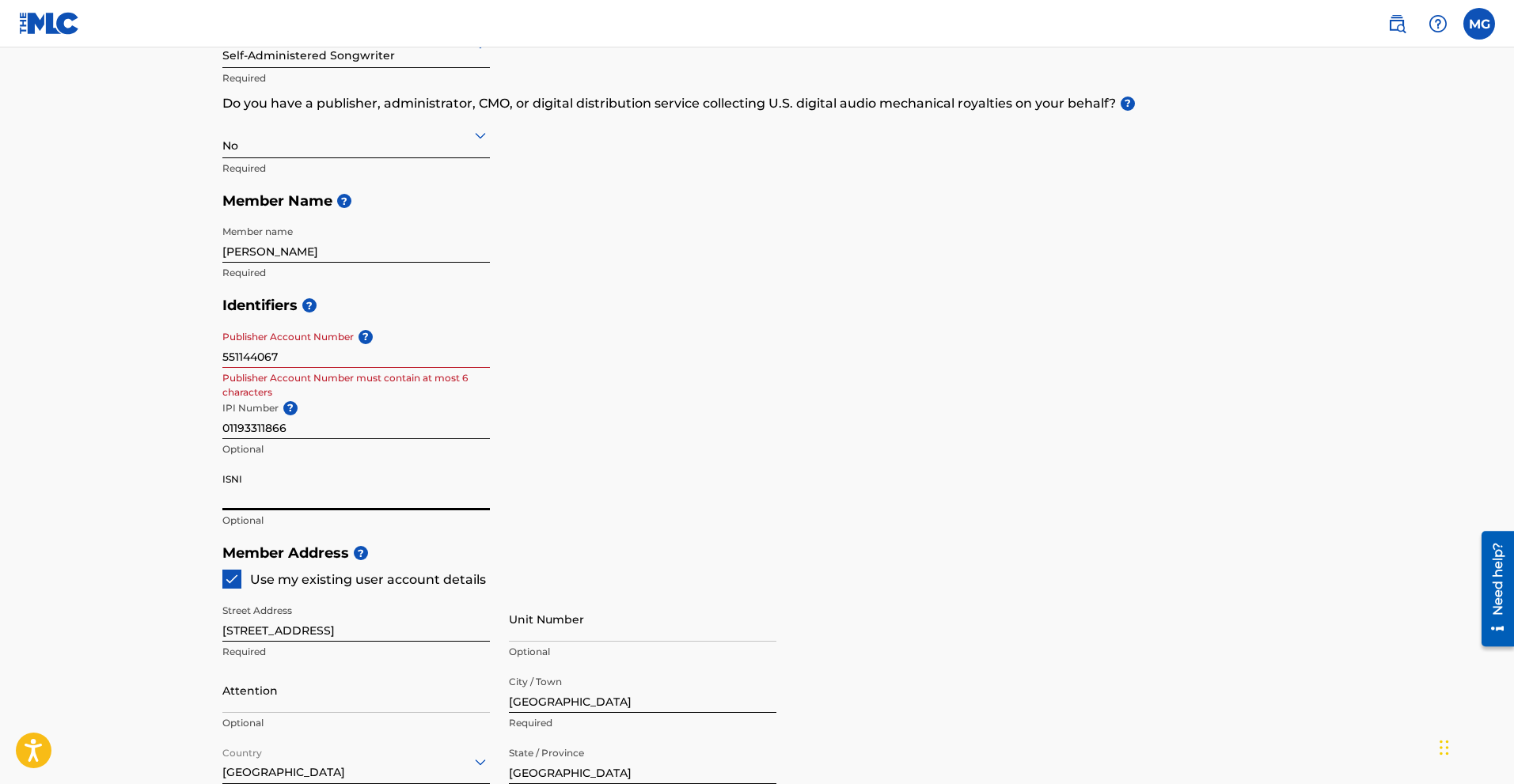
click at [297, 501] on input "ISNI" at bounding box center [356, 488] width 267 height 45
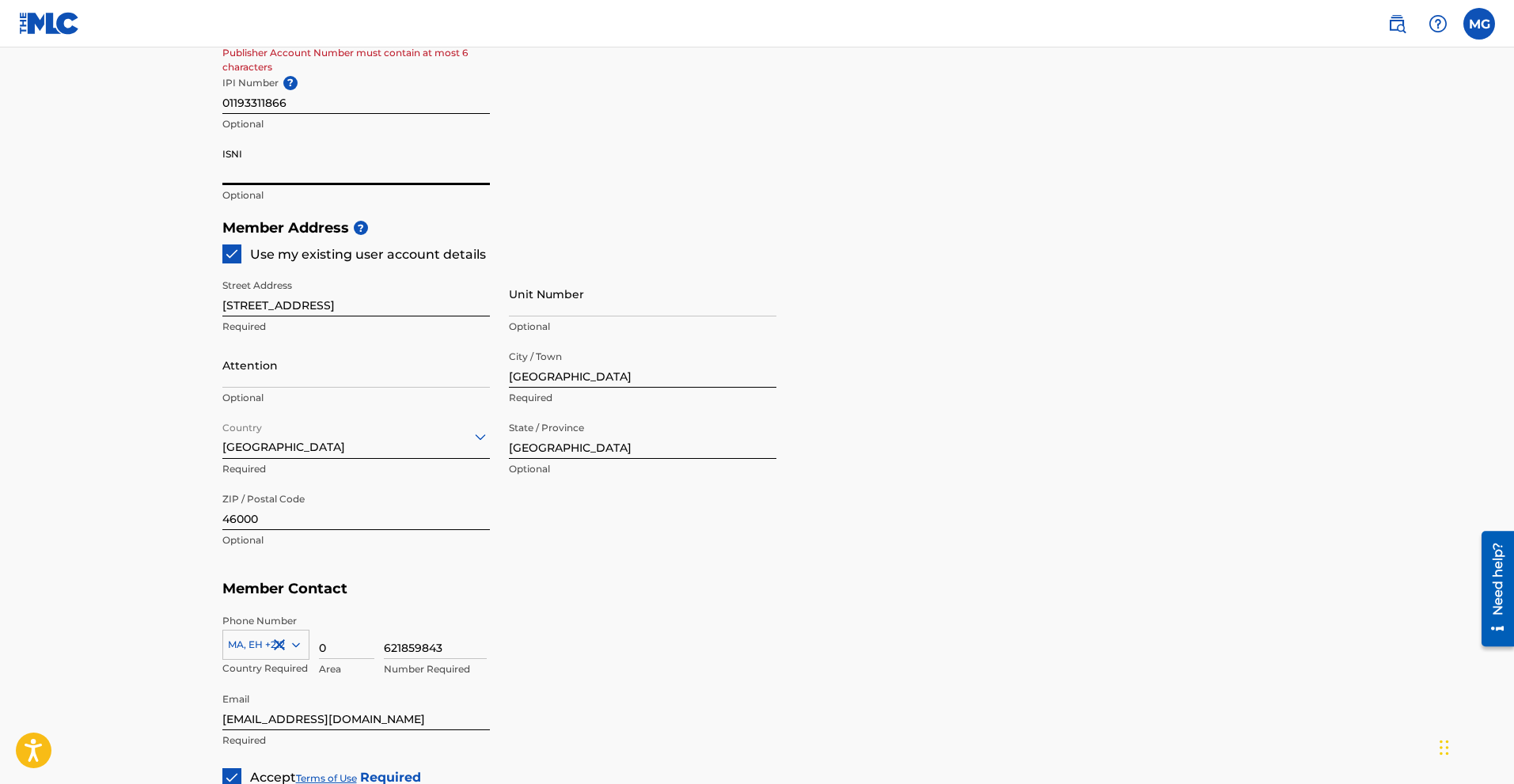
scroll to position [633, 0]
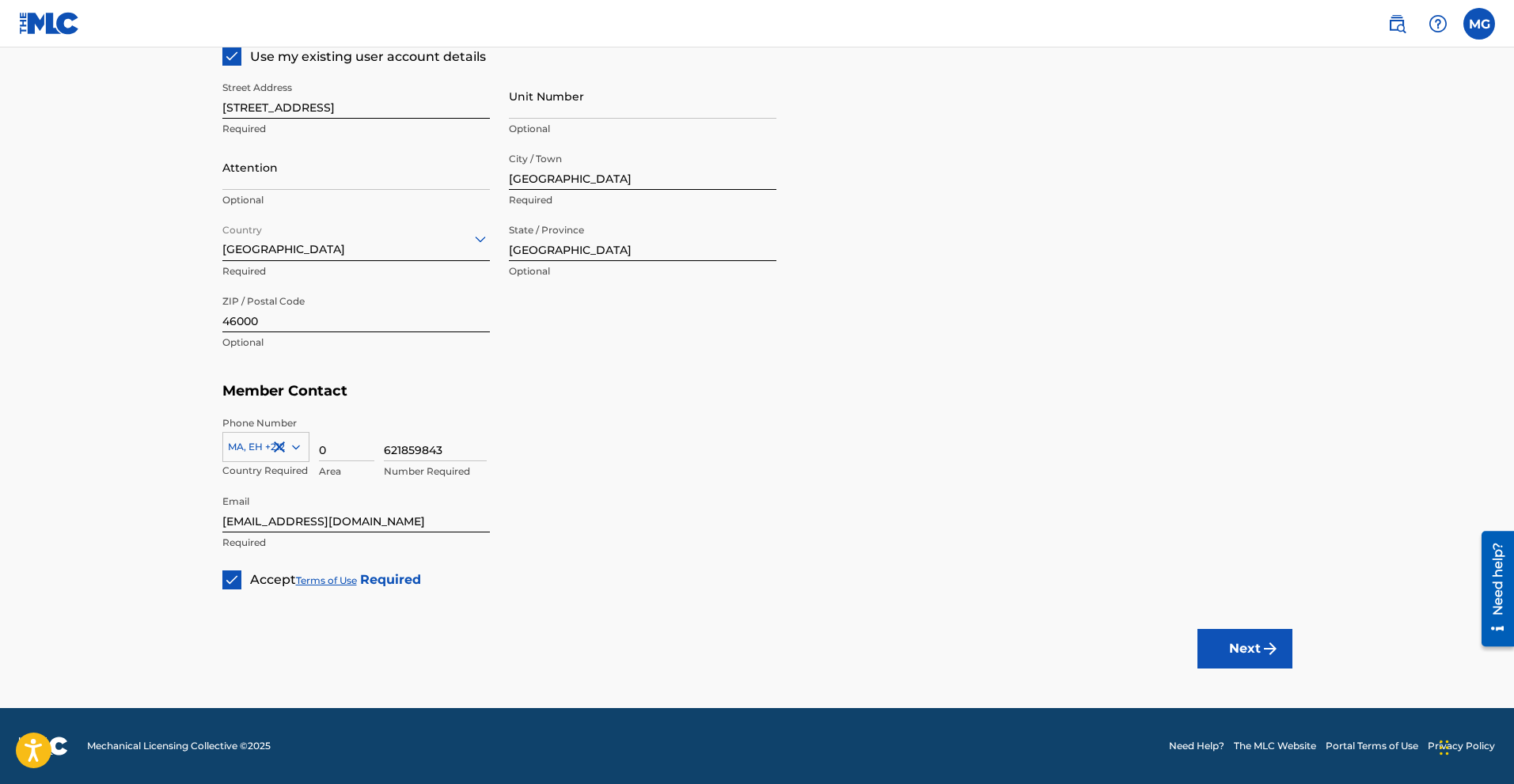
click at [1242, 645] on button "Next" at bounding box center [1244, 648] width 95 height 39
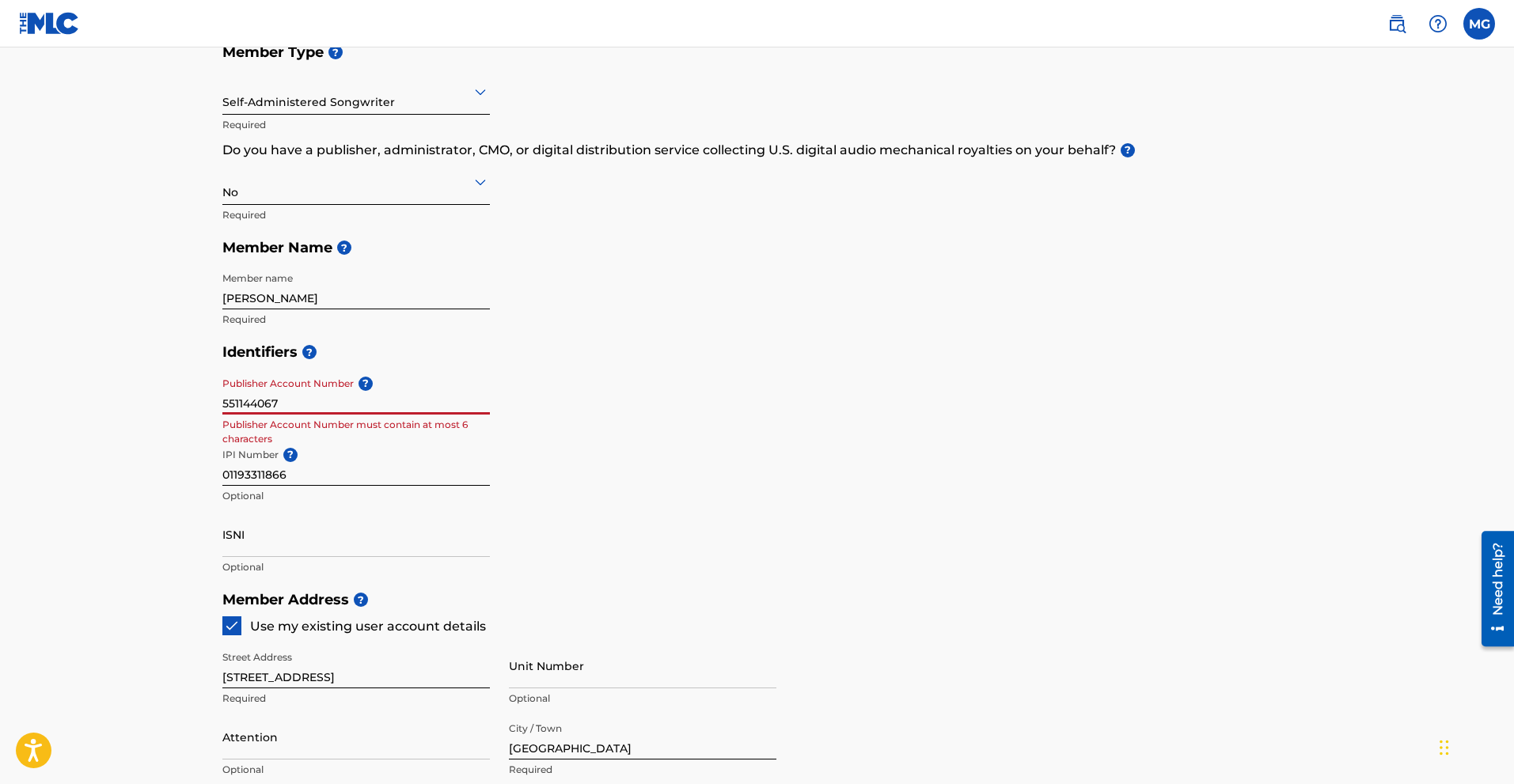
click at [322, 404] on input "551144067" at bounding box center [356, 392] width 267 height 45
click at [751, 410] on div "Identifiers ? Publisher Account Number ? 551144067 Publisher Account Number mus…" at bounding box center [757, 459] width 1070 height 248
click at [1491, 29] on label at bounding box center [1480, 24] width 32 height 32
click at [1480, 24] on input "[PERSON_NAME] [EMAIL_ADDRESS][DOMAIN_NAME] Notification Preferences Profile Log…" at bounding box center [1480, 24] width 0 height 0
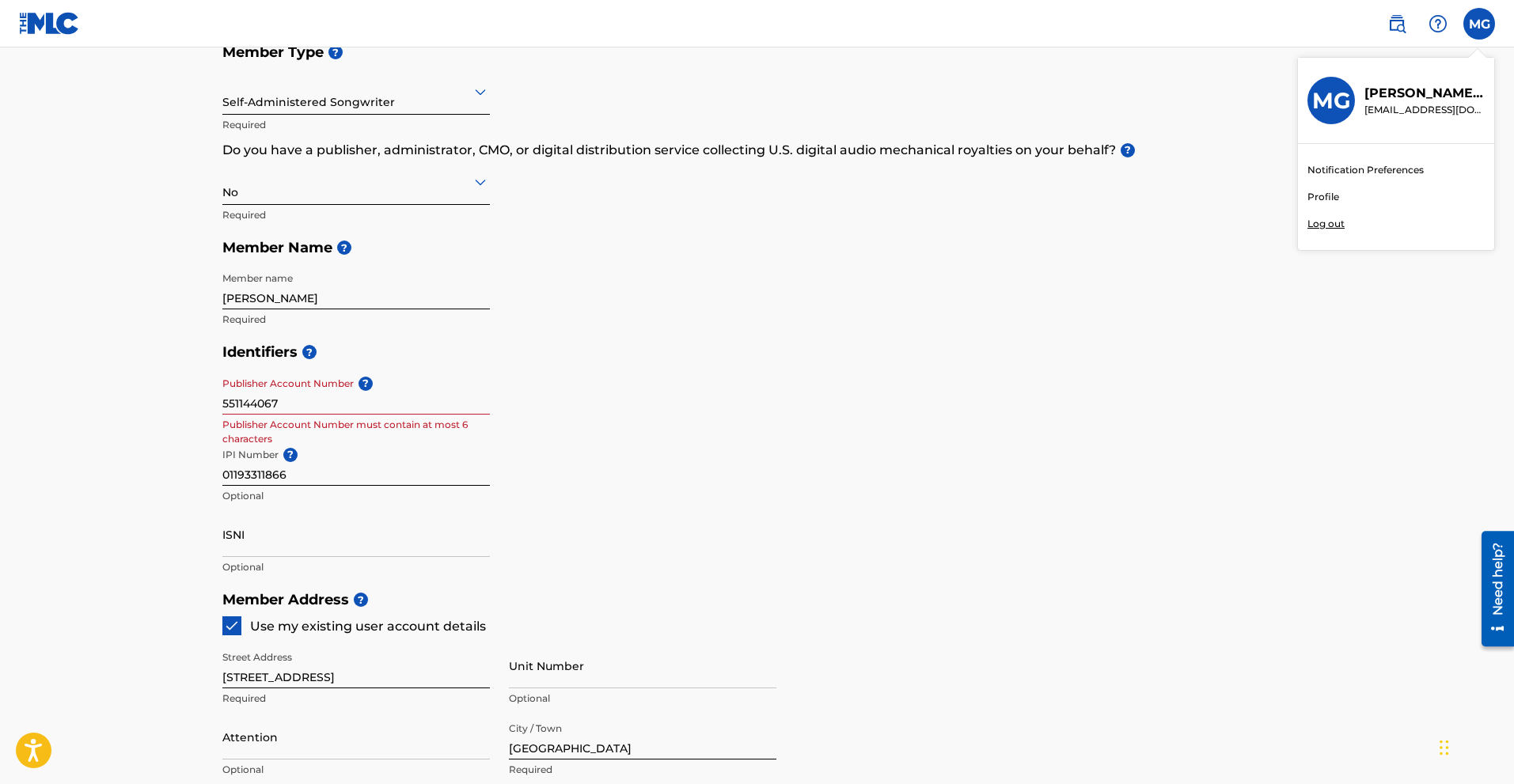
click at [1328, 195] on link "Profile" at bounding box center [1323, 197] width 32 height 14
click at [610, 330] on div "Member Type ? Self-Administered Songwriter Required Do you have a publisher, ad…" at bounding box center [757, 185] width 1070 height 300
click at [294, 418] on p "Publisher Account Number must contain at most 6 characters" at bounding box center [356, 432] width 267 height 29
drag, startPoint x: 295, startPoint y: 413, endPoint x: 157, endPoint y: 406, distance: 138.2
click at [157, 406] on main "Create a Member If you are a self-administered songwriter without a publisher t…" at bounding box center [757, 567] width 1514 height 1421
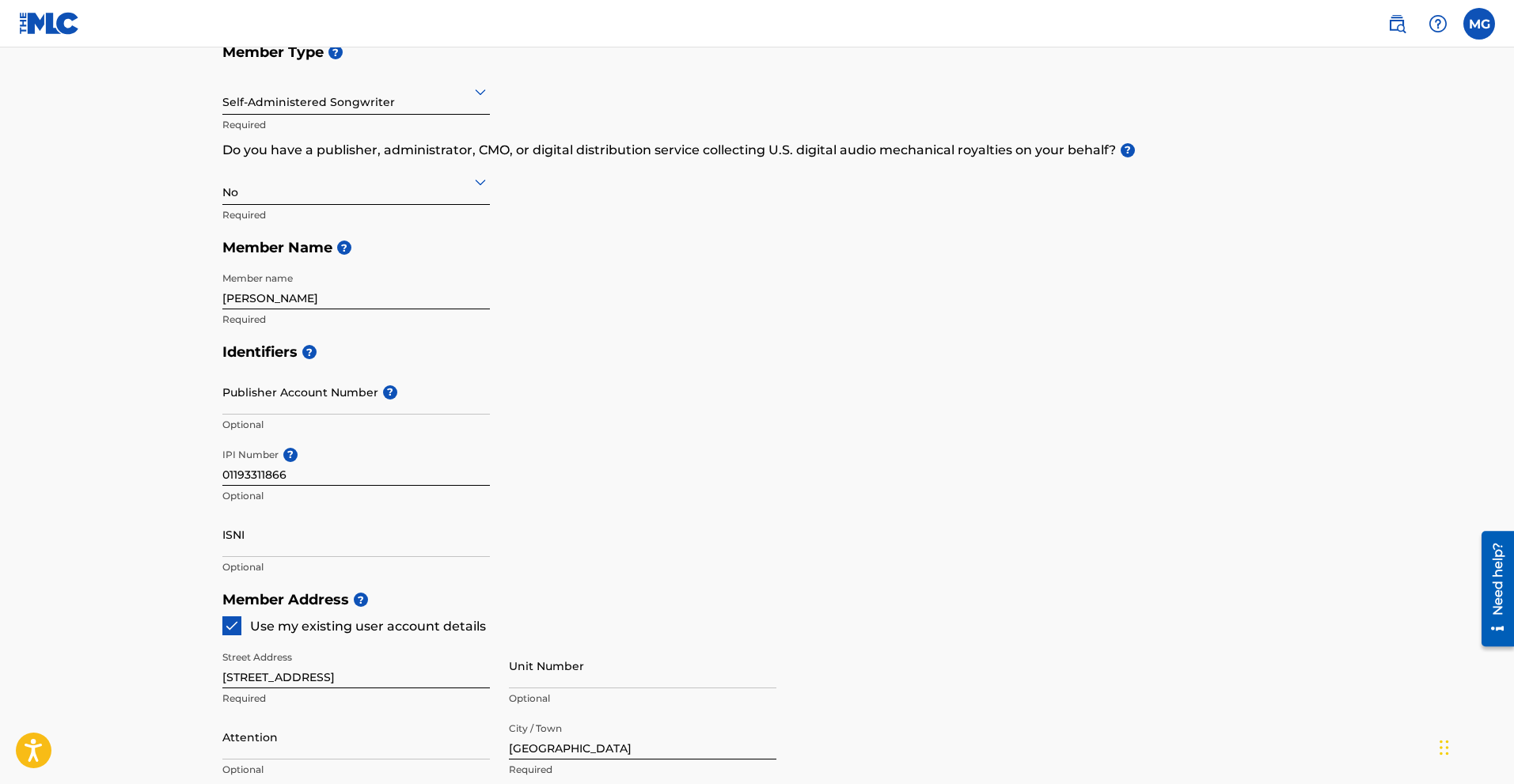
click at [783, 470] on div "Identifiers ? Publisher Account Number ? Optional IPI Number ? 01193311866 Opti…" at bounding box center [757, 459] width 1070 height 248
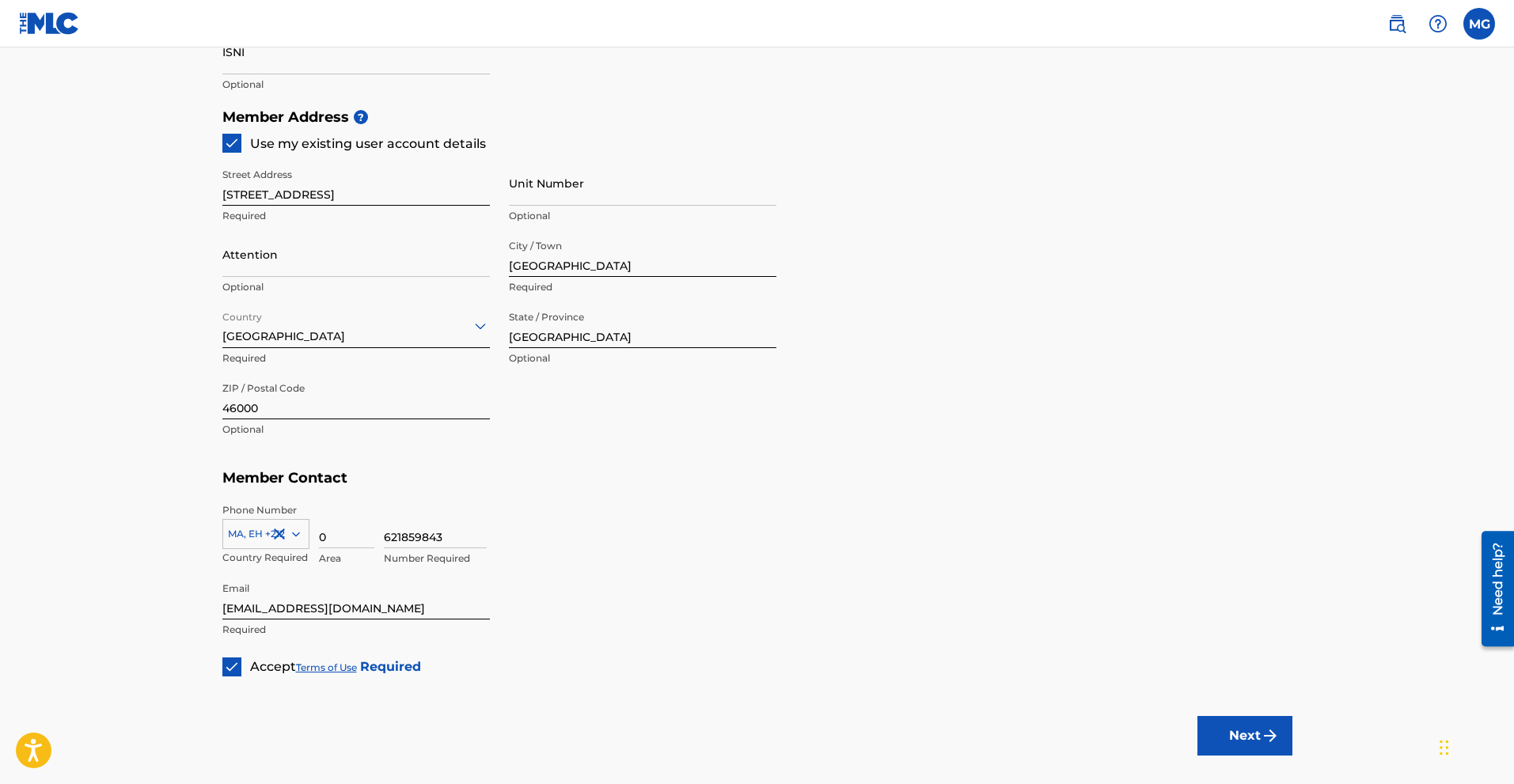
scroll to position [760, 0]
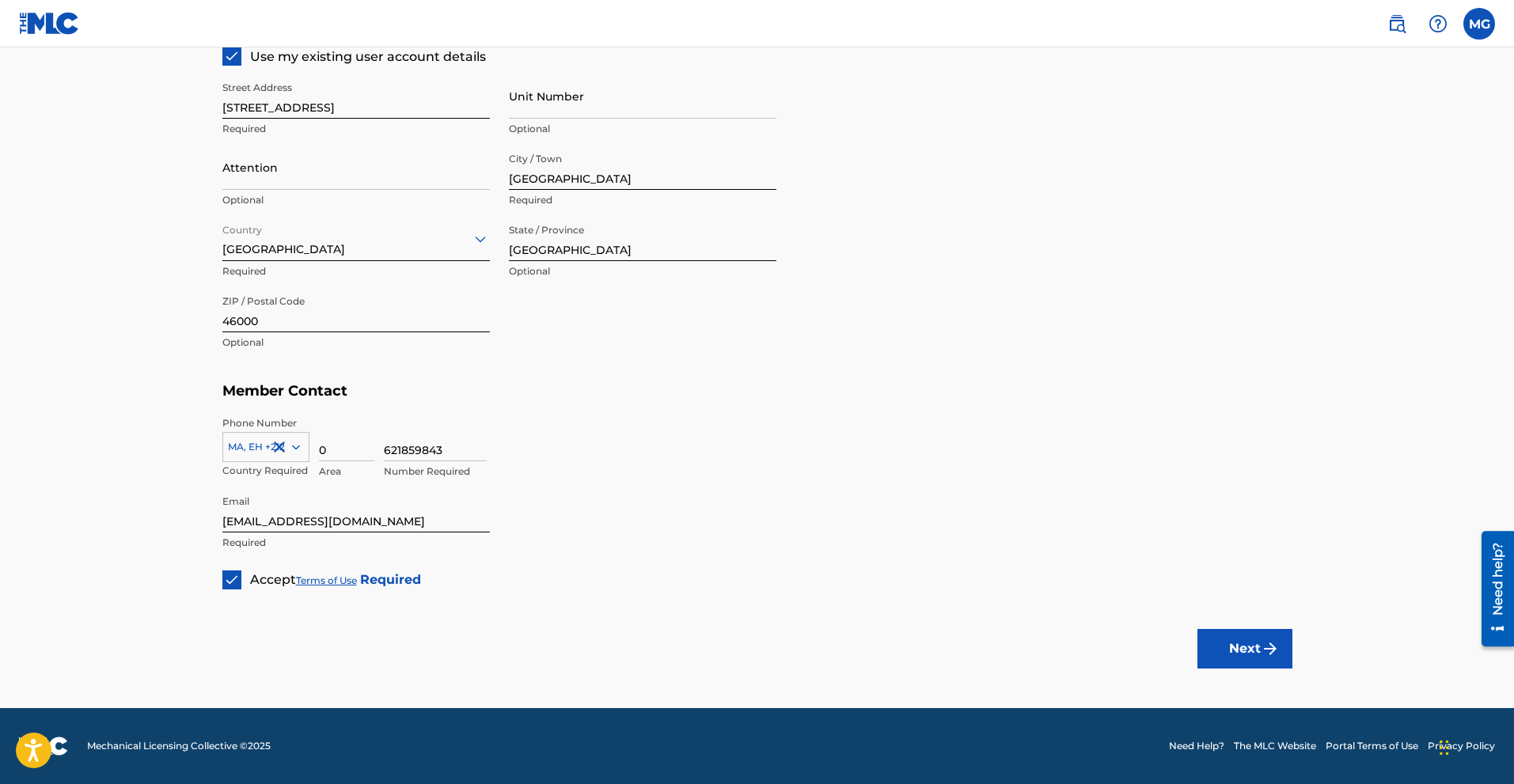
click at [1264, 646] on img "submit" at bounding box center [1270, 649] width 19 height 19
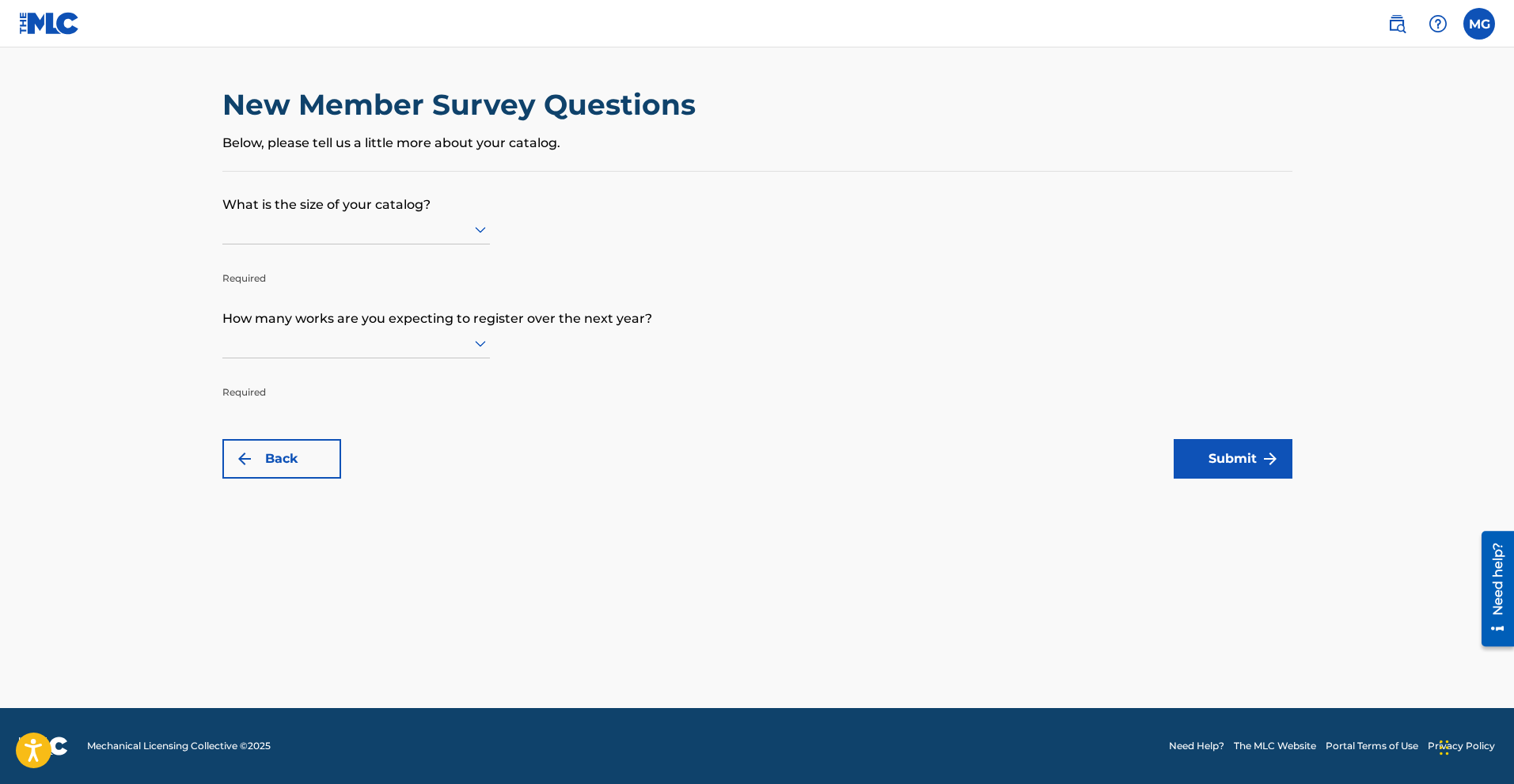
click at [340, 234] on div at bounding box center [356, 229] width 267 height 20
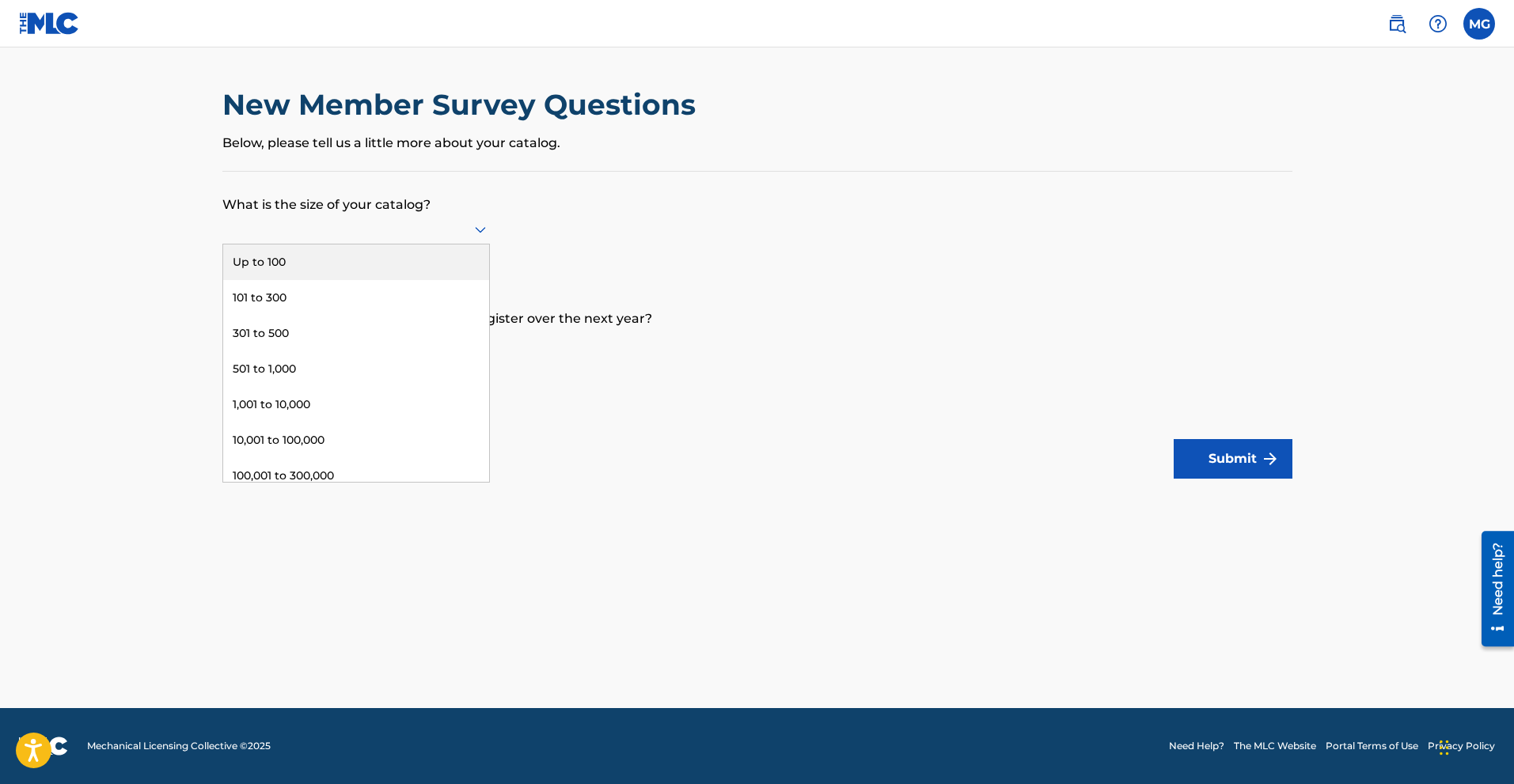
click at [288, 266] on div "Up to 100" at bounding box center [356, 262] width 266 height 35
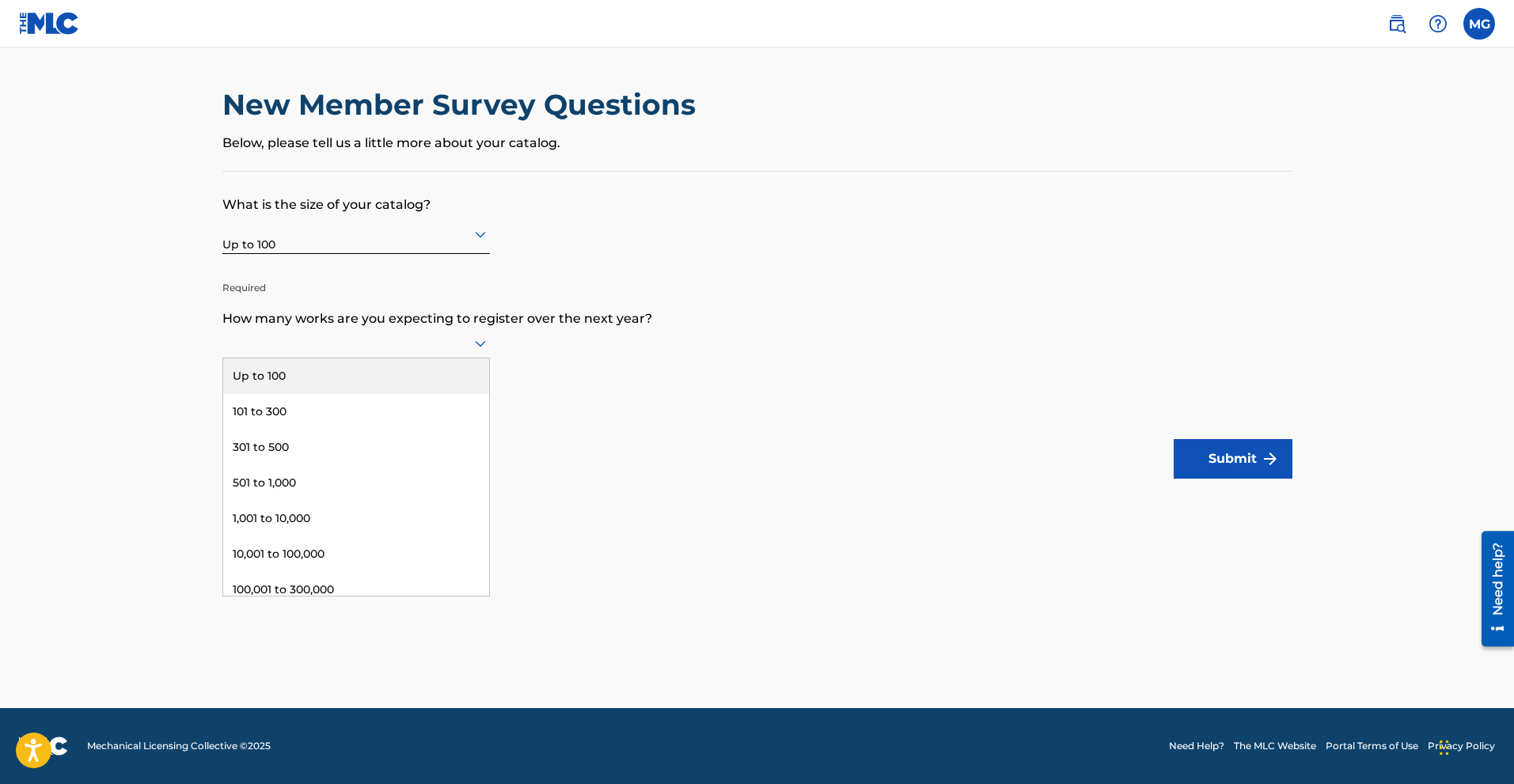
click at [329, 354] on div at bounding box center [356, 344] width 267 height 30
click at [314, 371] on div "Up to 100" at bounding box center [356, 376] width 266 height 35
click at [1197, 466] on button "Submit" at bounding box center [1232, 459] width 119 height 39
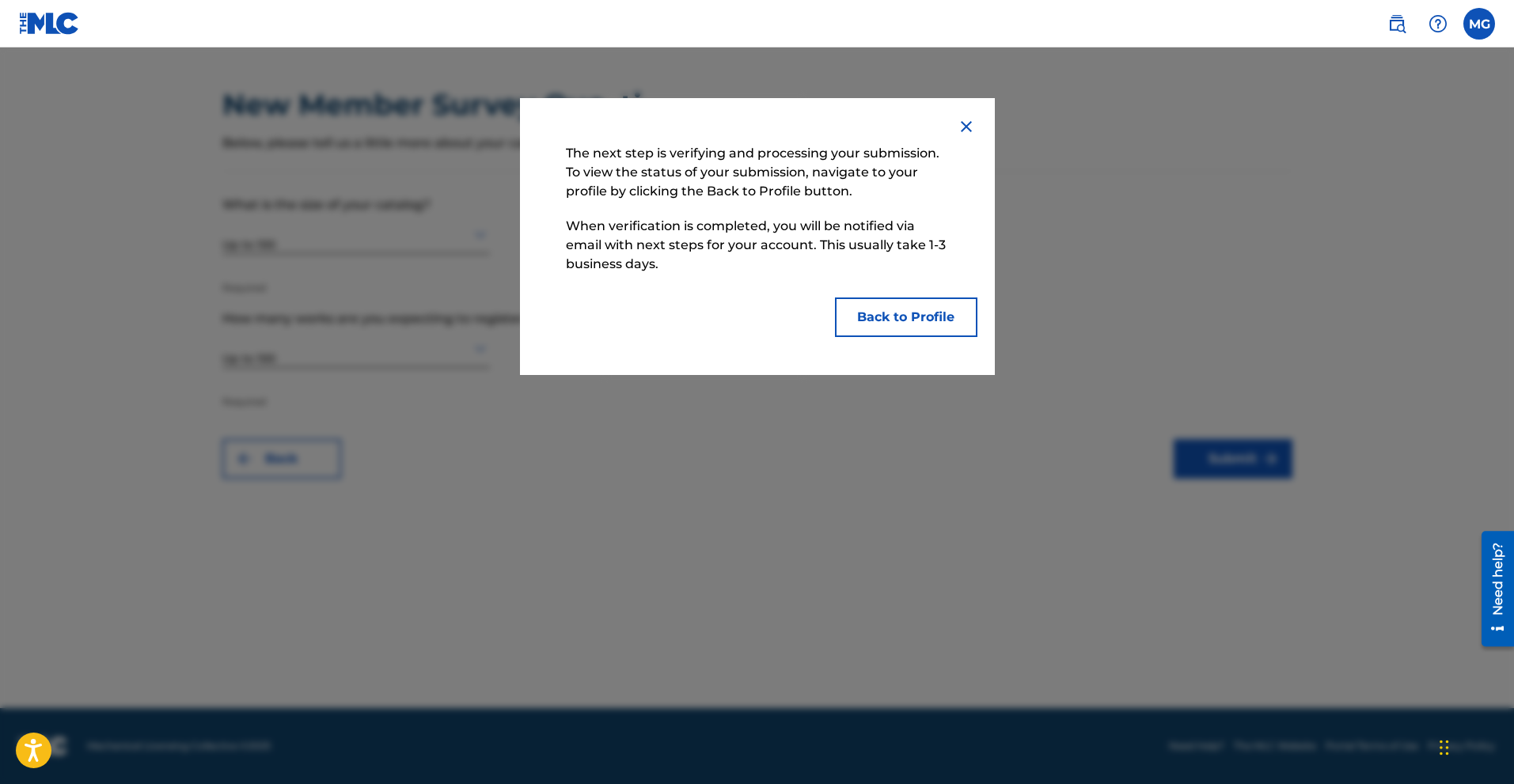
click at [899, 323] on button "Back to Profile" at bounding box center [905, 317] width 142 height 39
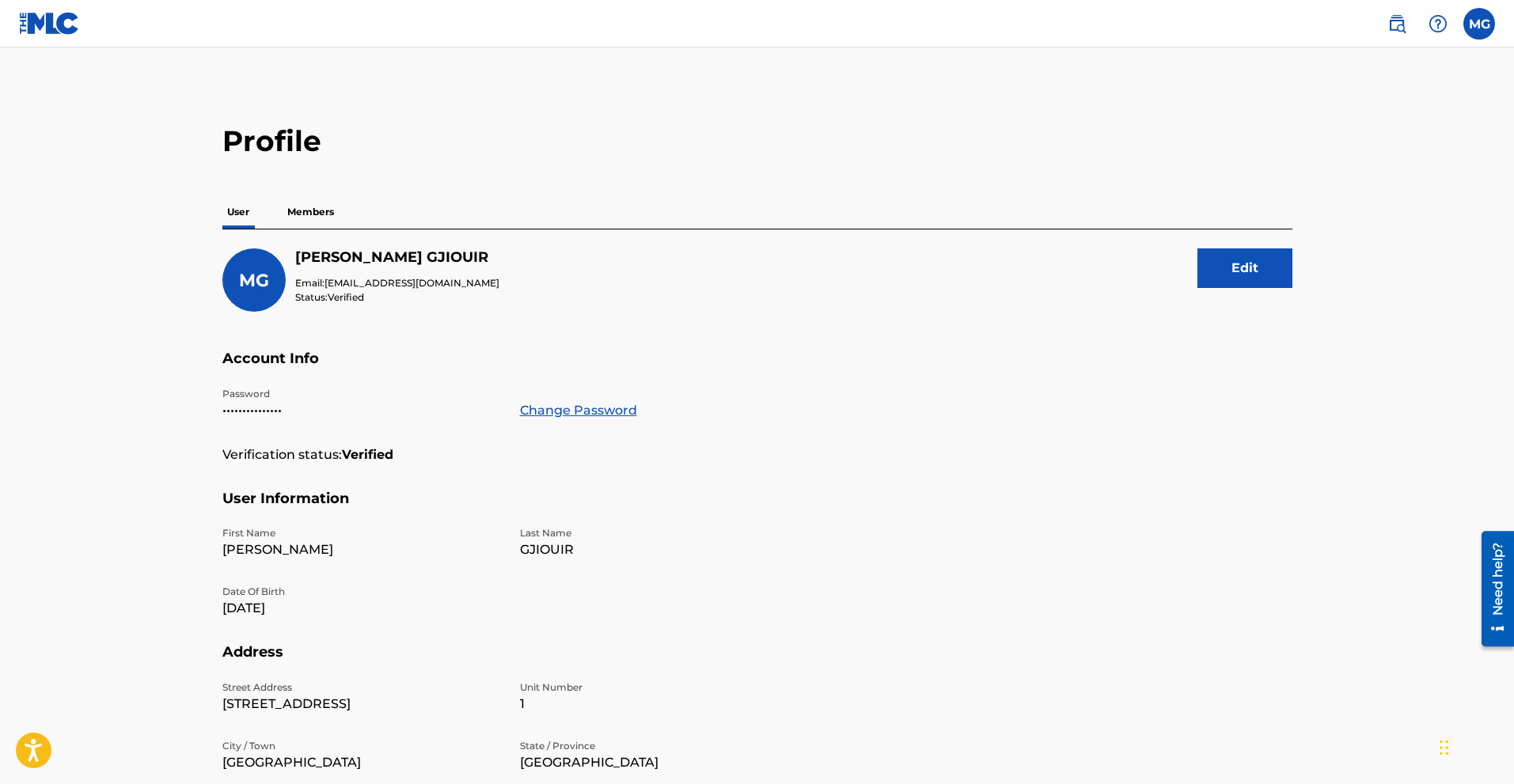
click at [312, 209] on p "Members" at bounding box center [310, 213] width 56 height 34
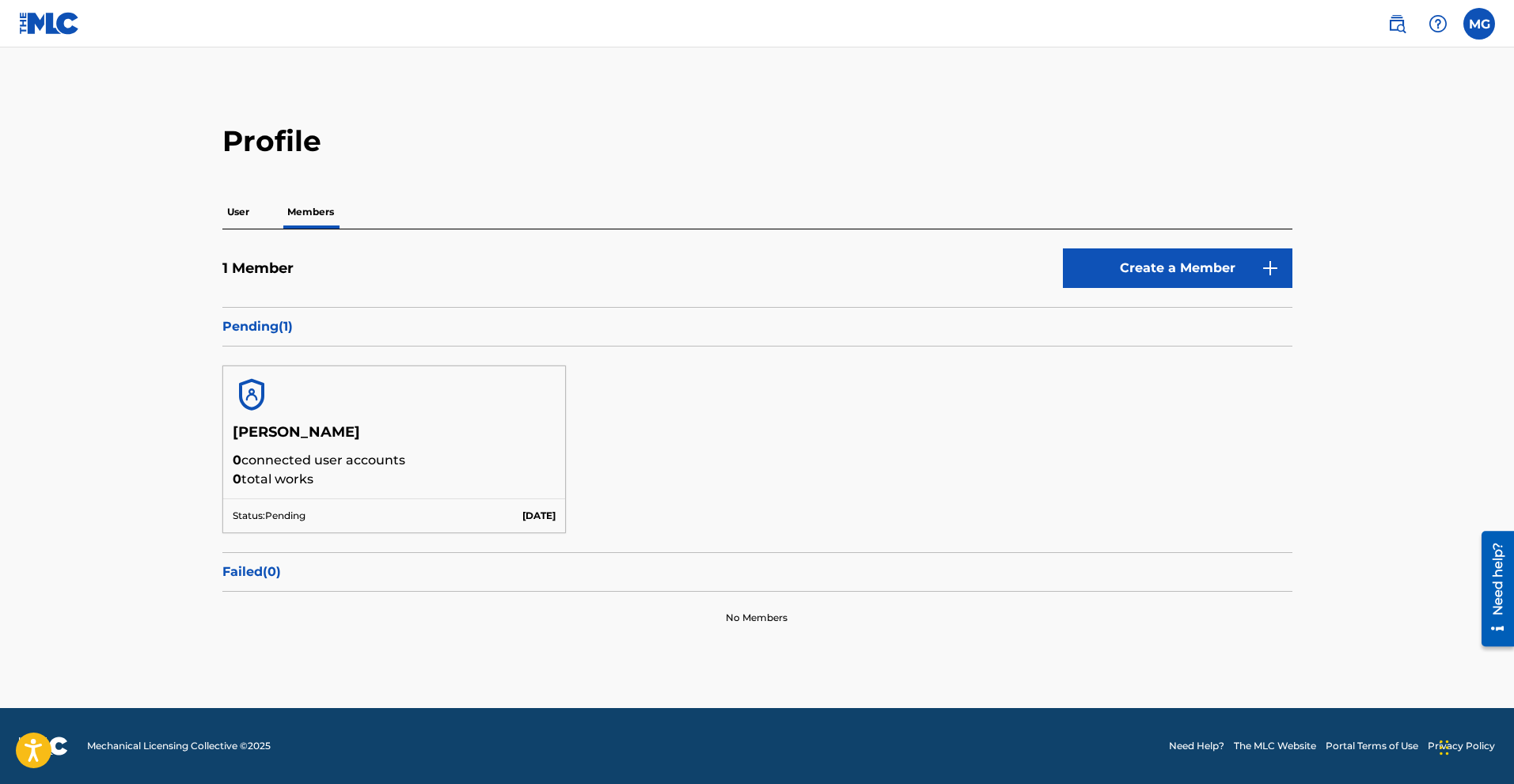
click at [26, 14] on img at bounding box center [50, 23] width 61 height 23
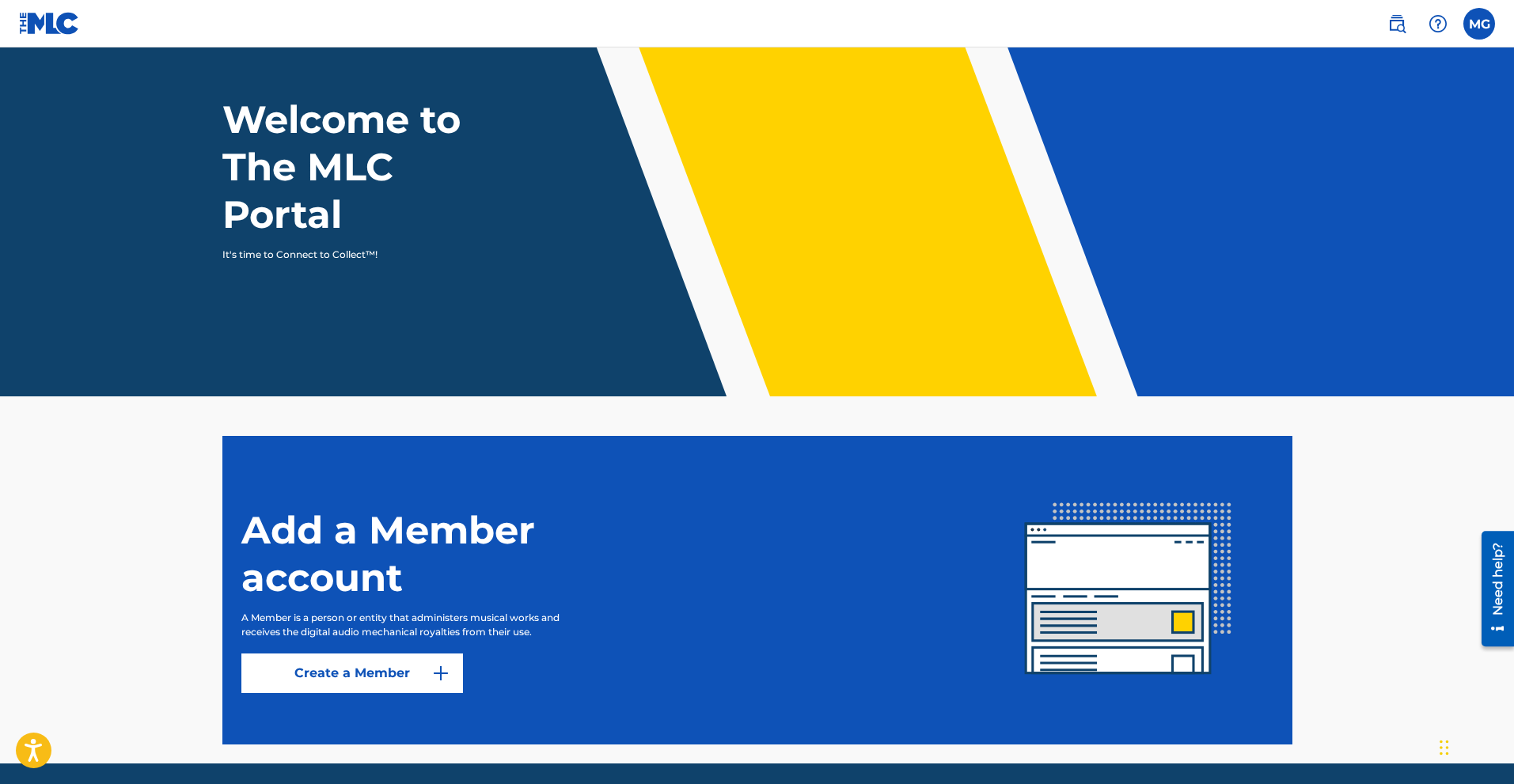
scroll to position [123, 0]
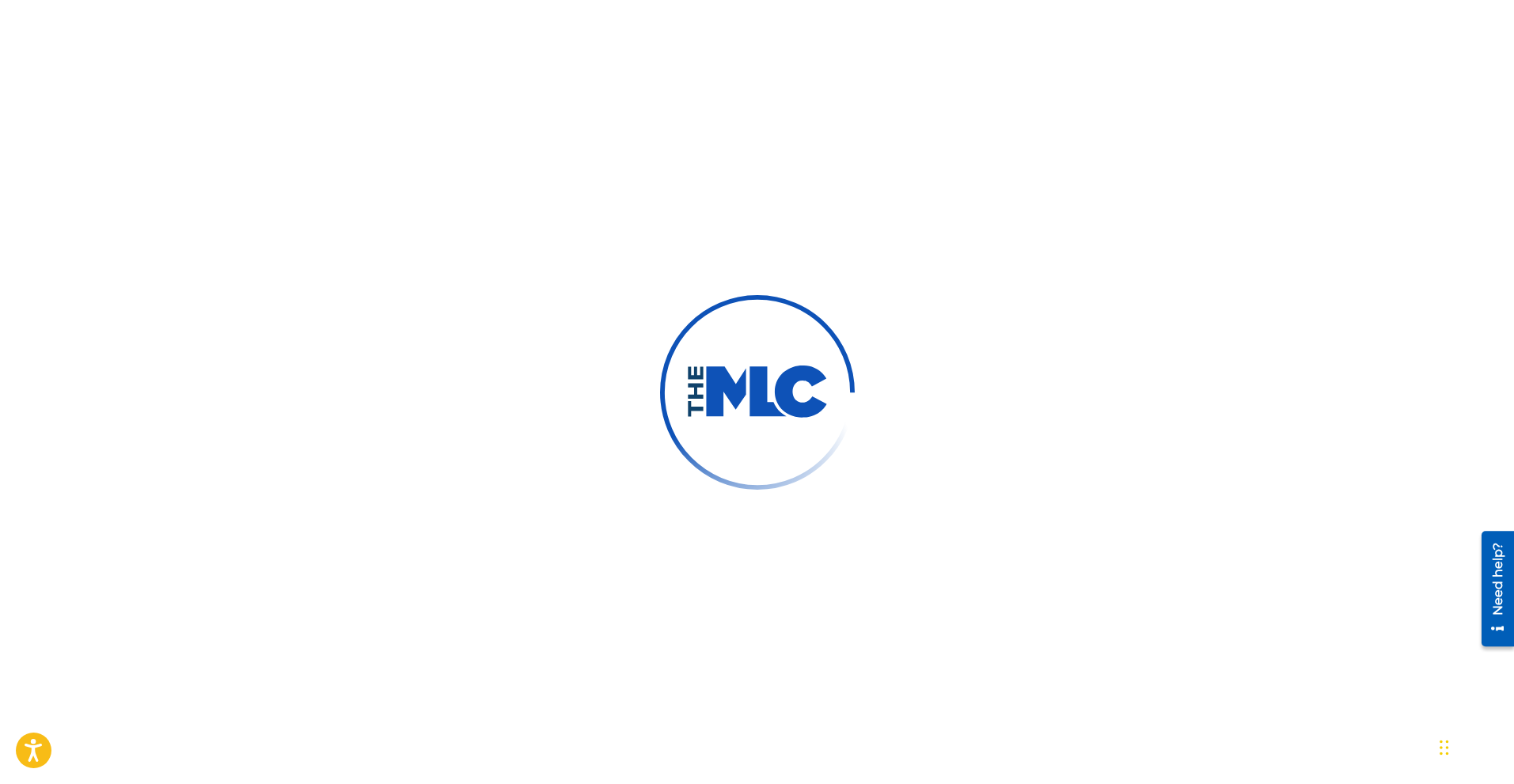
click at [665, 318] on div at bounding box center [757, 392] width 195 height 195
